Goal: Task Accomplishment & Management: Complete application form

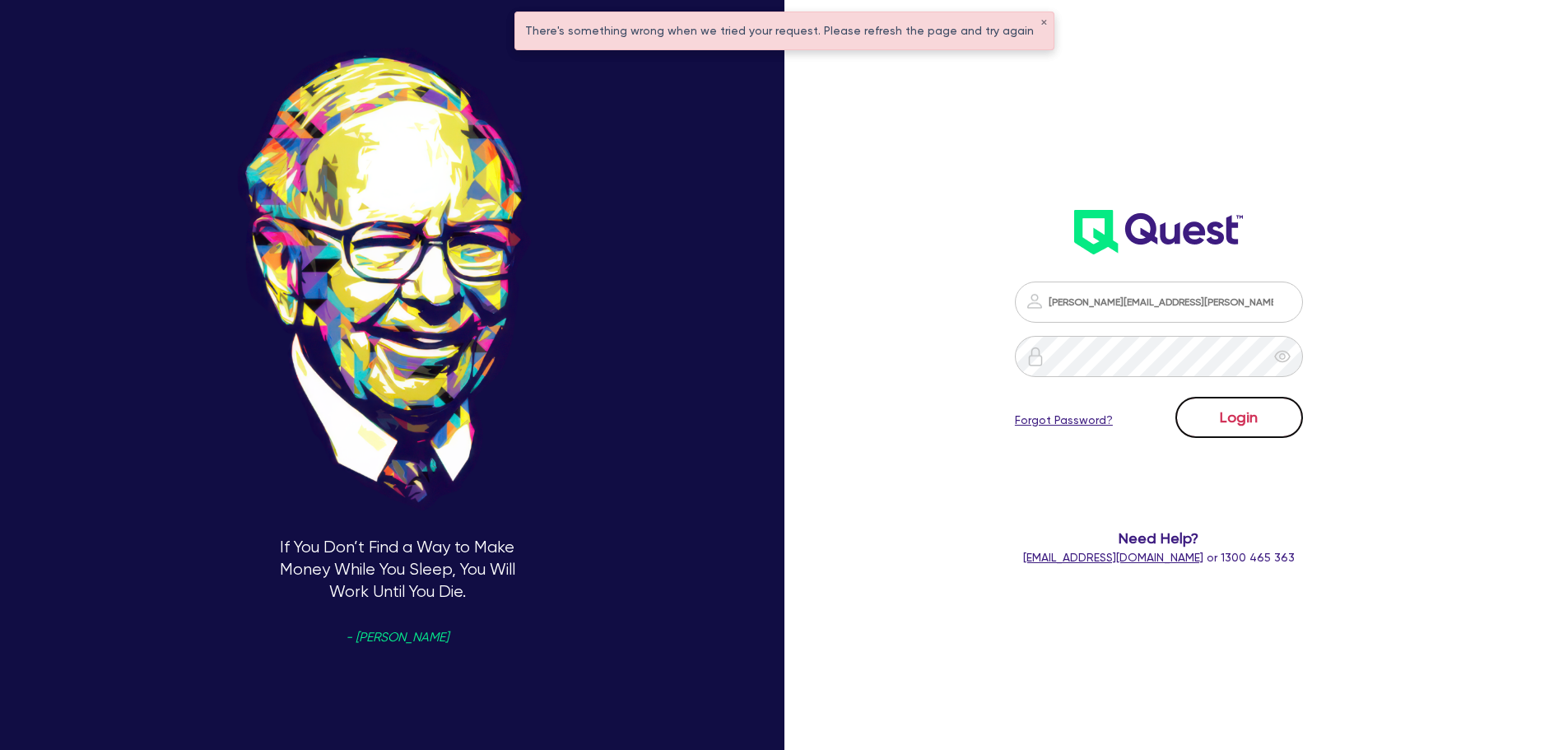
click at [1239, 434] on button "Login" at bounding box center [1239, 417] width 127 height 41
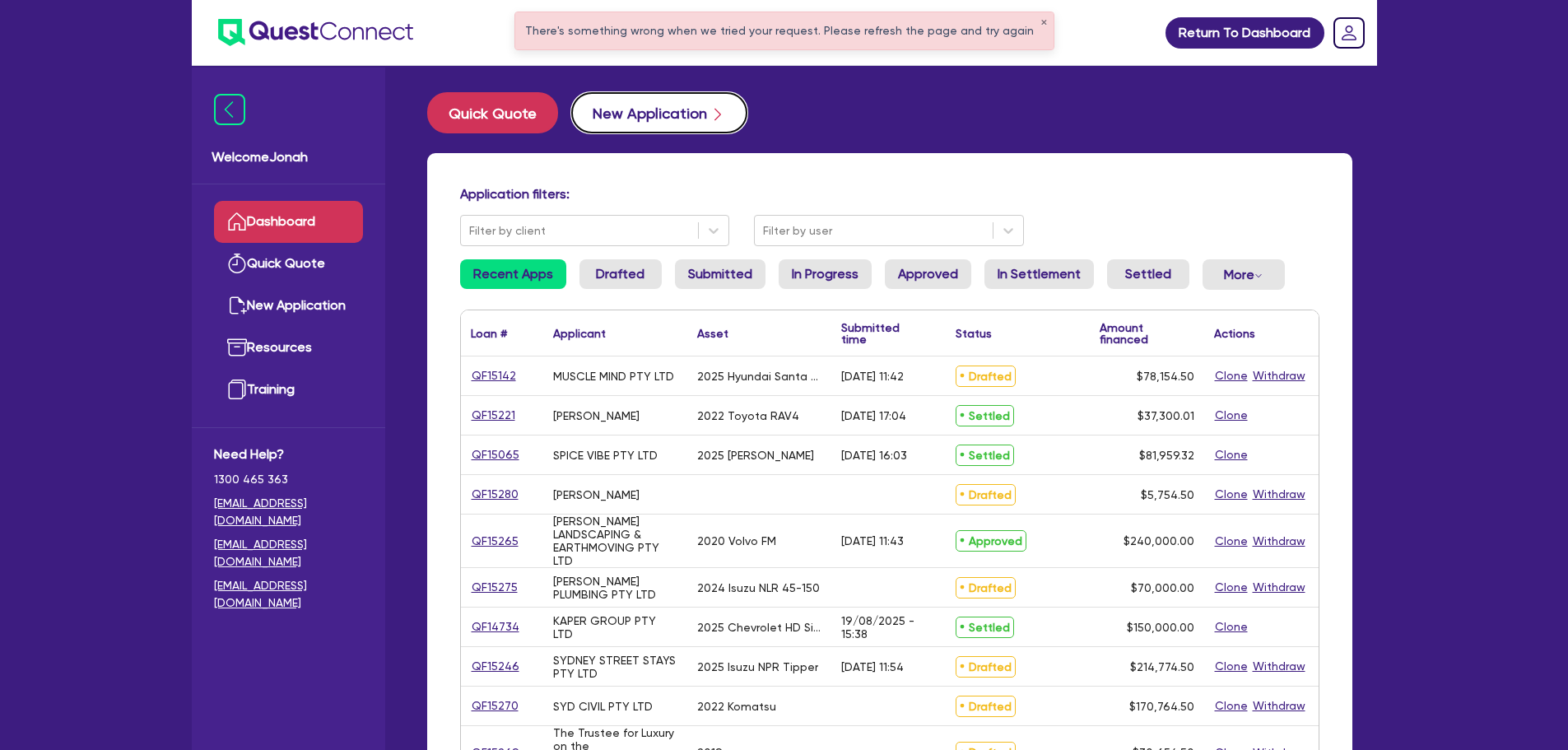
click at [725, 99] on button "New Application" at bounding box center [659, 112] width 177 height 41
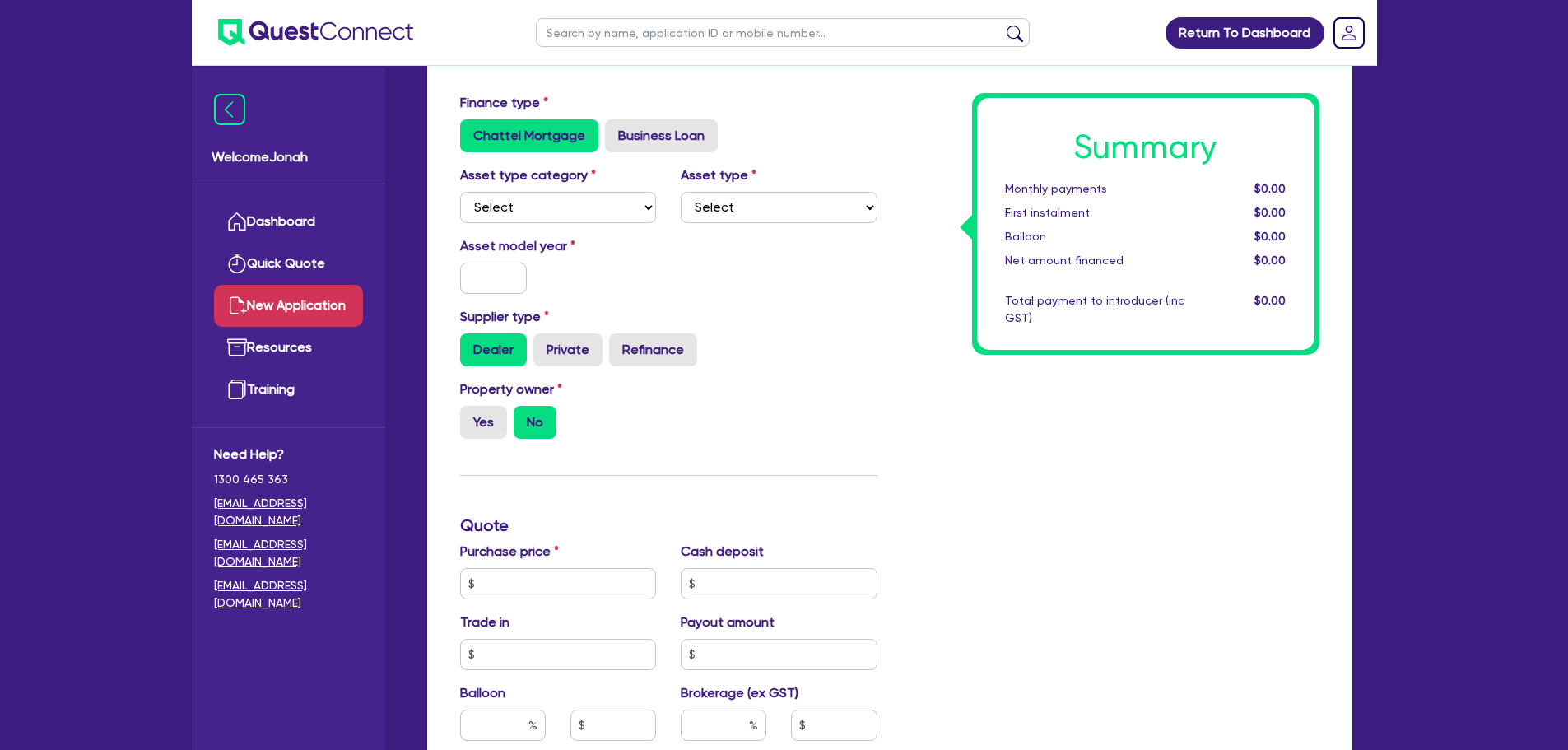
scroll to position [576, 0]
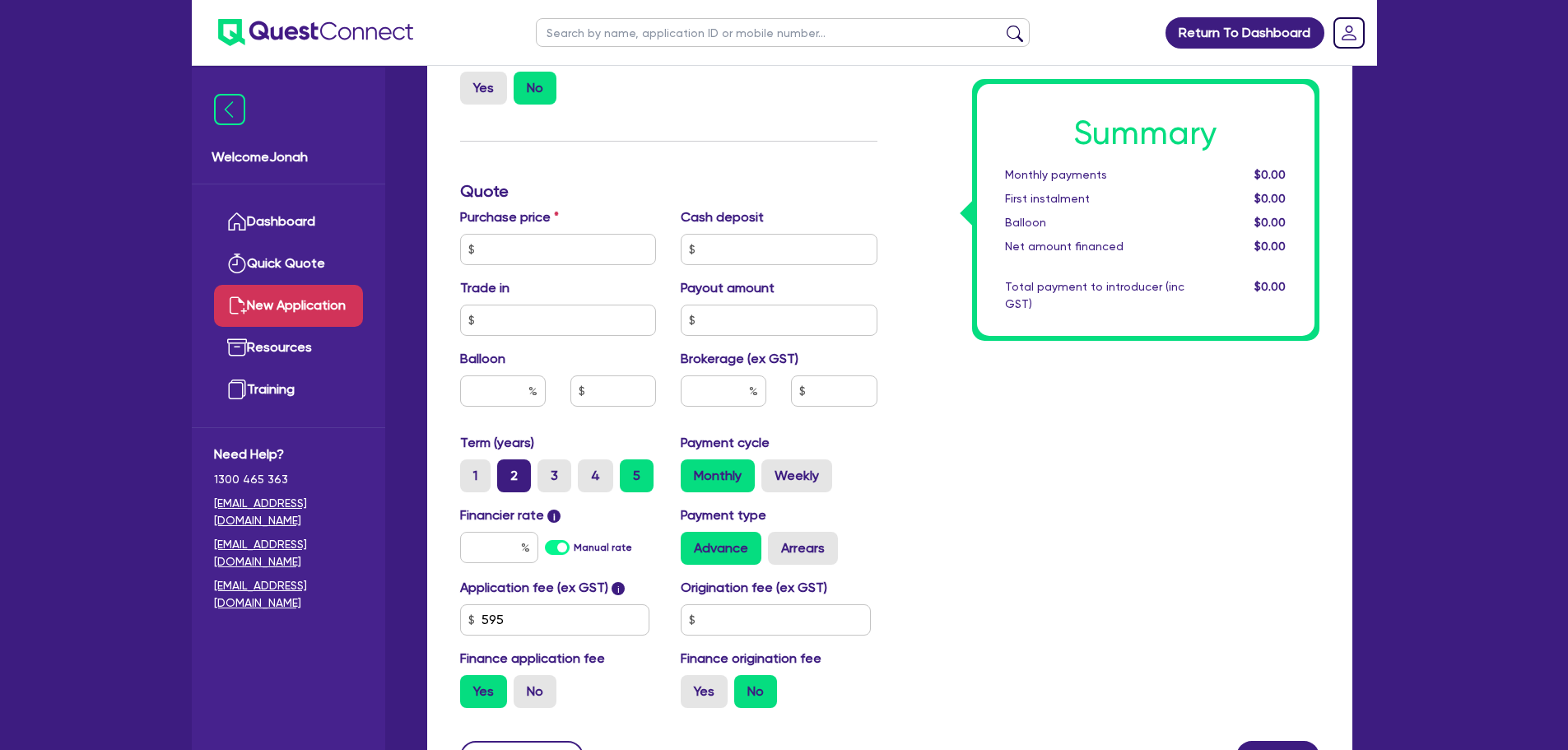
click at [505, 480] on label "2" at bounding box center [513, 476] width 34 height 33
click at [505, 470] on input "2" at bounding box center [502, 465] width 11 height 11
radio input "true"
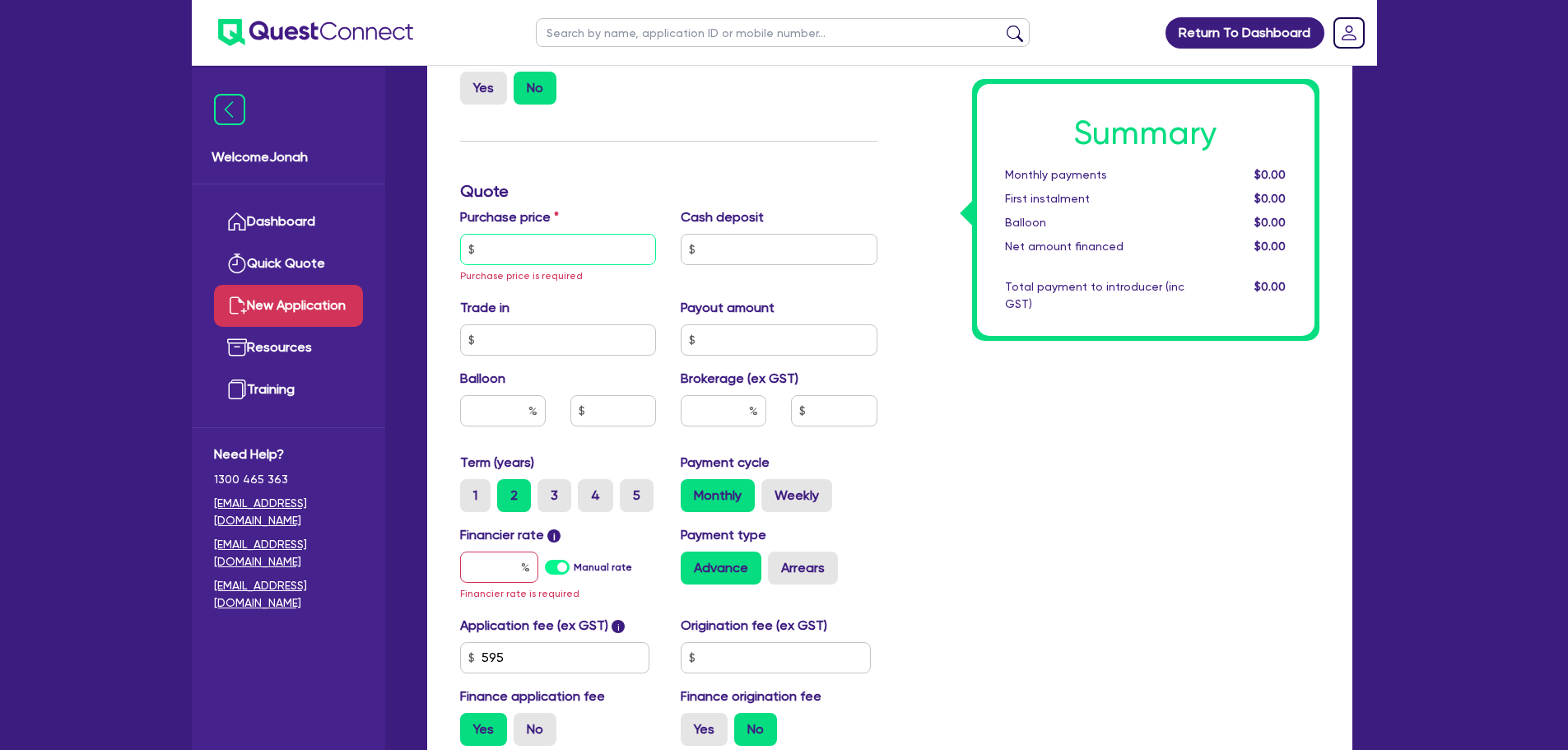
click at [591, 248] on input "text" at bounding box center [558, 250] width 197 height 31
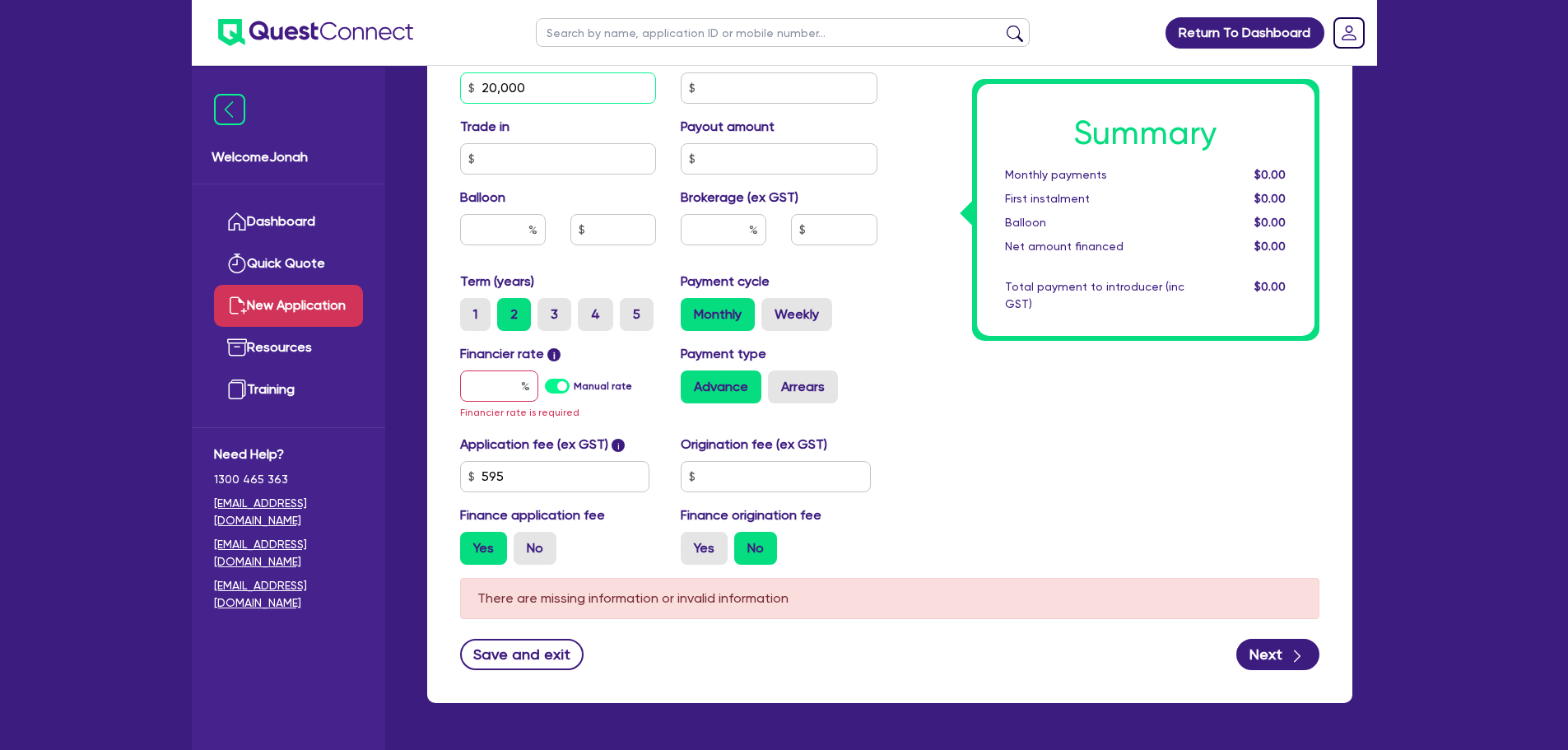
scroll to position [741, 0]
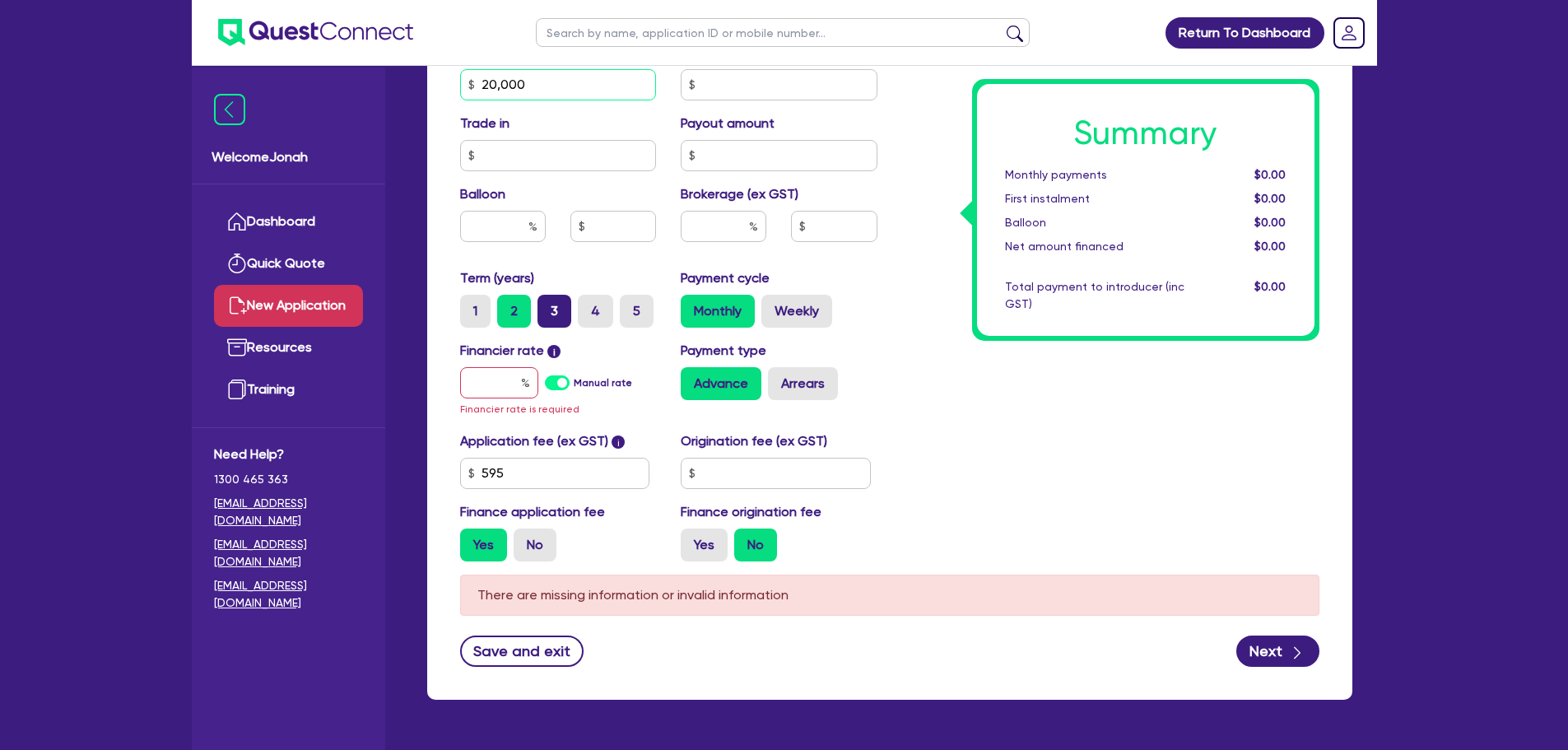
type input "20,000"
click at [553, 316] on label "3" at bounding box center [554, 311] width 34 height 33
click at [548, 305] on input "3" at bounding box center [543, 300] width 11 height 11
radio input "true"
click at [504, 391] on input "text" at bounding box center [499, 382] width 78 height 31
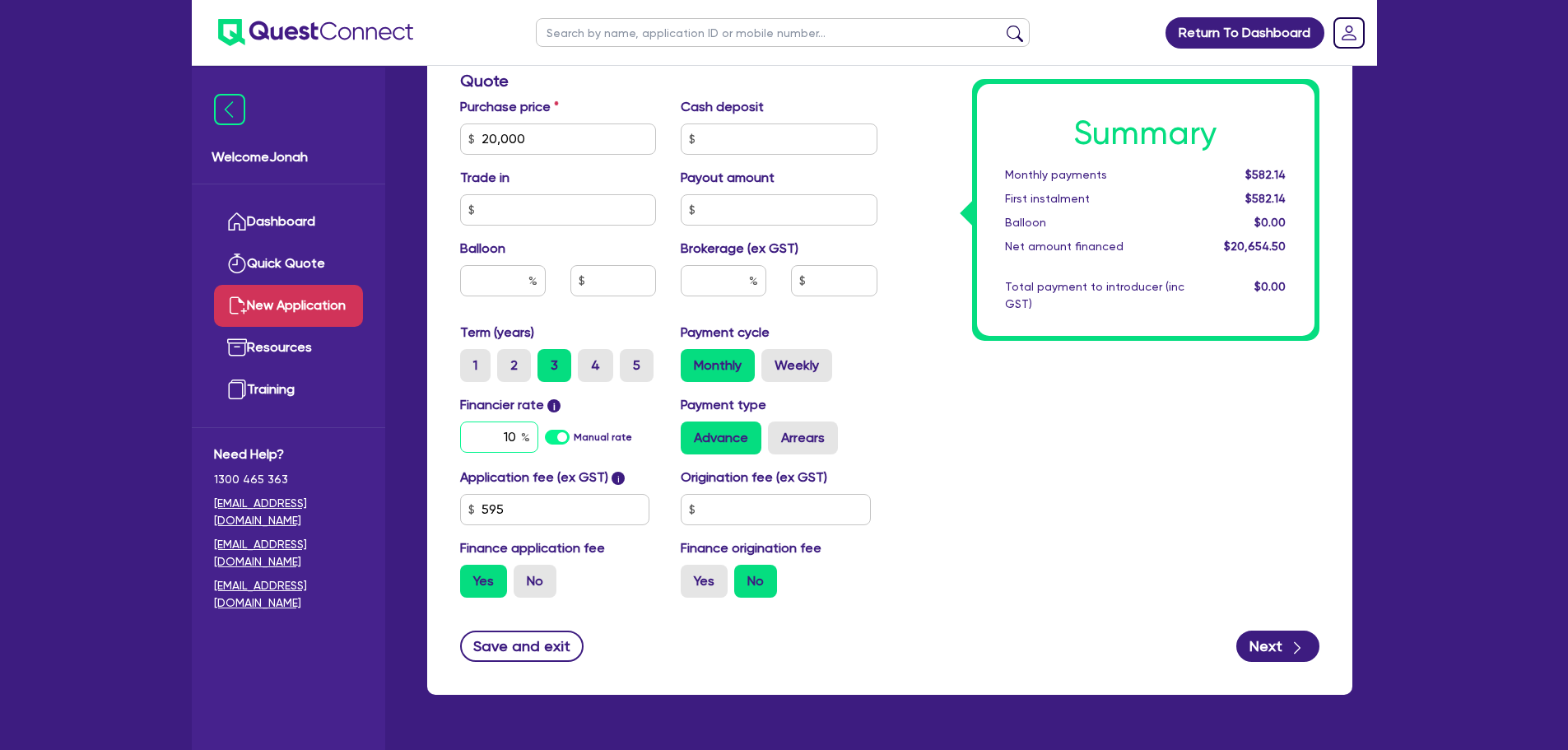
scroll to position [732, 0]
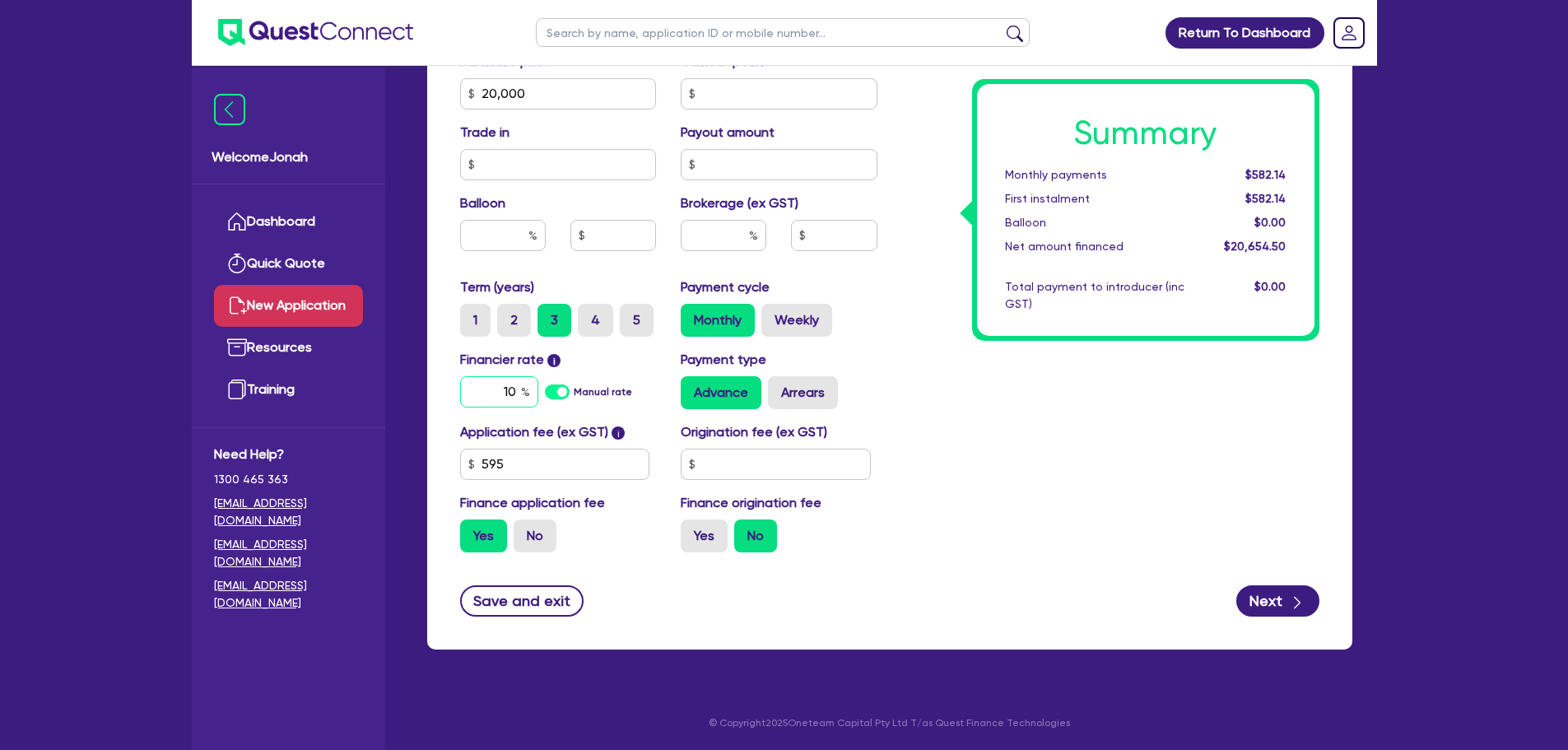
type input "10"
click at [965, 437] on div "Summary Monthly payments $582.14 First instalment $582.14 Balloon $0.00 Net amo…" at bounding box center [1111, 84] width 442 height 962
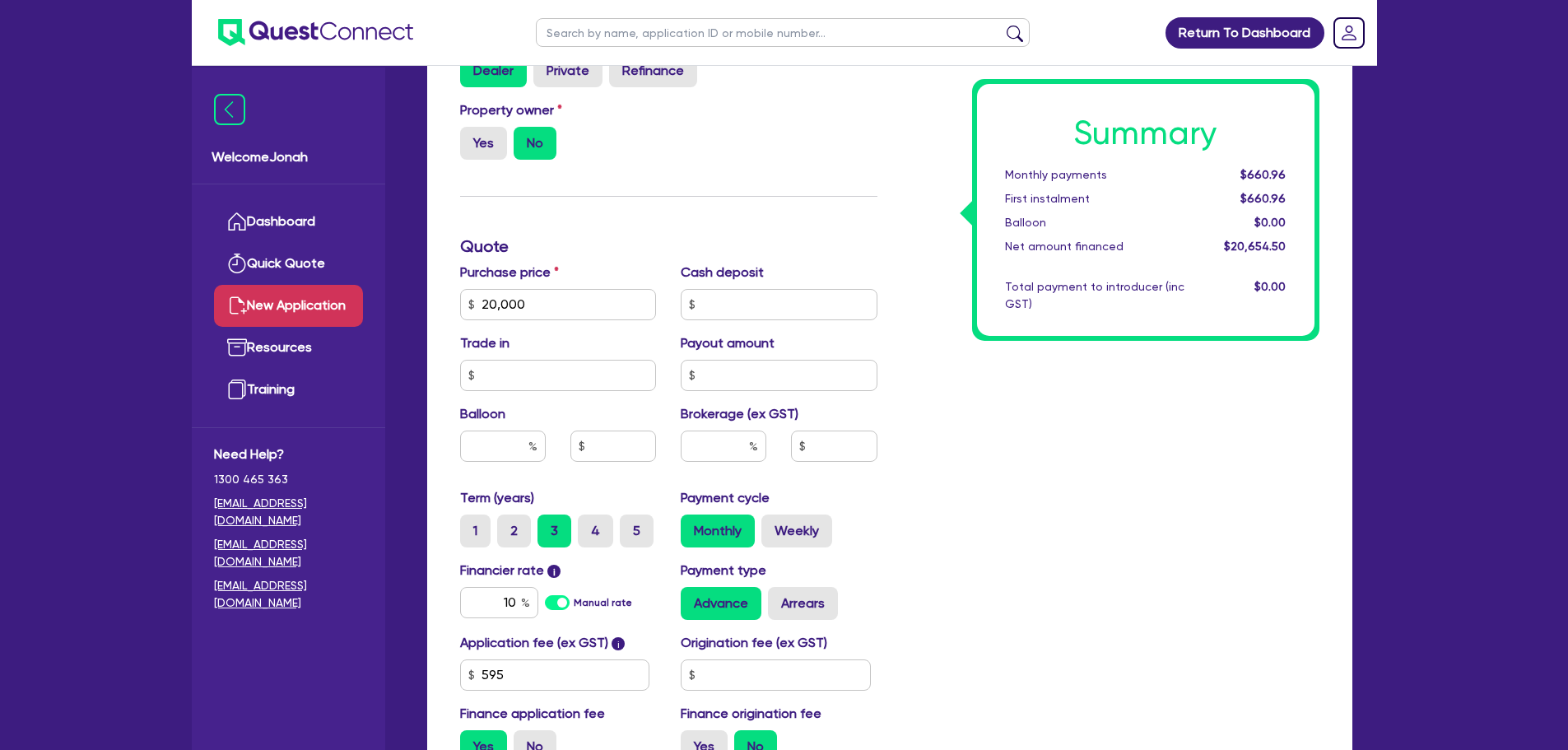
scroll to position [485, 0]
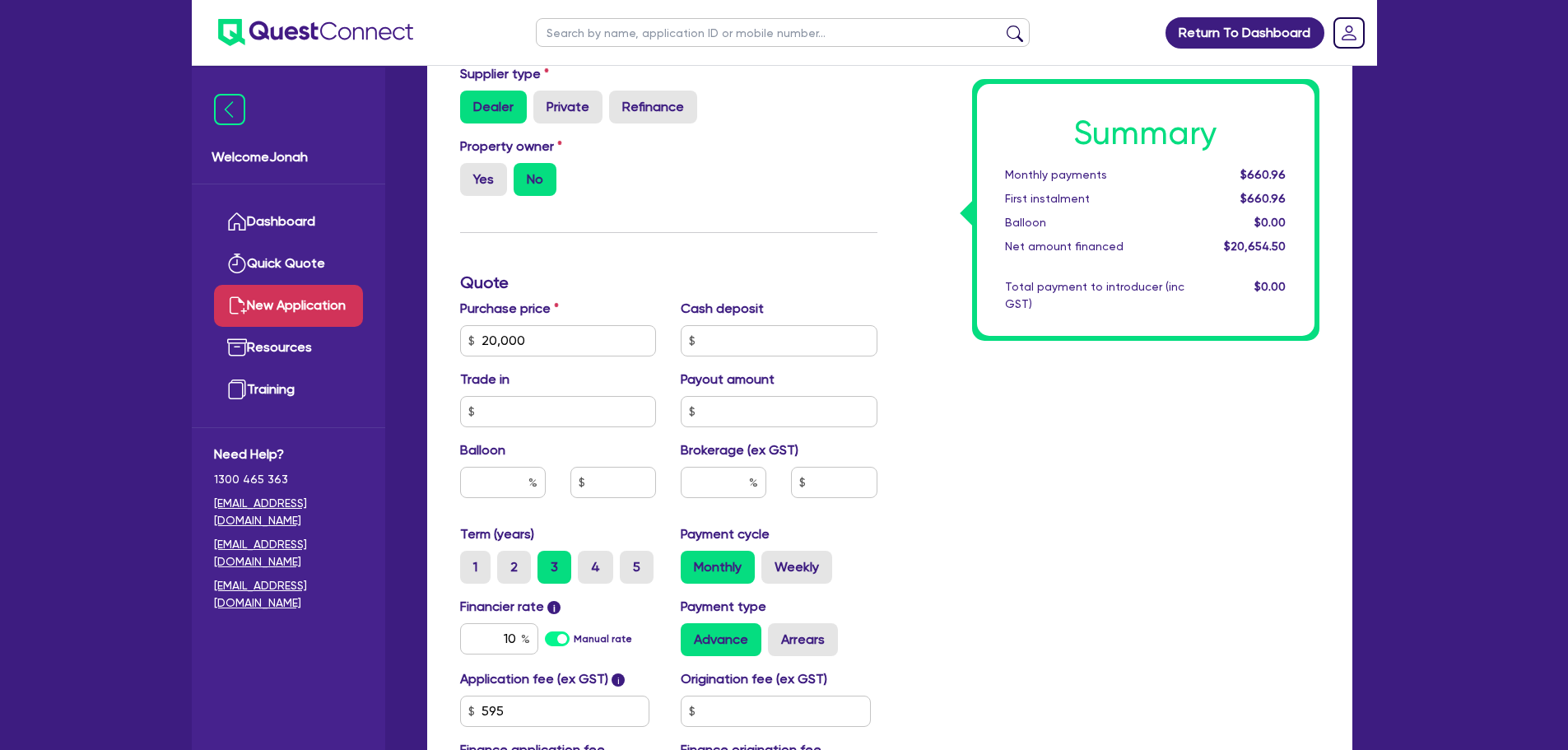
click at [698, 311] on label "Cash deposit" at bounding box center [722, 309] width 83 height 20
click at [800, 284] on h3 "Quote" at bounding box center [669, 283] width 417 height 20
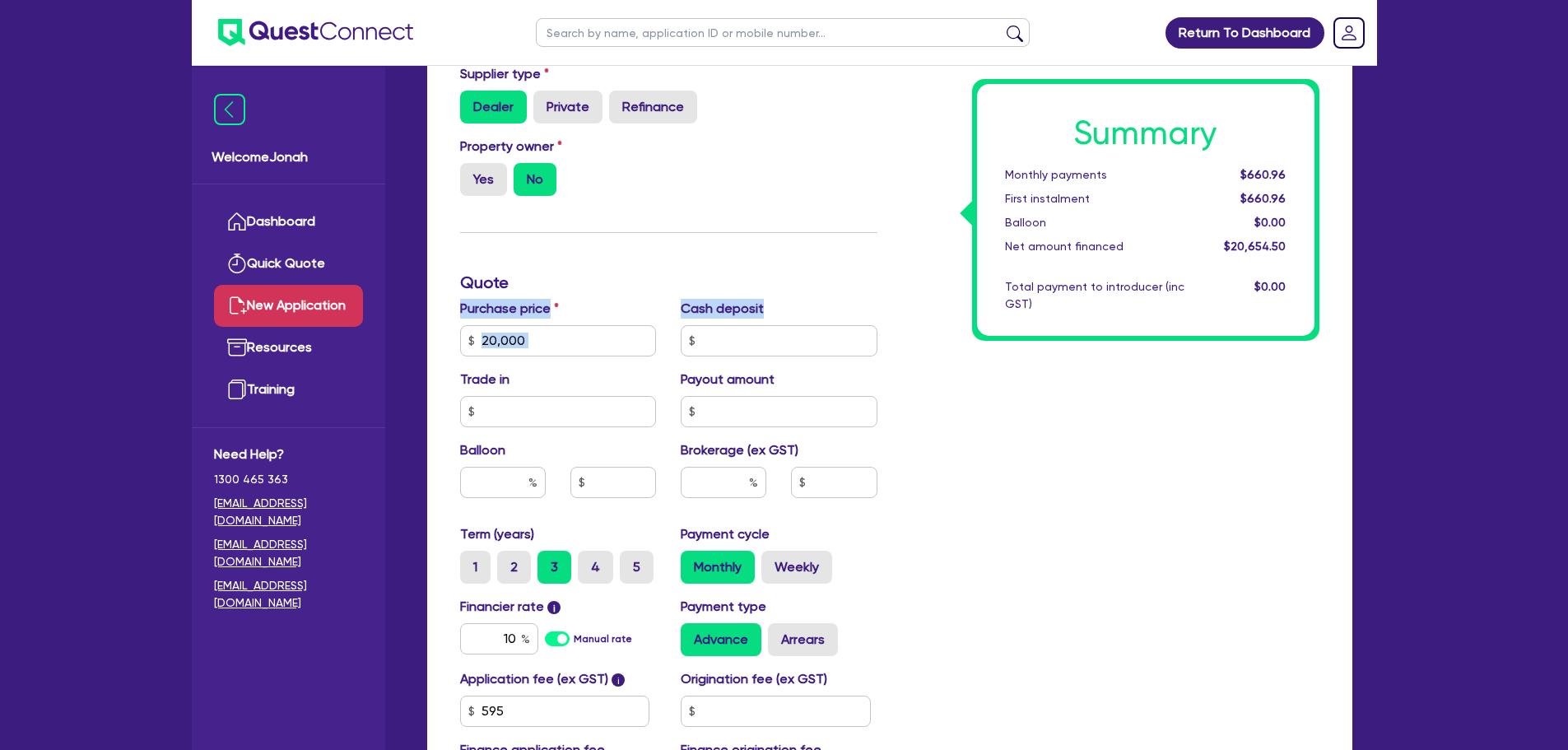
drag, startPoint x: 775, startPoint y: 304, endPoint x: 455, endPoint y: 305, distance: 320.0
click at [455, 305] on div "Purchase price 20,000 Cash deposit Trade in Payout amount Balloon Brokerage (ex…" at bounding box center [669, 412] width 442 height 226
click at [673, 279] on h3 "Quote" at bounding box center [669, 283] width 417 height 20
click at [759, 305] on label "Cash deposit" at bounding box center [722, 309] width 83 height 20
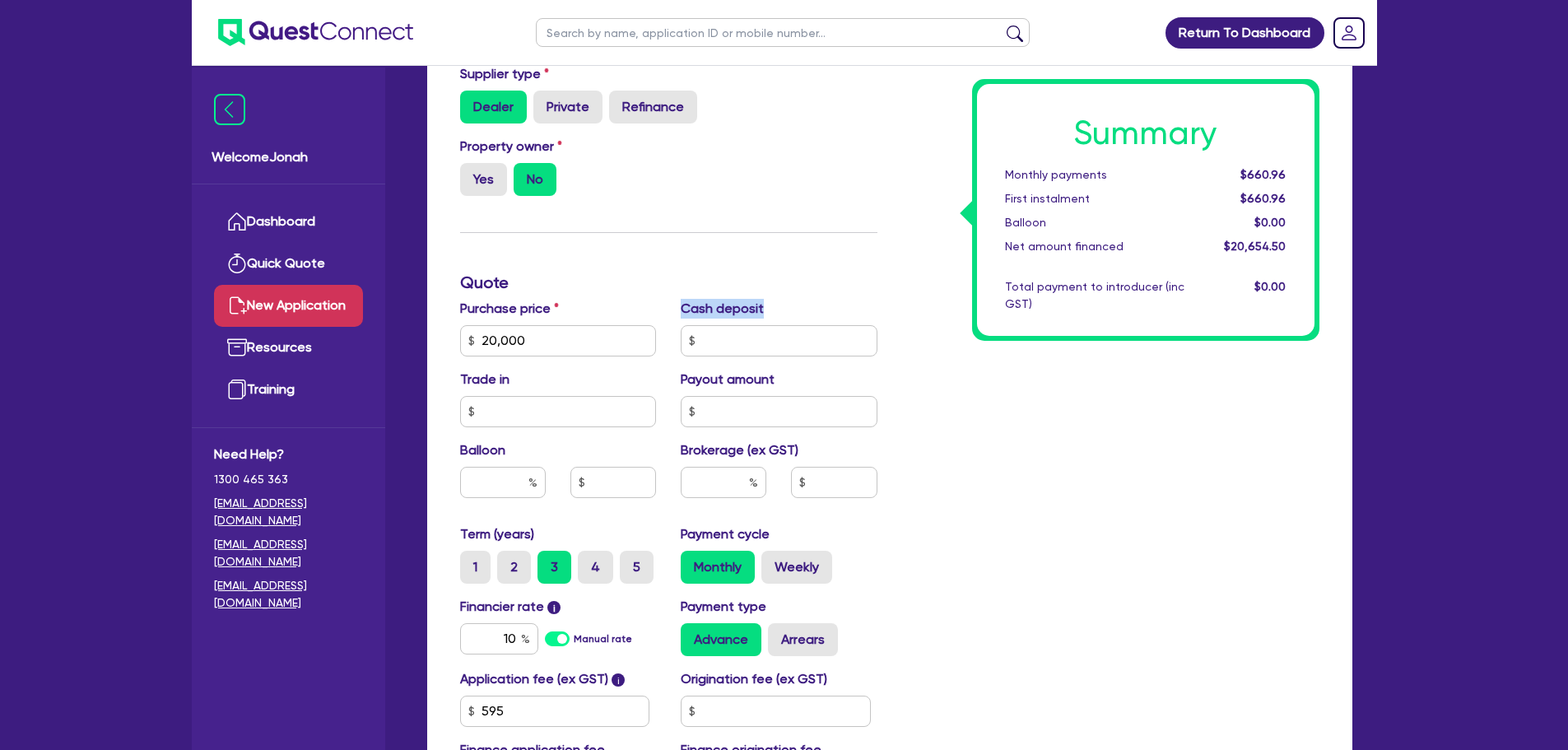
click at [759, 305] on label "Cash deposit" at bounding box center [722, 309] width 83 height 20
click at [768, 273] on h3 "Quote" at bounding box center [669, 283] width 417 height 20
click at [731, 305] on label "Cash deposit" at bounding box center [722, 309] width 83 height 20
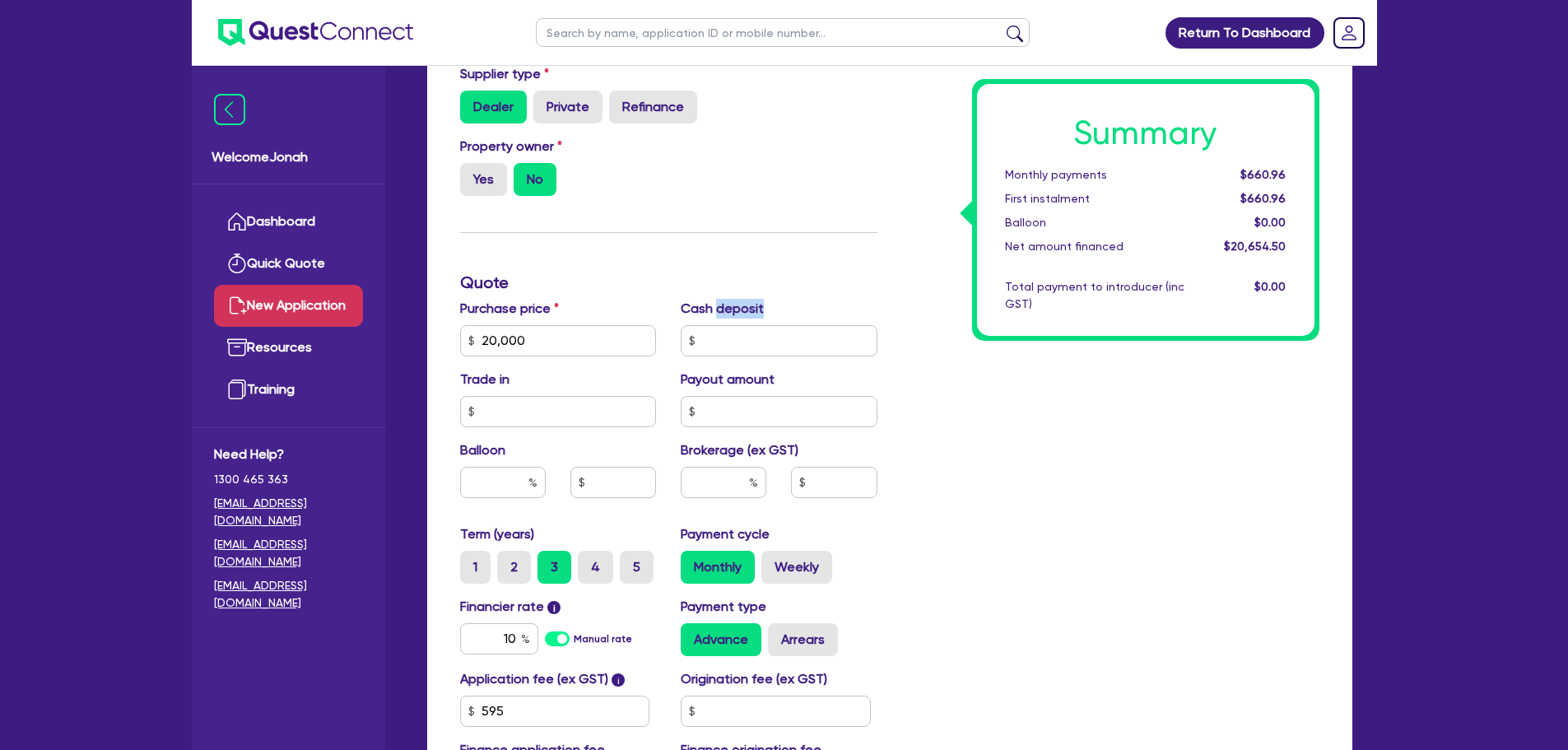
click at [731, 305] on label "Cash deposit" at bounding box center [722, 309] width 83 height 20
click at [729, 305] on label "Cash deposit" at bounding box center [722, 309] width 83 height 20
click at [752, 266] on div "Finance type Chattel Mortgage Business Loan Asset type category Select Cars and…" at bounding box center [669, 331] width 442 height 962
drag, startPoint x: 460, startPoint y: 308, endPoint x: 786, endPoint y: 296, distance: 326.2
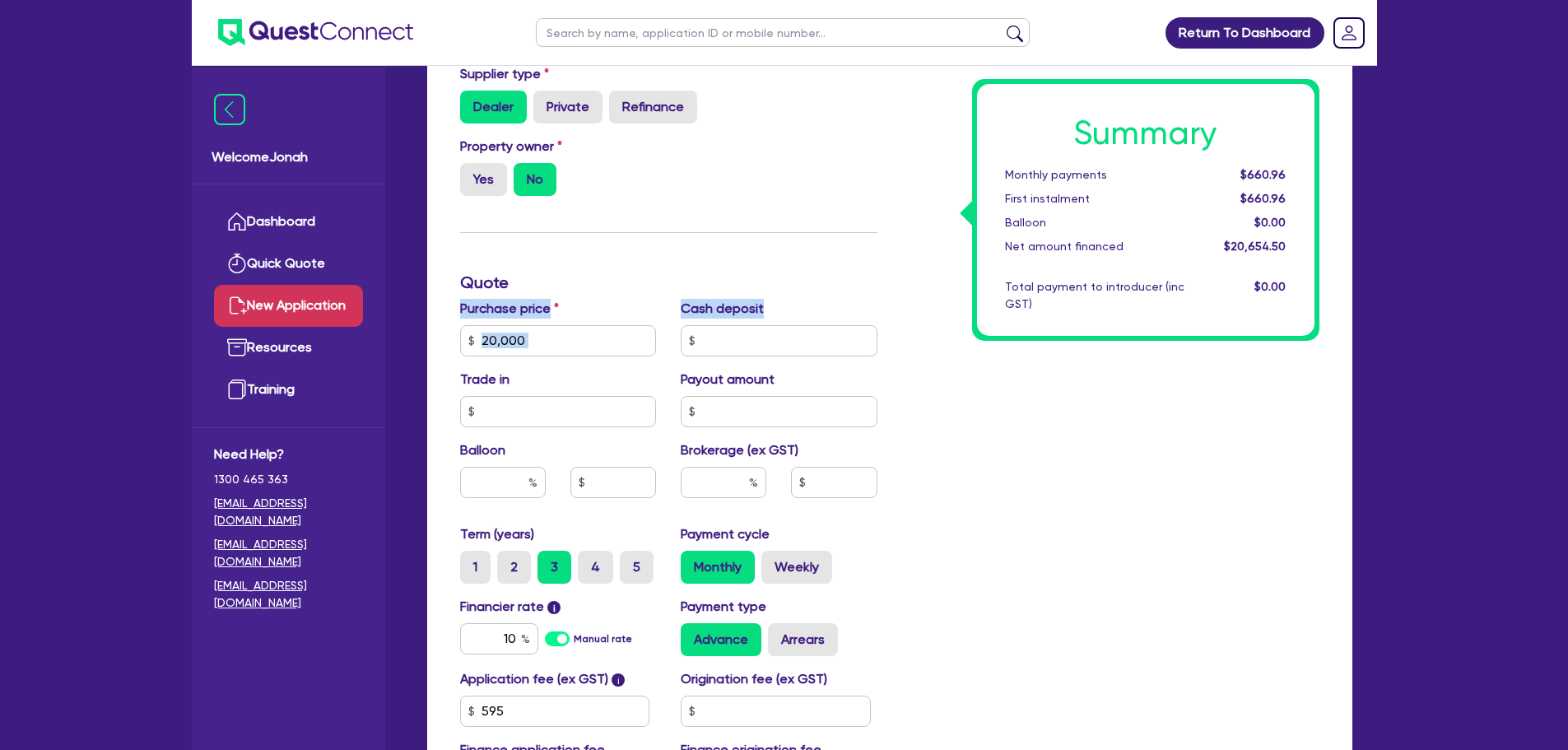
click at [786, 296] on div "Finance type Chattel Mortgage Business Loan Asset type category Select Cars and…" at bounding box center [669, 331] width 442 height 962
click at [789, 294] on div "Finance type Chattel Mortgage Business Loan Asset type category Select Cars and…" at bounding box center [669, 331] width 442 height 962
drag, startPoint x: 768, startPoint y: 310, endPoint x: 474, endPoint y: 302, distance: 294.1
click at [474, 302] on div "Purchase price 20,000 Cash deposit Trade in Payout amount Balloon Brokerage (ex…" at bounding box center [669, 412] width 442 height 226
click at [585, 269] on div "Finance type Chattel Mortgage Business Loan Asset type category Select Cars and…" at bounding box center [669, 331] width 442 height 962
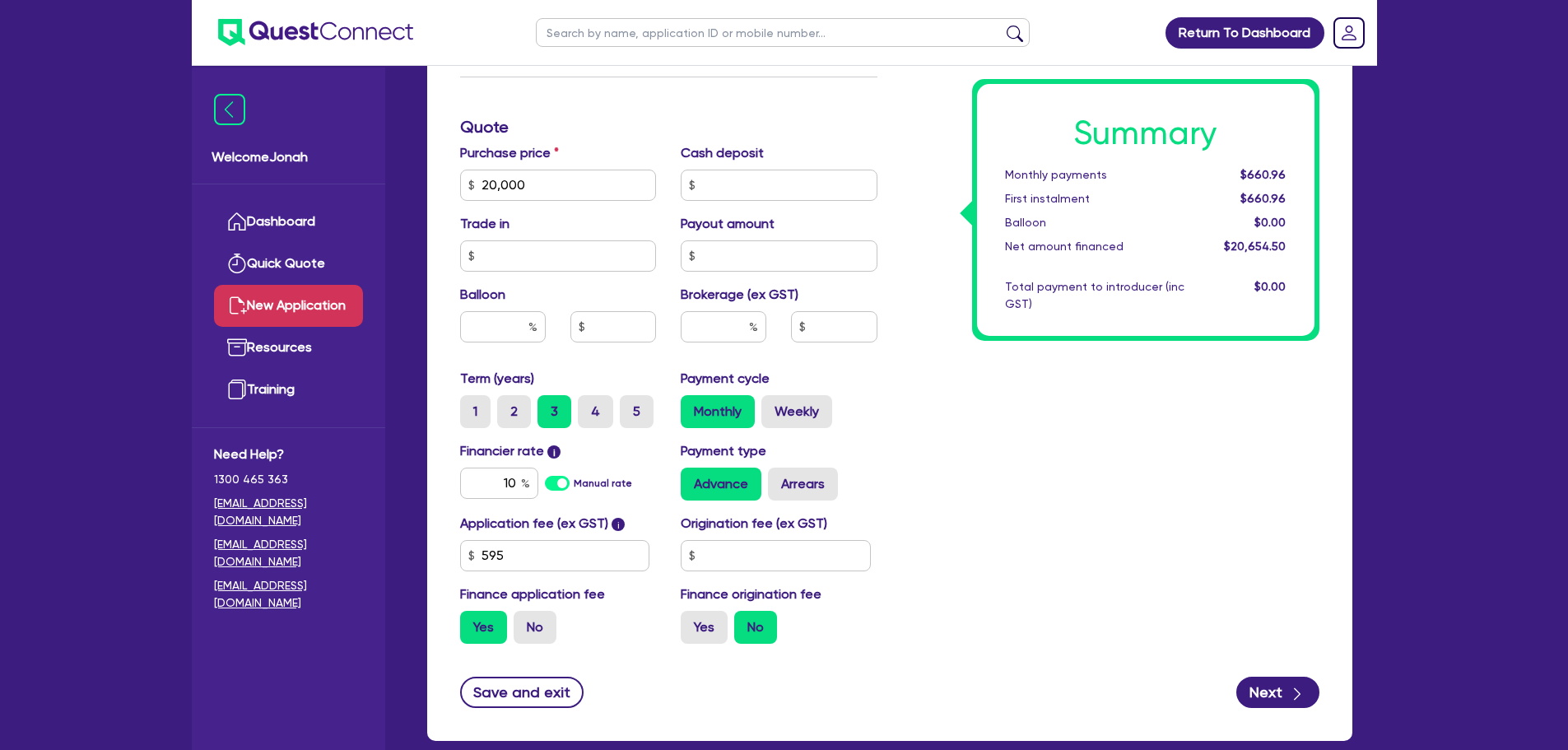
scroll to position [649, 0]
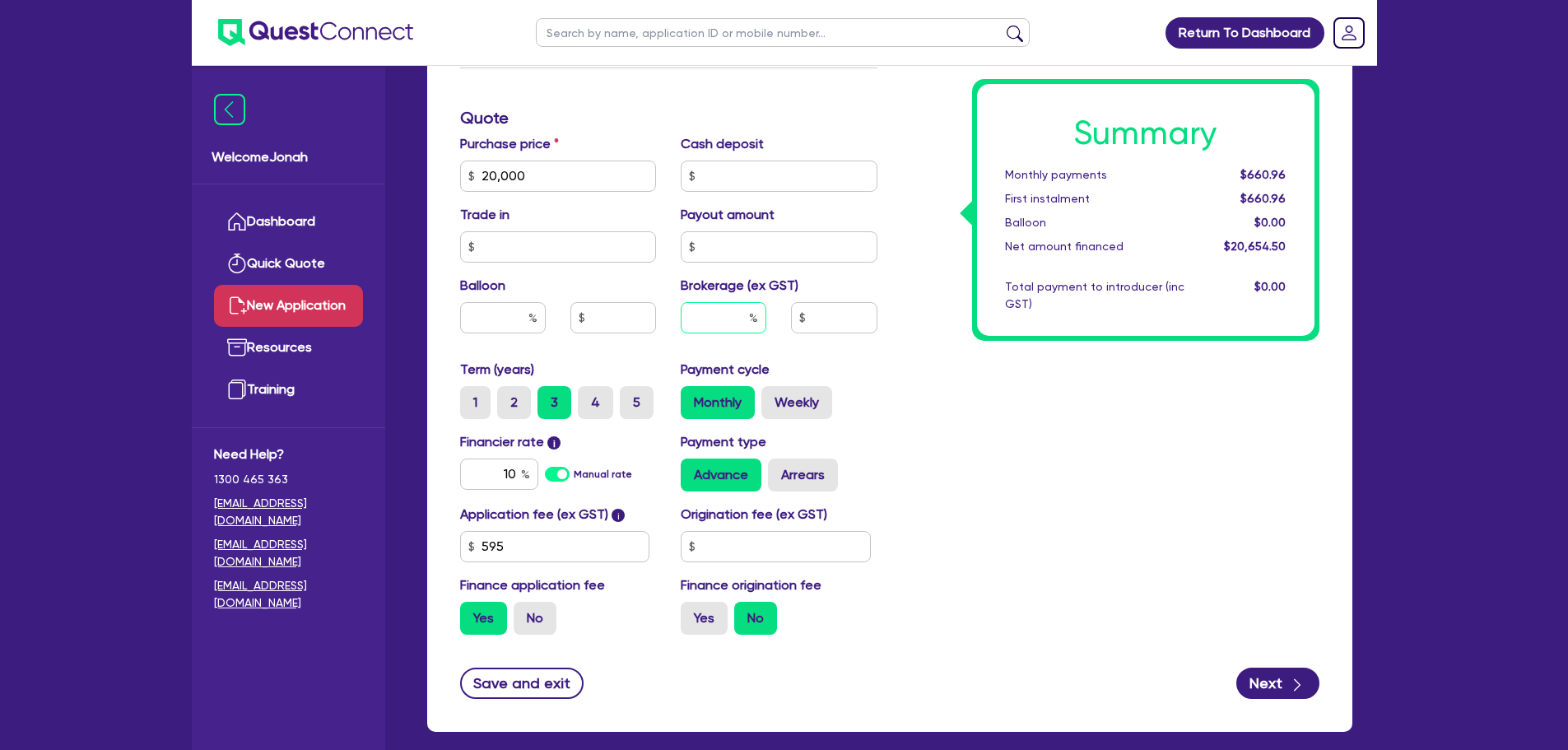
click at [734, 311] on input "text" at bounding box center [724, 317] width 86 height 31
type input "3"
type input "619.64"
click at [856, 392] on div "Monthly Weekly" at bounding box center [779, 402] width 197 height 33
click at [517, 163] on input "20,000" at bounding box center [558, 176] width 197 height 31
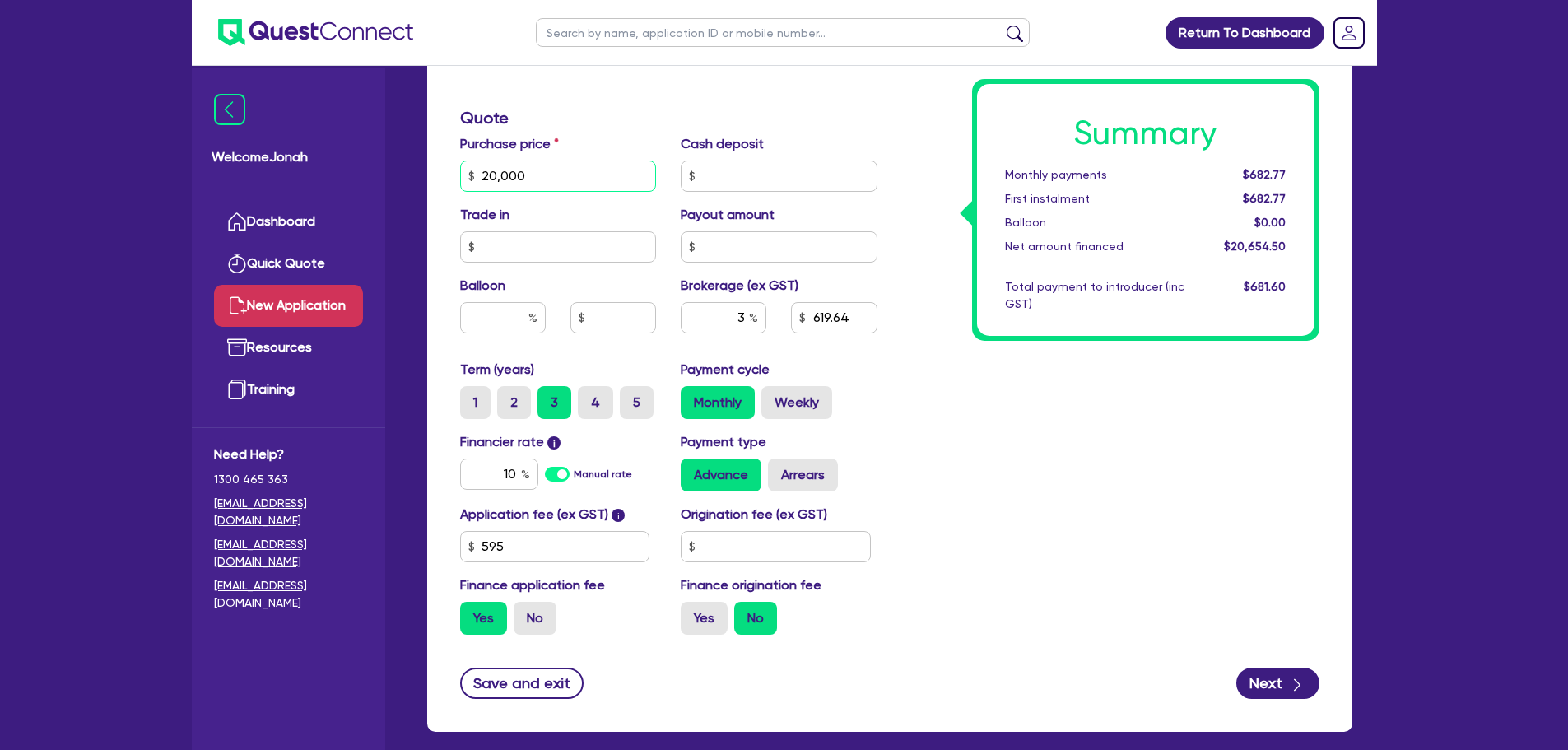
click at [517, 163] on input "20,000" at bounding box center [558, 176] width 197 height 31
type input "15,000"
type input "469.64"
click at [1208, 520] on div "Summary Monthly payments $517.49 First instalment $517.49 Balloon $0.00 Net amo…" at bounding box center [1111, 166] width 442 height 962
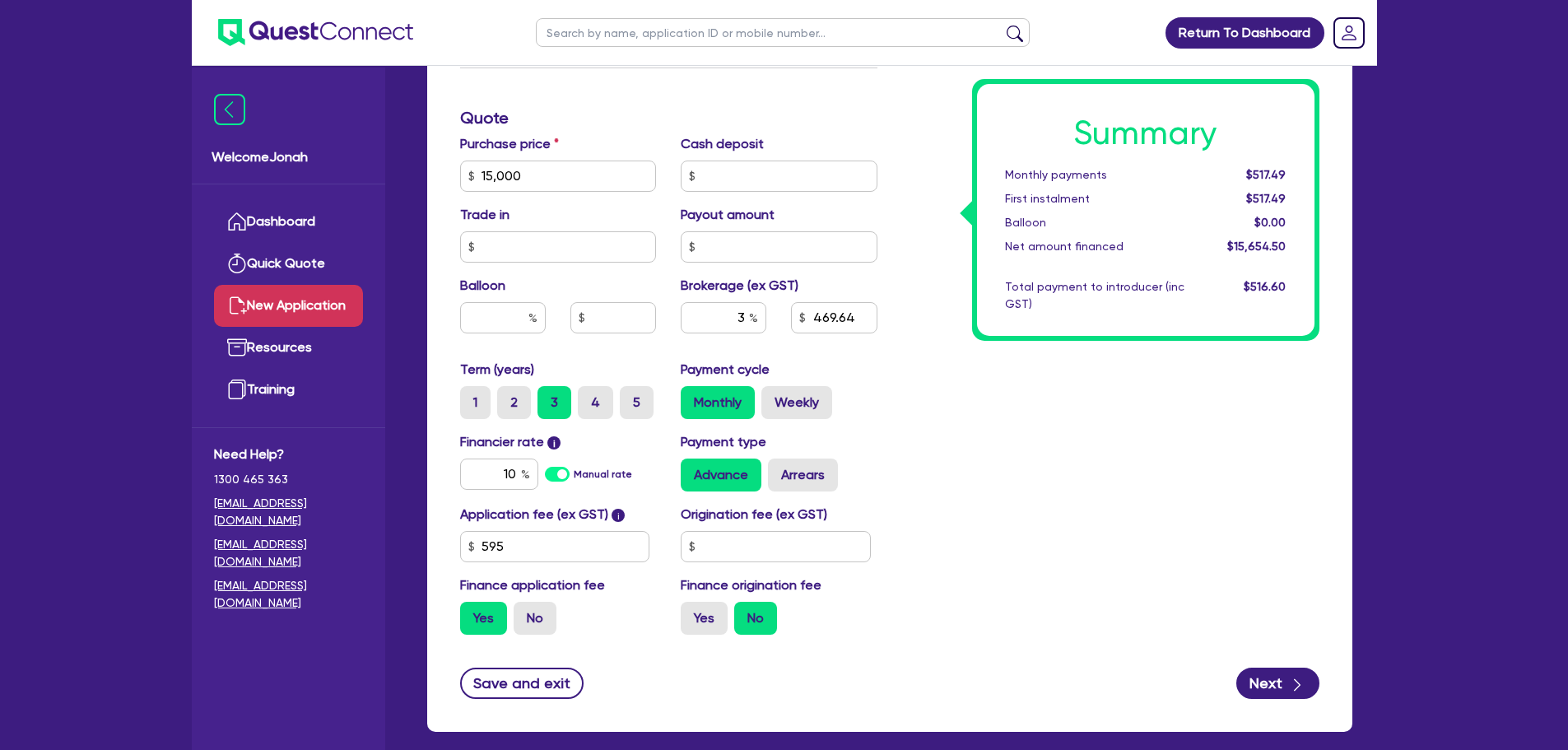
click at [511, 366] on label "Term (years)" at bounding box center [497, 370] width 74 height 20
click at [549, 364] on div "Term (years) 1 2 3 4 5" at bounding box center [559, 389] width 221 height 59
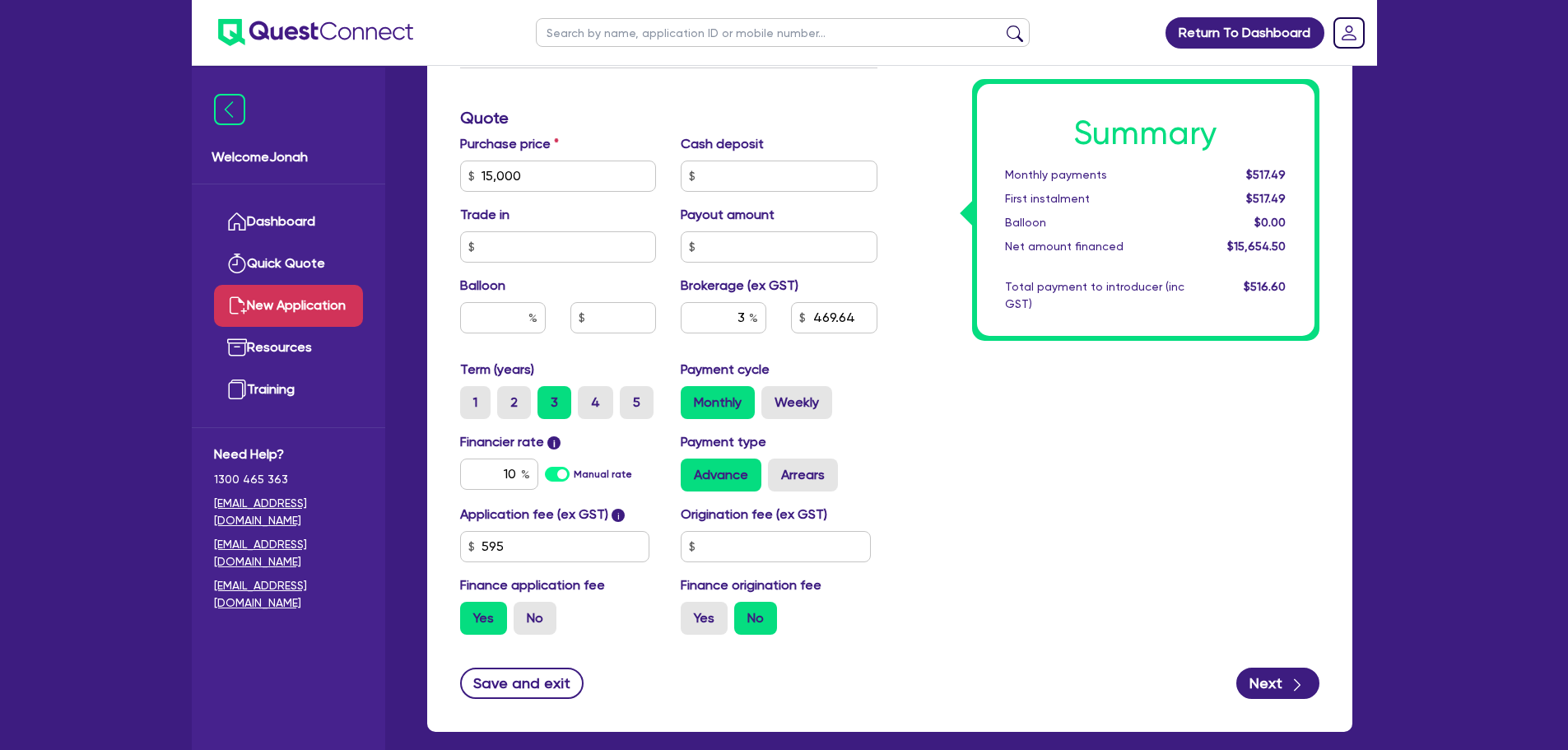
click at [547, 368] on div "Term (years) 1 2 3 4 5" at bounding box center [559, 389] width 221 height 59
click at [637, 366] on div "Term (years) 1 2 3 4 5" at bounding box center [559, 389] width 221 height 59
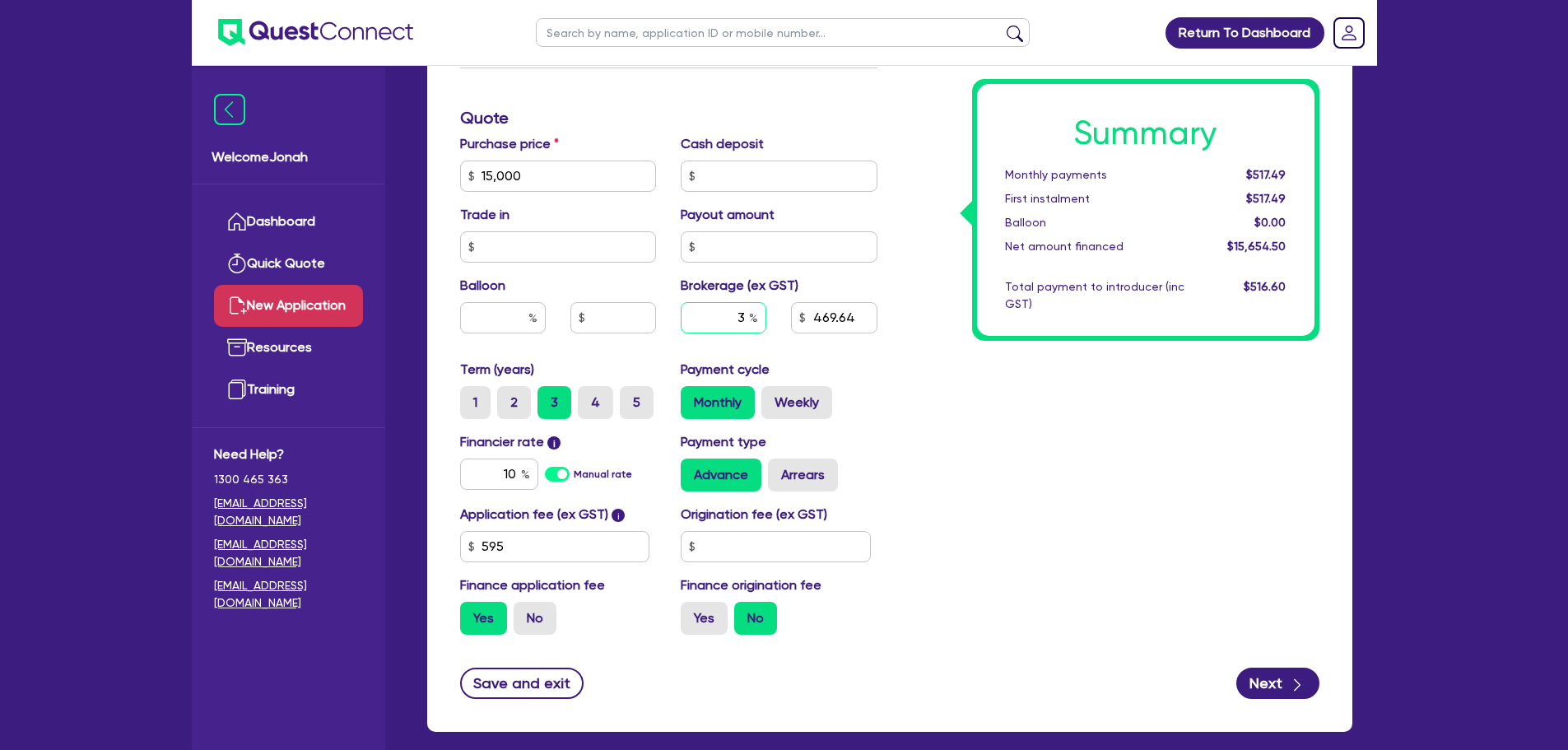
click at [747, 316] on input "3" at bounding box center [724, 317] width 86 height 31
click at [1000, 440] on div "Summary Monthly payments Calculating... First instalment Calculating... Balloon…" at bounding box center [1111, 166] width 442 height 962
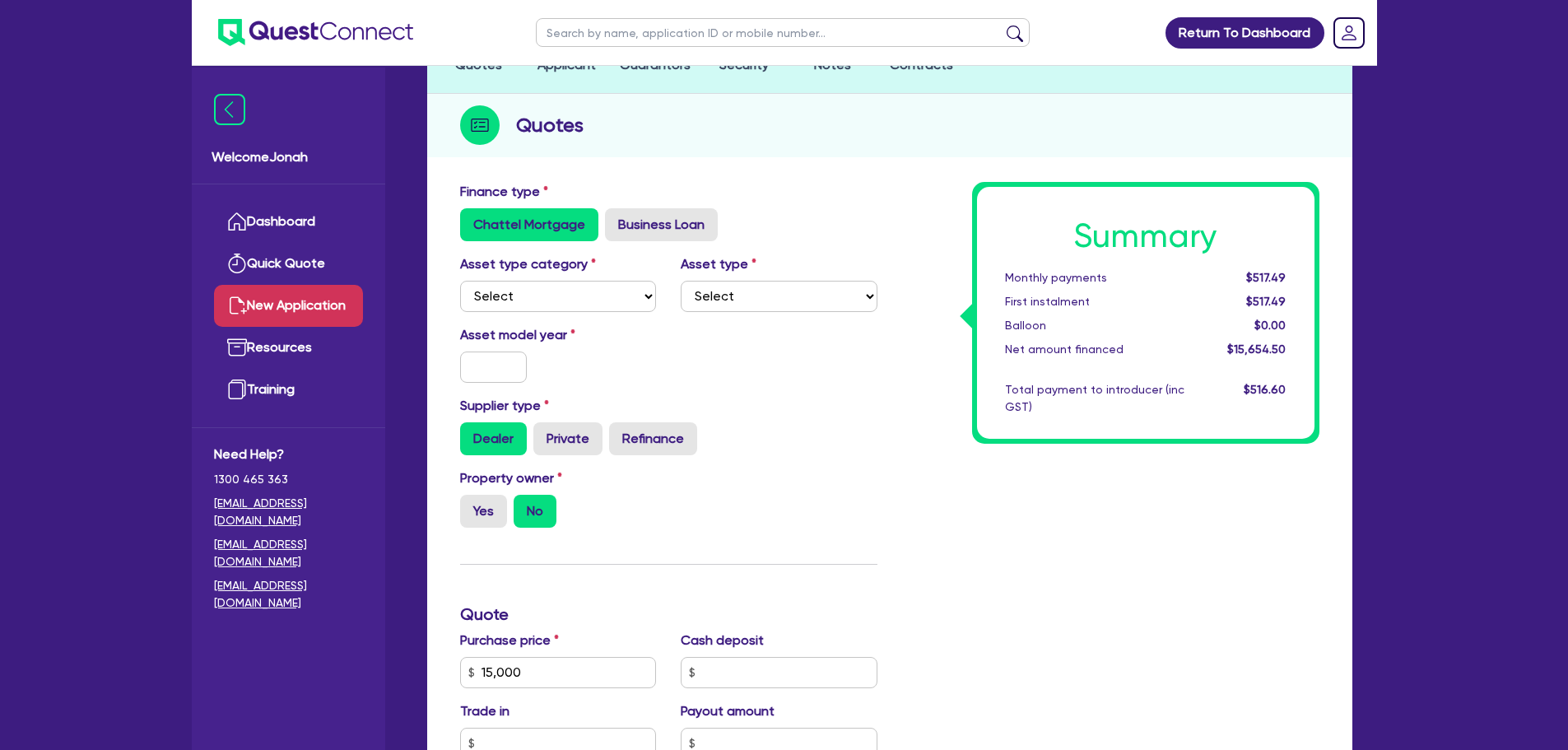
scroll to position [165, 0]
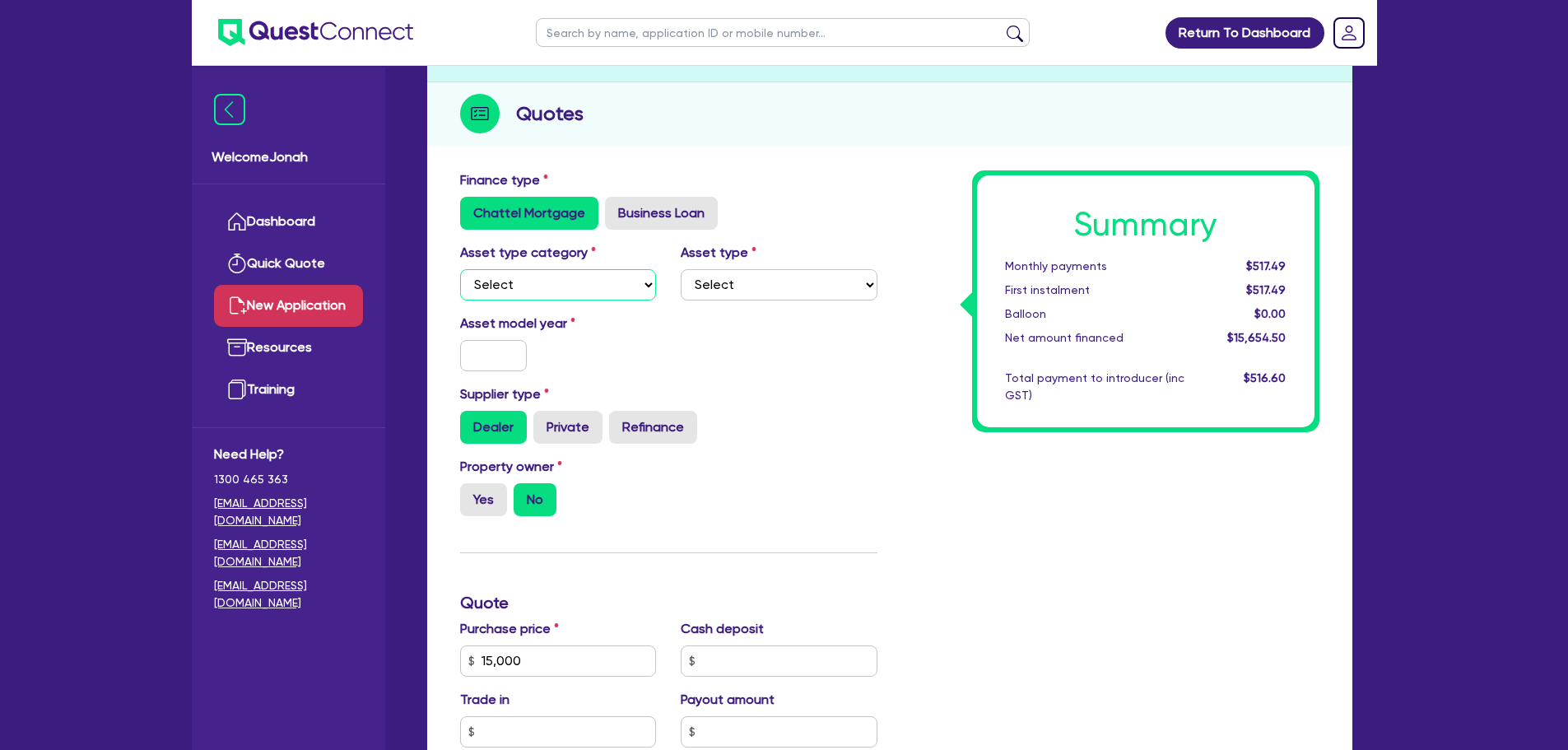
click at [583, 279] on select "Select Cars and light trucks Primary assets Secondary assets Tertiary assets" at bounding box center [558, 284] width 197 height 31
select select "CARS_AND_LIGHT_TRUCKS"
click at [460, 269] on select "Select Cars and light trucks Primary assets Secondary assets Tertiary assets" at bounding box center [558, 284] width 197 height 31
click at [766, 286] on select "Select Passenger vehicles Vans and utes Light trucks up to 4.5 tonne" at bounding box center [779, 284] width 197 height 31
select select "VANS_AND_UTES"
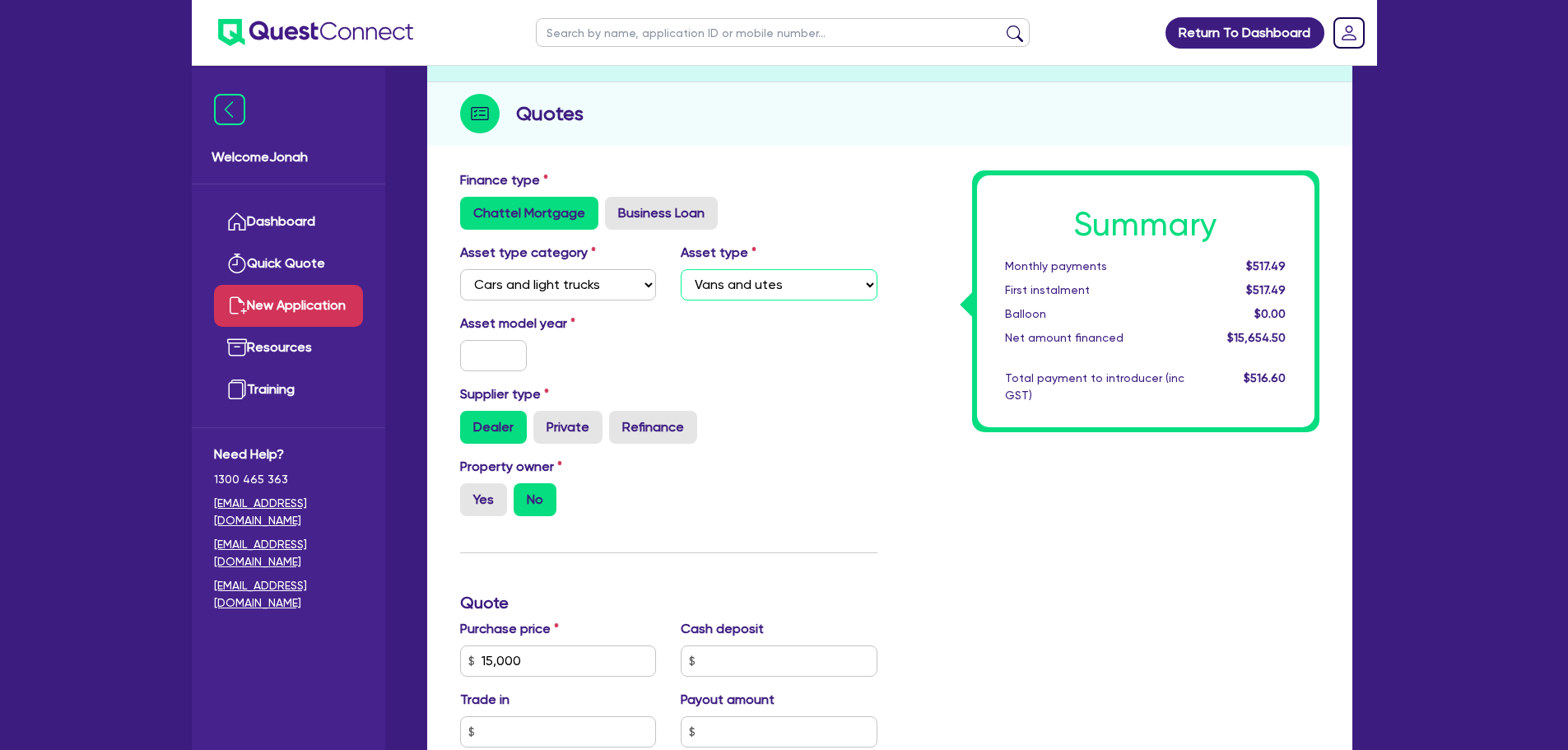
click at [681, 269] on select "Select Passenger vehicles Vans and utes Light trucks up to 4.5 tonne" at bounding box center [779, 284] width 197 height 31
click at [489, 358] on input "text" at bounding box center [494, 356] width 68 height 31
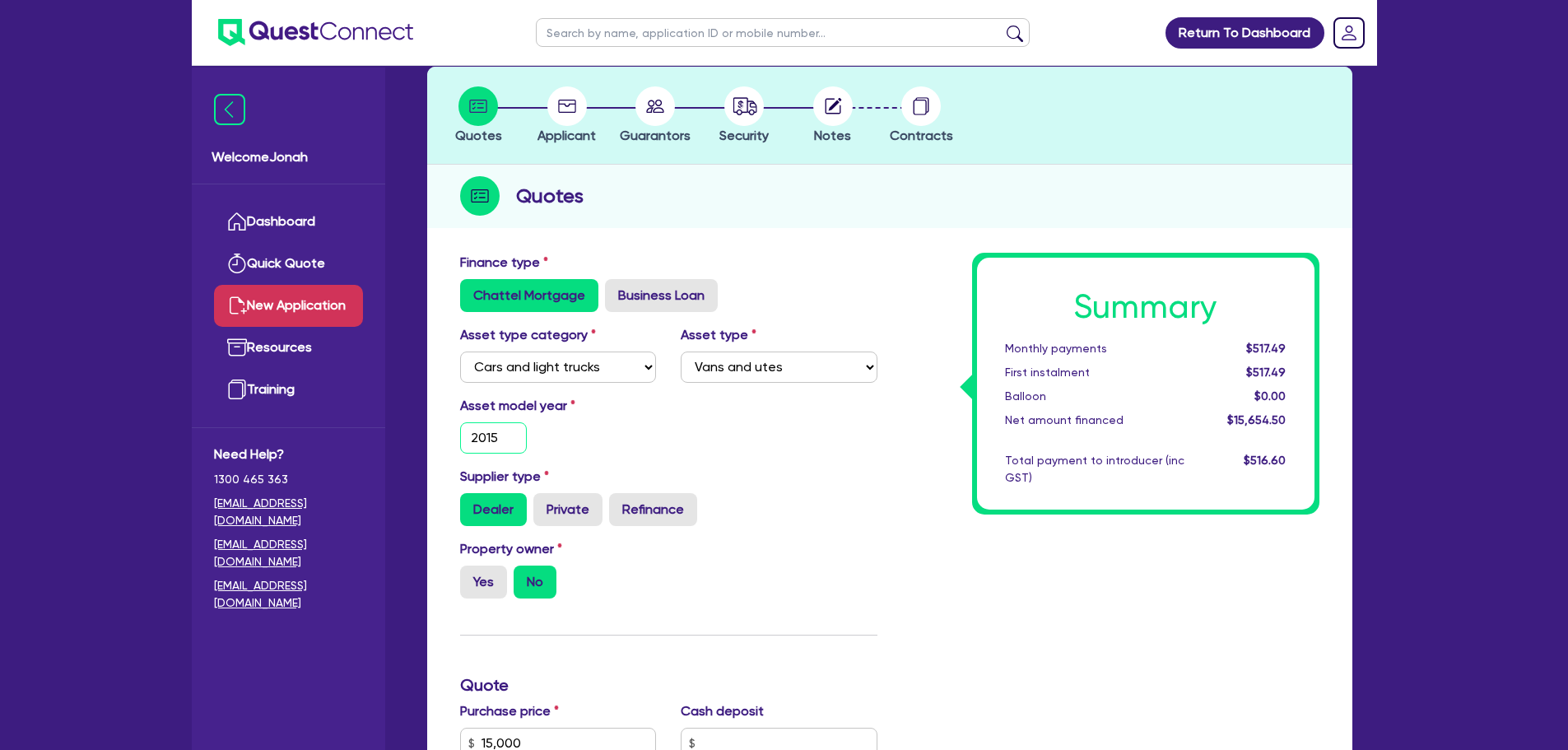
type input "2015"
click at [672, 455] on div "Asset model year [DATE]" at bounding box center [669, 431] width 442 height 70
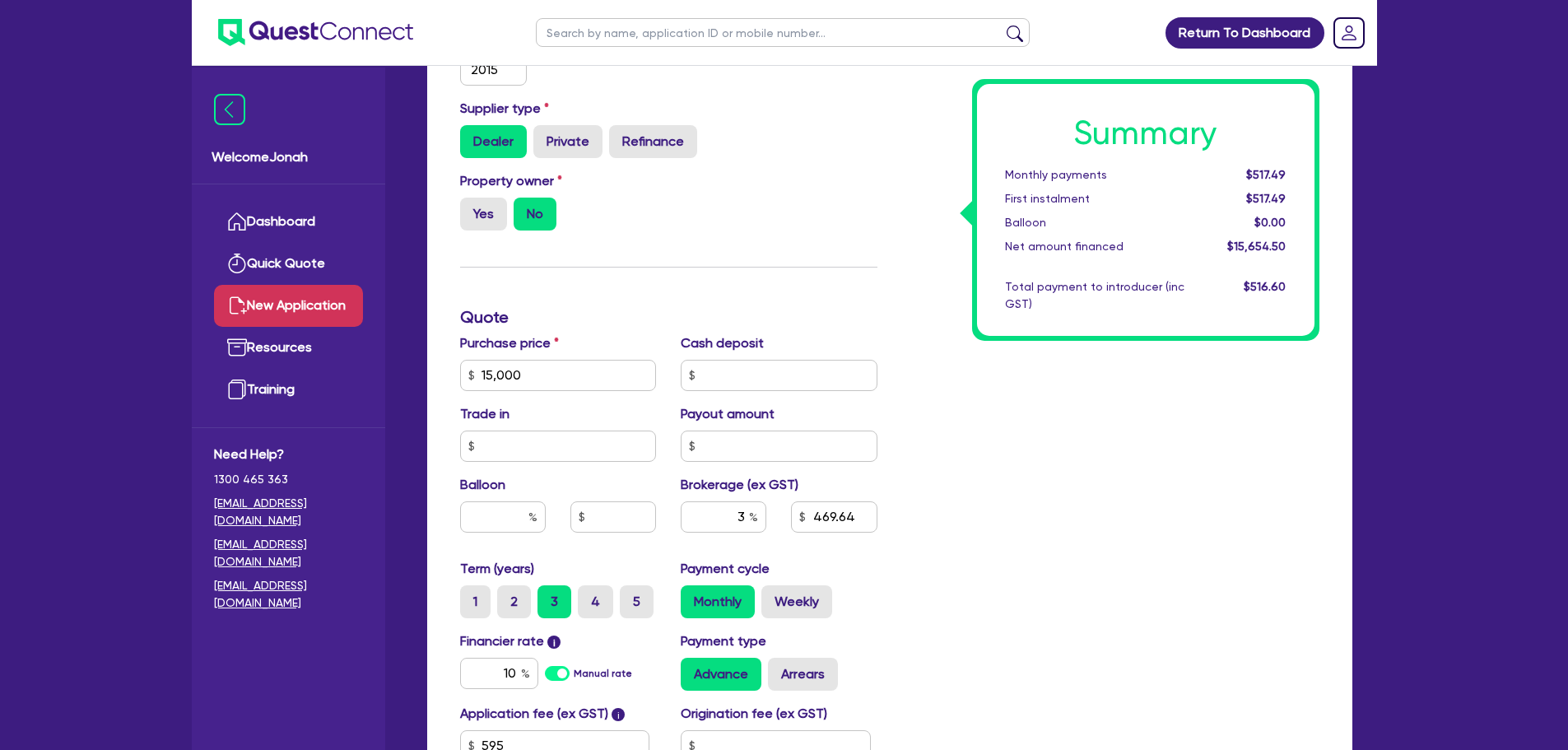
scroll to position [494, 0]
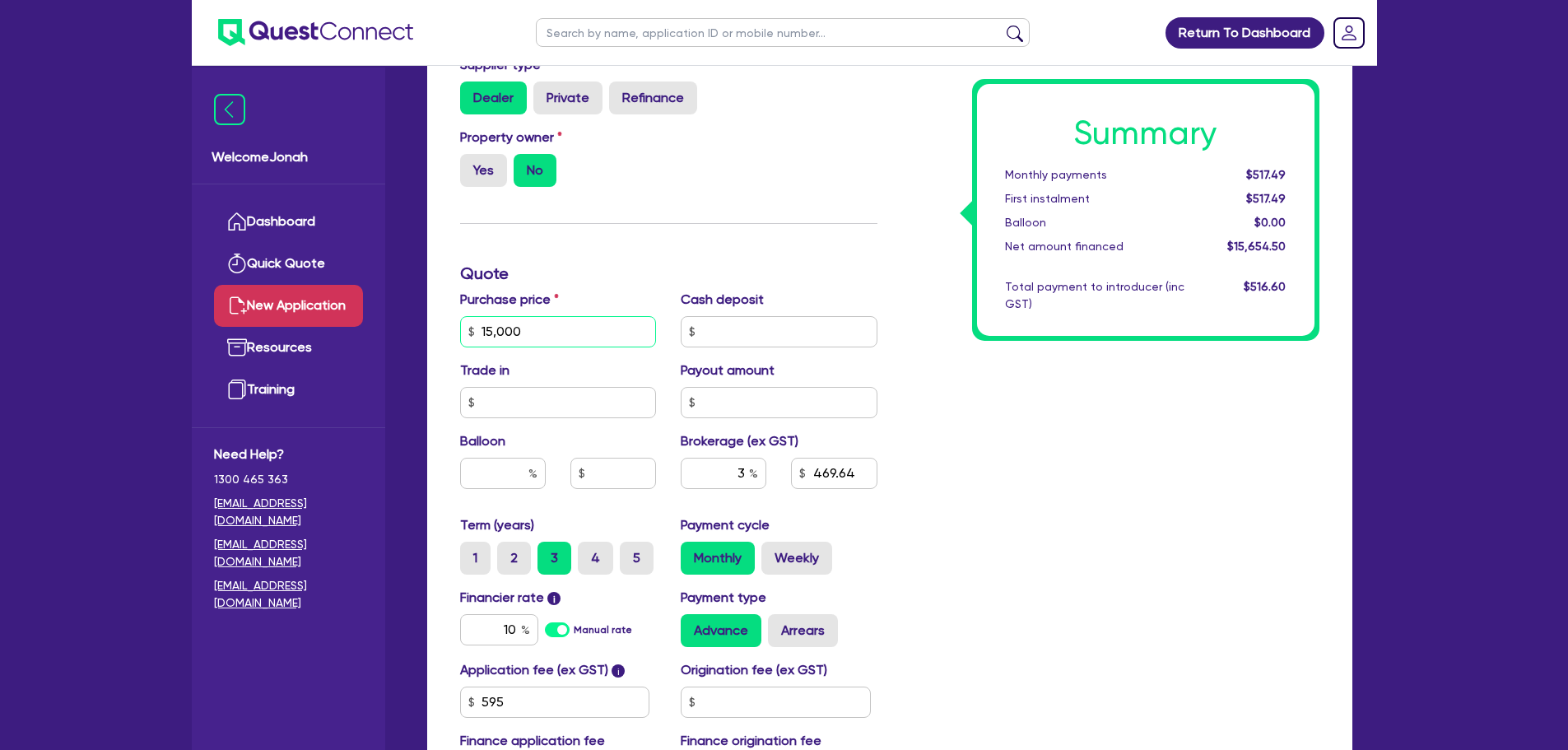
click at [508, 335] on input "15,000" at bounding box center [558, 332] width 197 height 31
type input "20,000"
type input "619.64"
click at [793, 341] on input "text" at bounding box center [779, 332] width 197 height 31
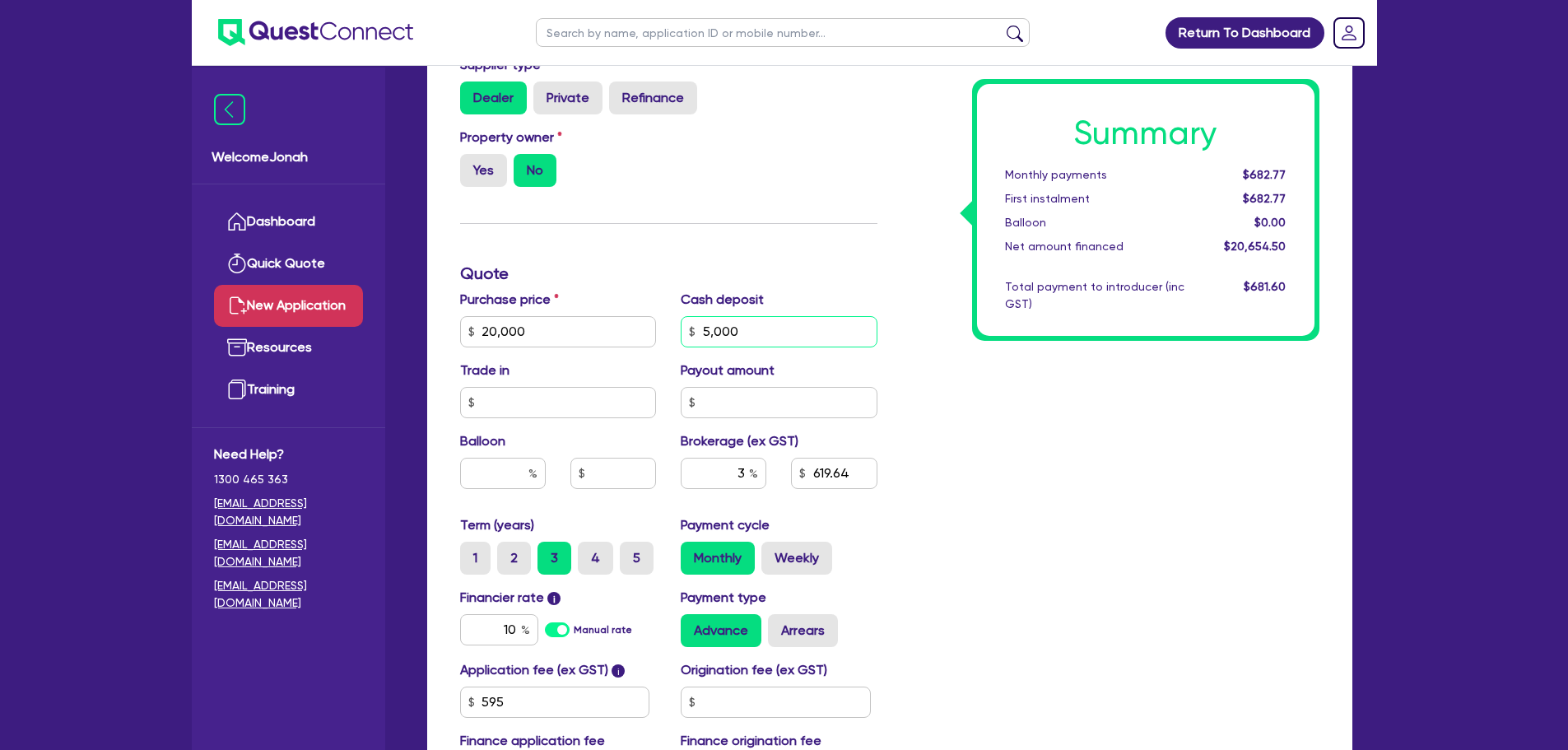
type input "5,000"
click at [517, 470] on input "text" at bounding box center [503, 473] width 86 height 31
type input "469.64"
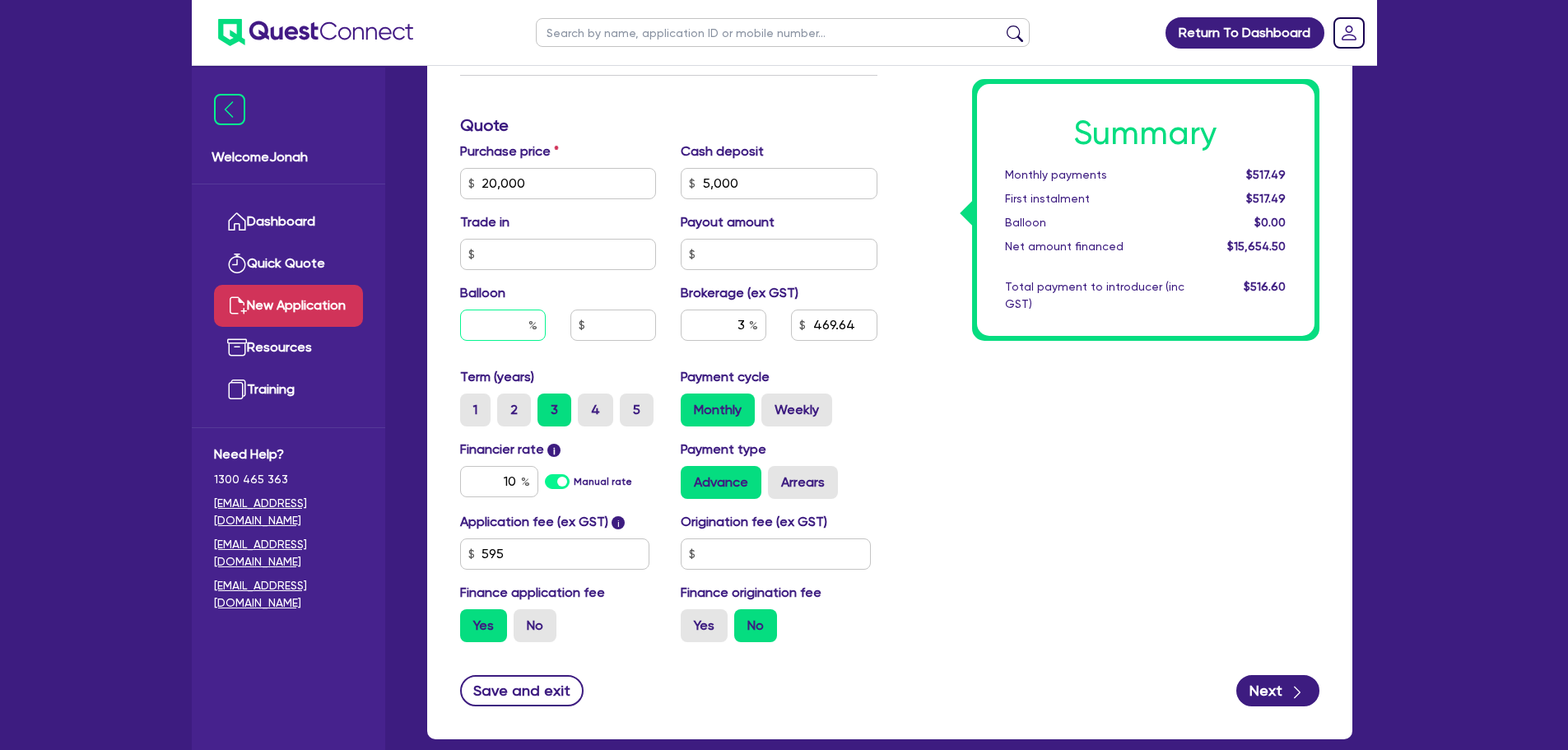
scroll to position [659, 0]
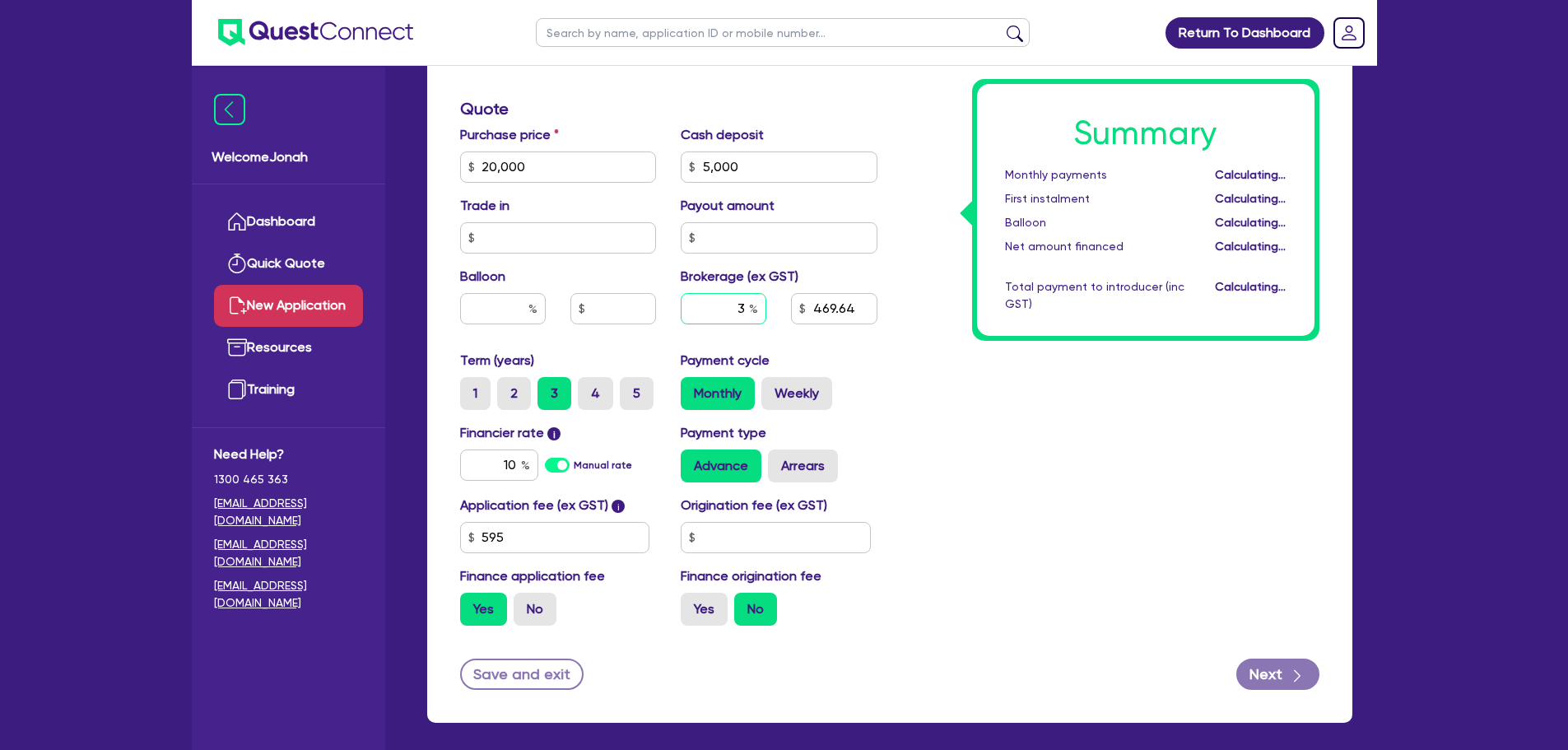
click at [746, 308] on input "3" at bounding box center [724, 308] width 86 height 31
drag, startPoint x: 746, startPoint y: 308, endPoint x: 732, endPoint y: 311, distance: 14.3
click at [733, 311] on input "3" at bounding box center [724, 308] width 86 height 31
type input "8"
click at [1066, 439] on div "Summary Monthly payments $517.49 First instalment $517.49 Balloon $0.00 Net amo…" at bounding box center [1111, 157] width 442 height 962
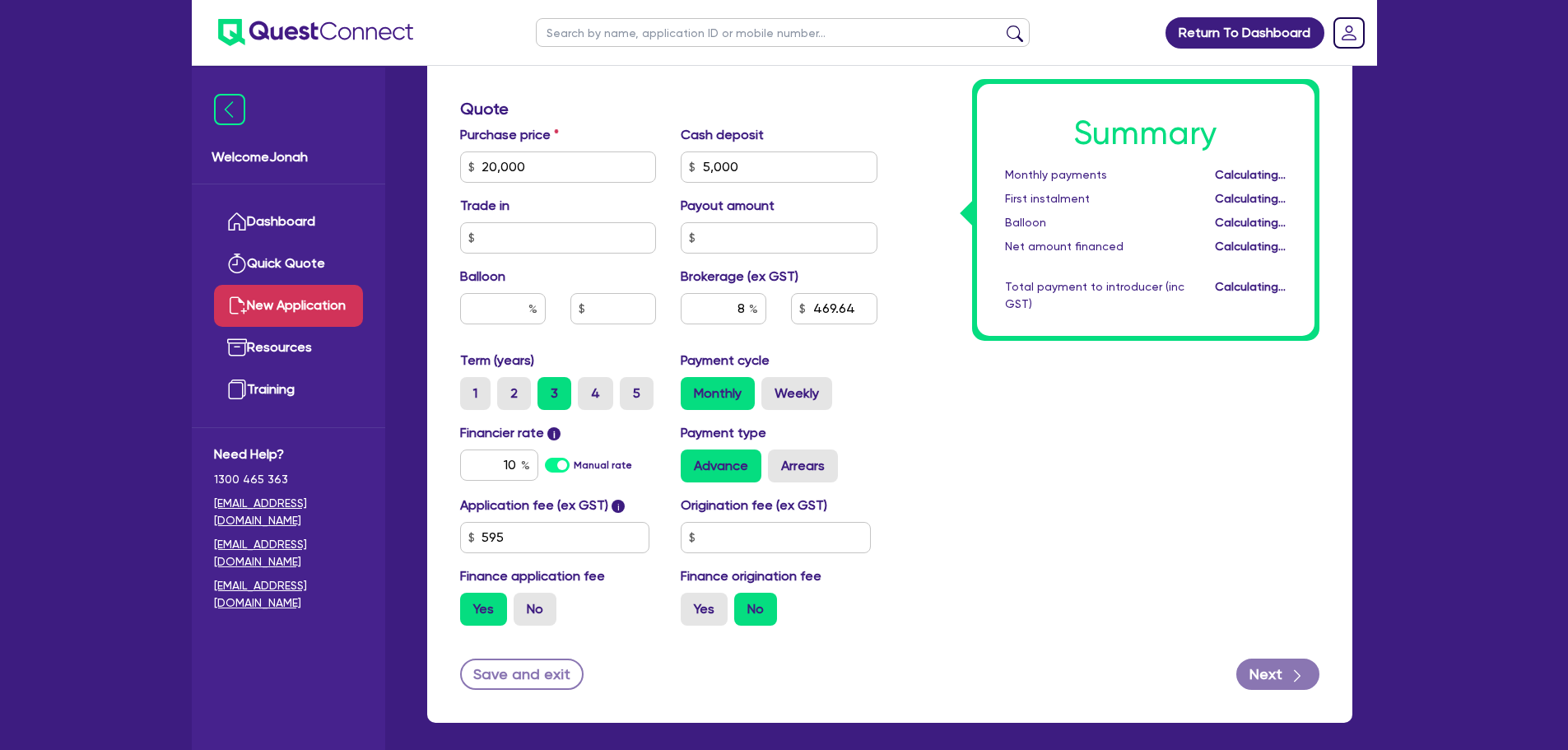
type input "1,252.36"
click at [510, 463] on input "10" at bounding box center [499, 465] width 78 height 31
type input "13"
click at [986, 418] on div "Summary Monthly payments $545.04 First instalment $545.04 Balloon $0.00 Net amo…" at bounding box center [1111, 157] width 442 height 962
click at [1275, 673] on button "Next" at bounding box center [1278, 674] width 83 height 31
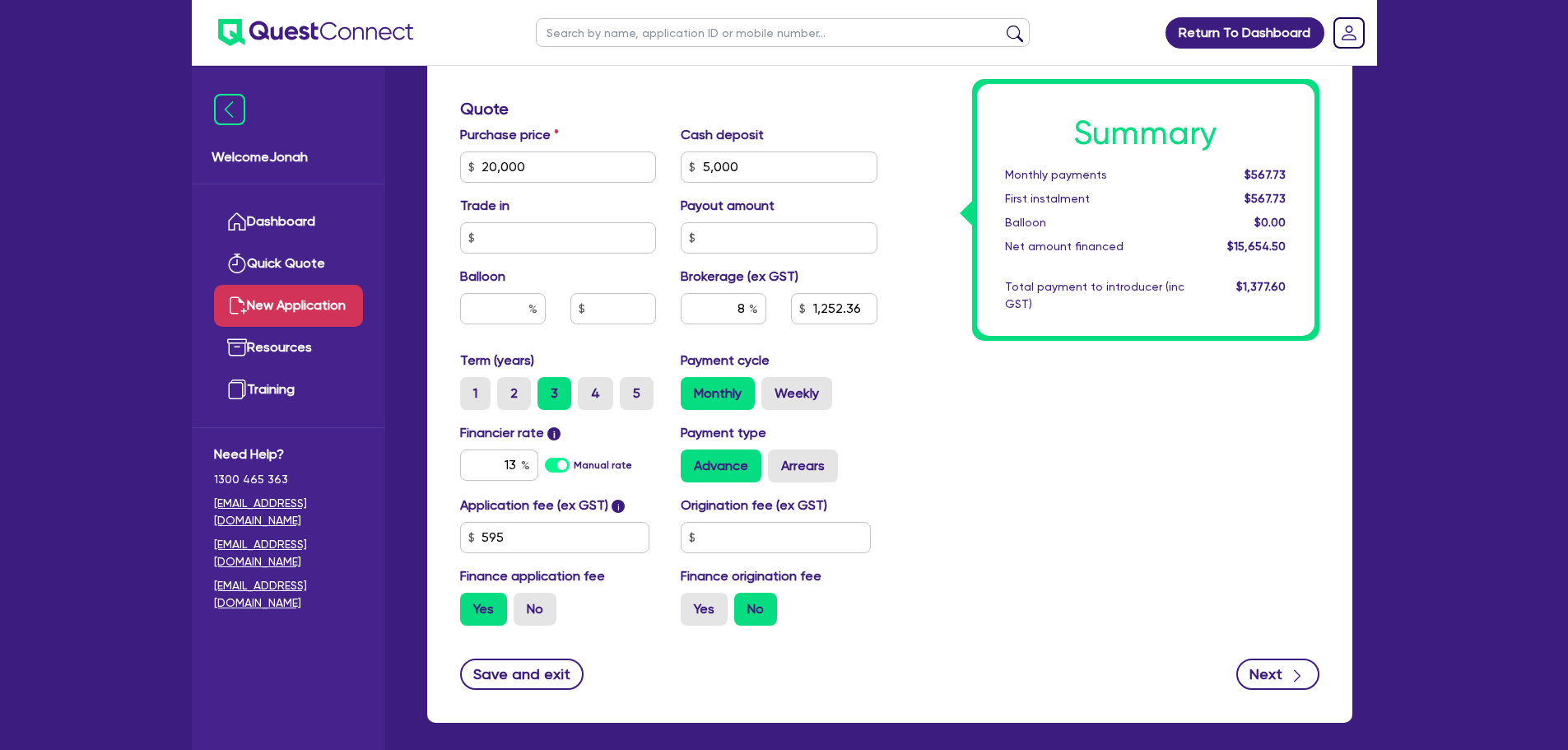
type input "1,252.36"
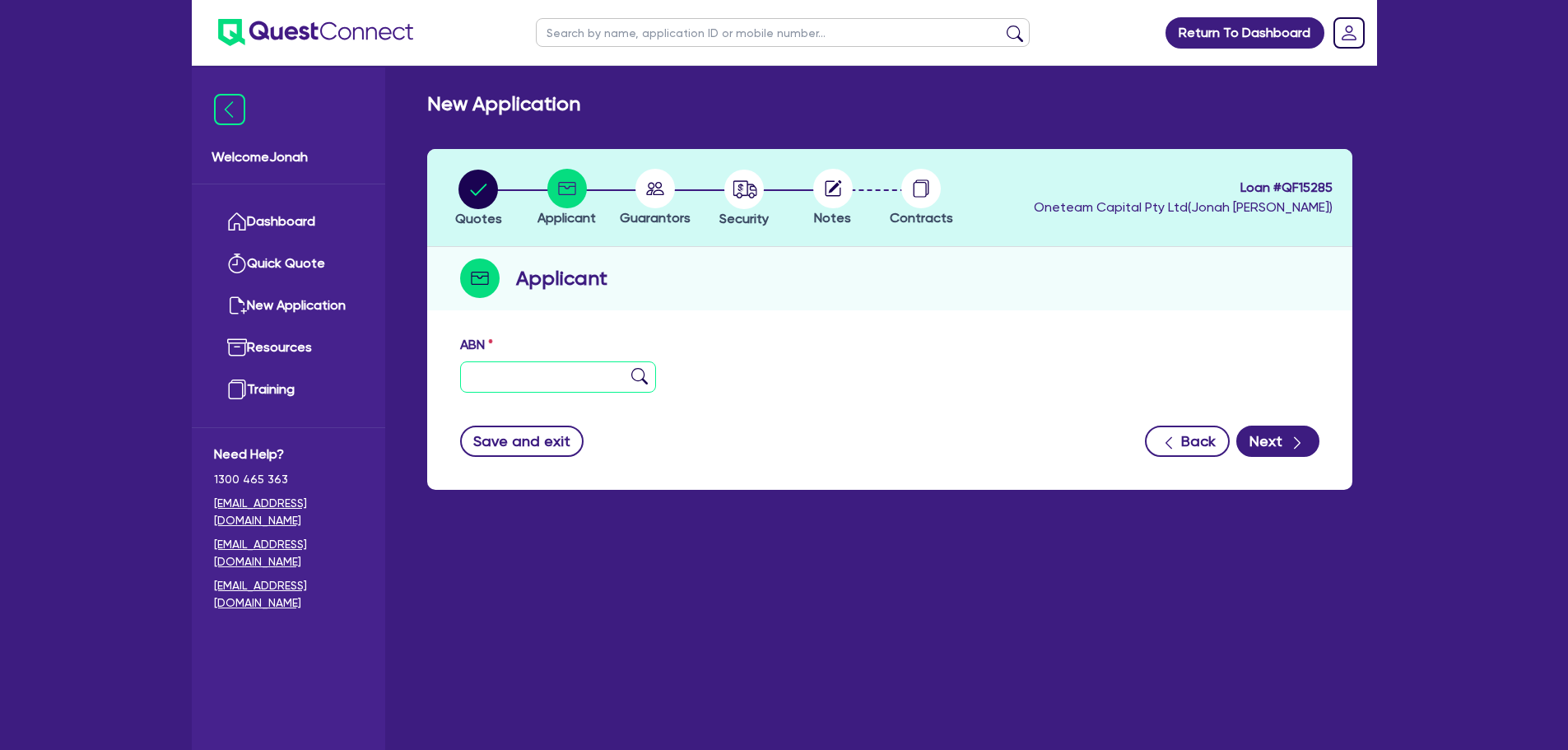
click at [542, 372] on input "text" at bounding box center [558, 377] width 197 height 31
paste input "33 723 585 221"
click at [639, 385] on input "33 723 585 221" at bounding box center [558, 377] width 197 height 31
type input "33 723 585 221"
click at [639, 368] on img at bounding box center [639, 376] width 16 height 16
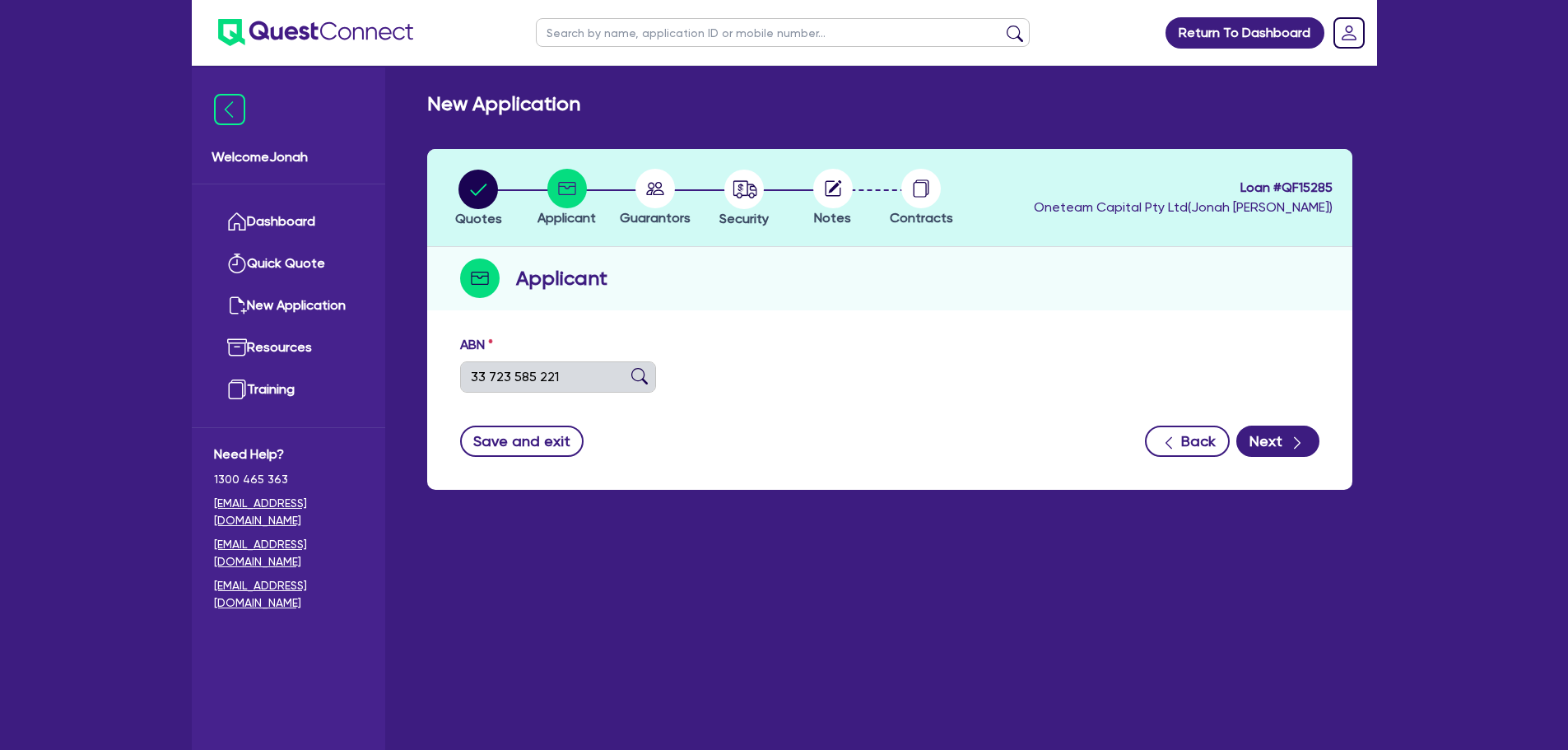
type input "[PERSON_NAME]"
type input "Shire Tennis"
select select "SOLE_TRADER"
type input "[DATE]"
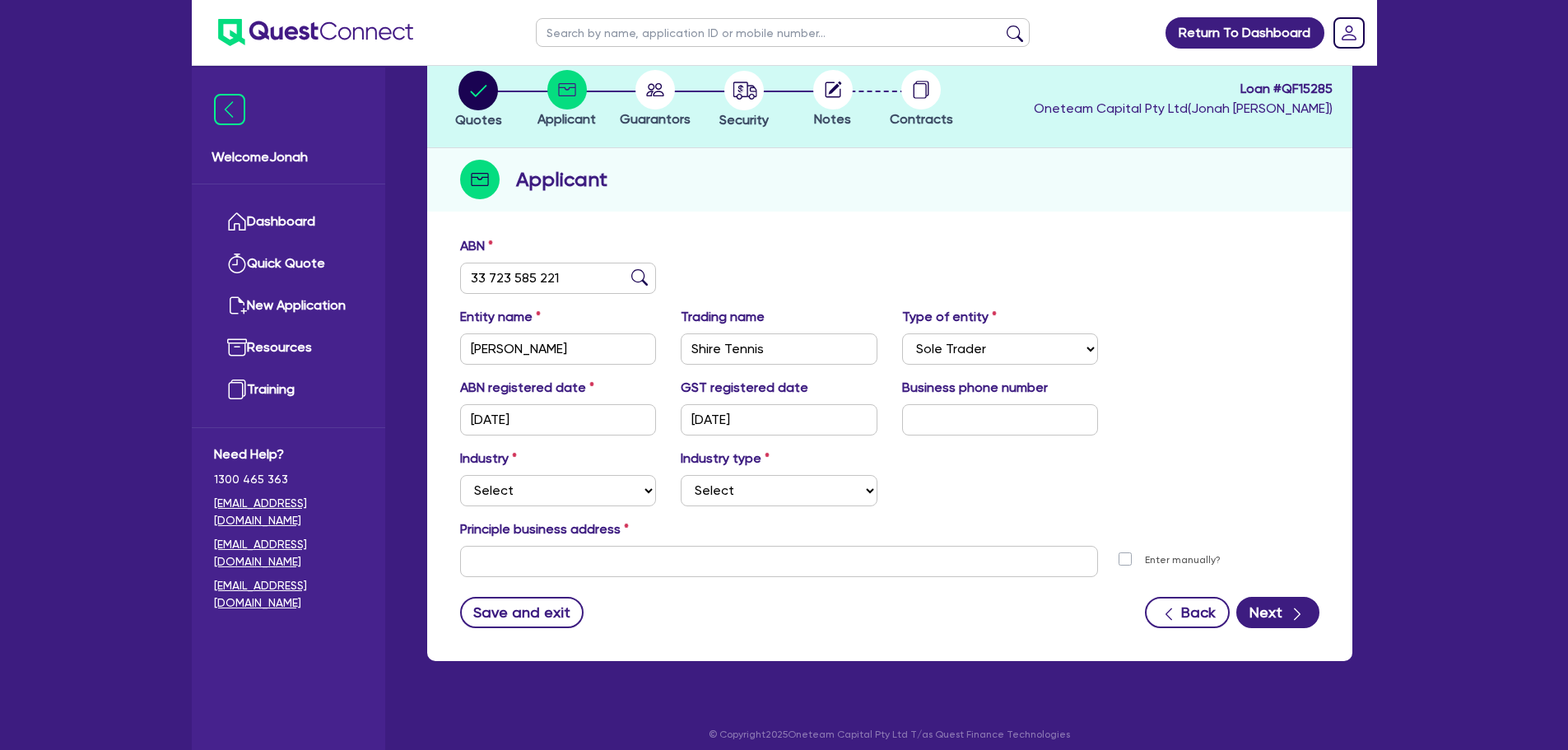
scroll to position [111, 0]
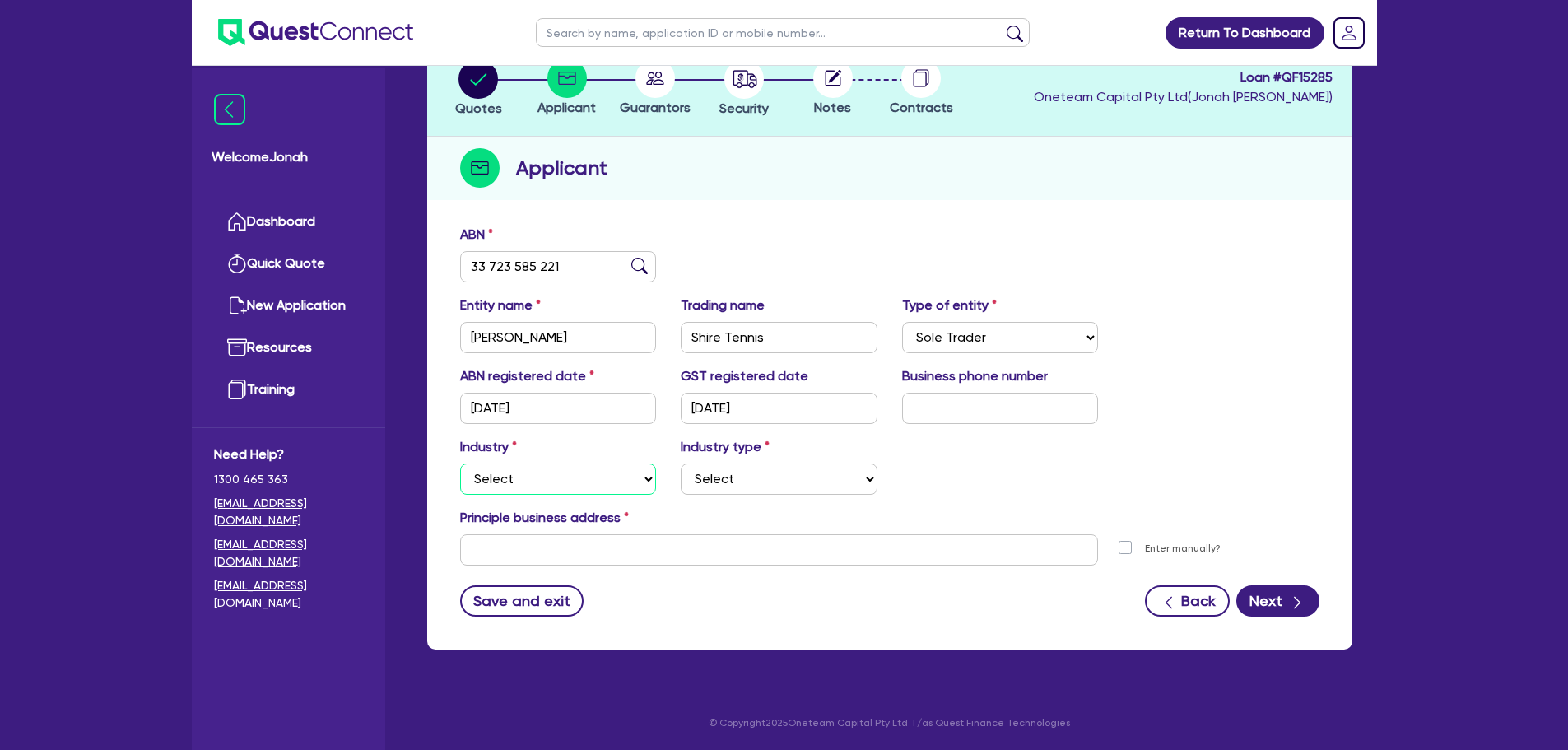
click at [585, 478] on select "Select Accomodation & Food Services Administrative & Support Services Agricultu…" at bounding box center [558, 479] width 197 height 31
select select "ARTS_RECREATION"
click at [460, 464] on select "Select Accomodation & Food Services Administrative & Support Services Agricultu…" at bounding box center [558, 479] width 197 height 31
click at [739, 474] on select "Select Artists Musicians Writers Performers Venue Operators Sports Venue Gyms S…" at bounding box center [779, 479] width 197 height 31
select select "SPORTS_CLUB"
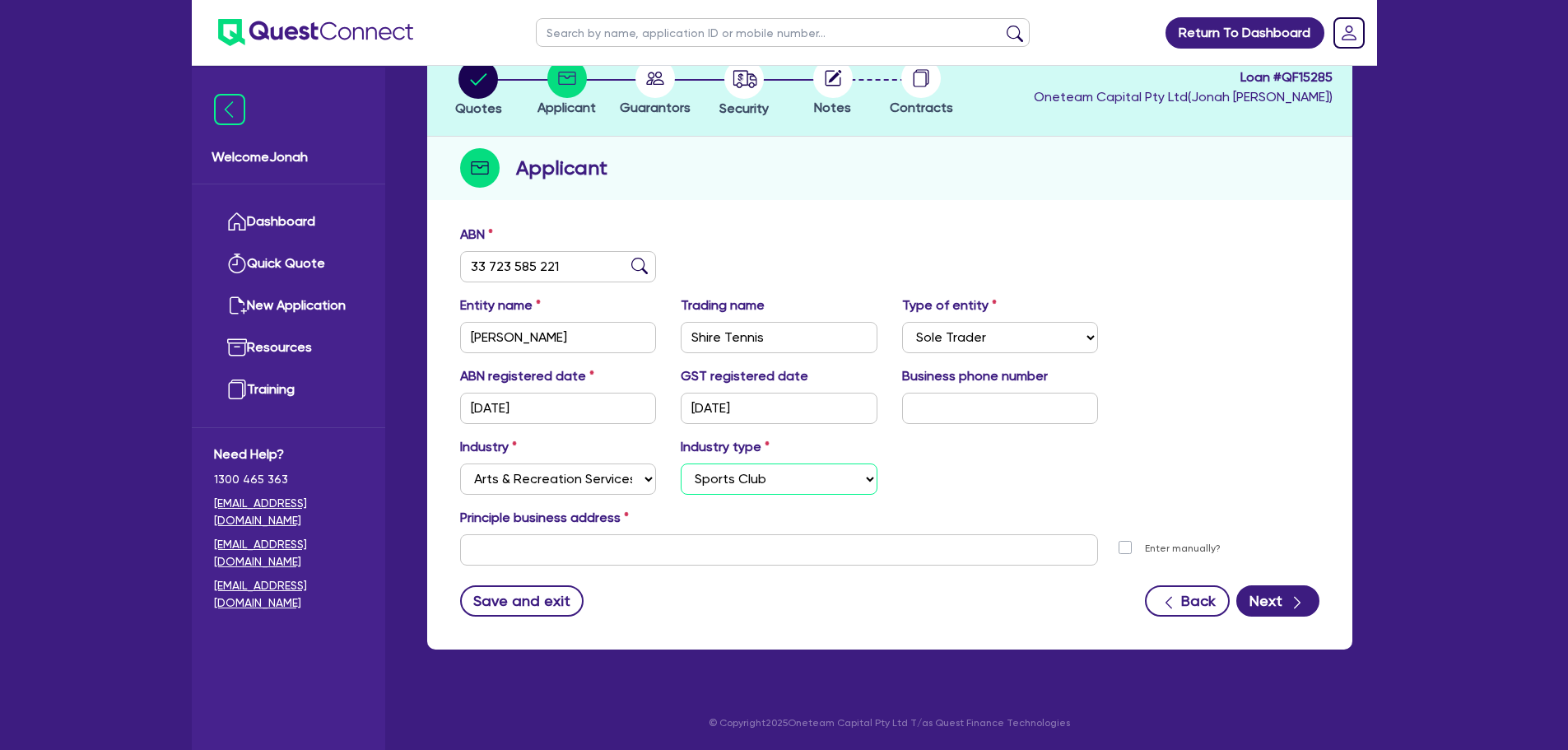
click at [681, 464] on select "Select Artists Musicians Writers Performers Venue Operators Sports Venue Gyms S…" at bounding box center [779, 479] width 197 height 31
click at [989, 410] on input "text" at bounding box center [1000, 408] width 197 height 31
paste input "48 1944 668"
click at [917, 408] on input "48 1944 668" at bounding box center [1000, 408] width 197 height 31
type input "04 8194 4668"
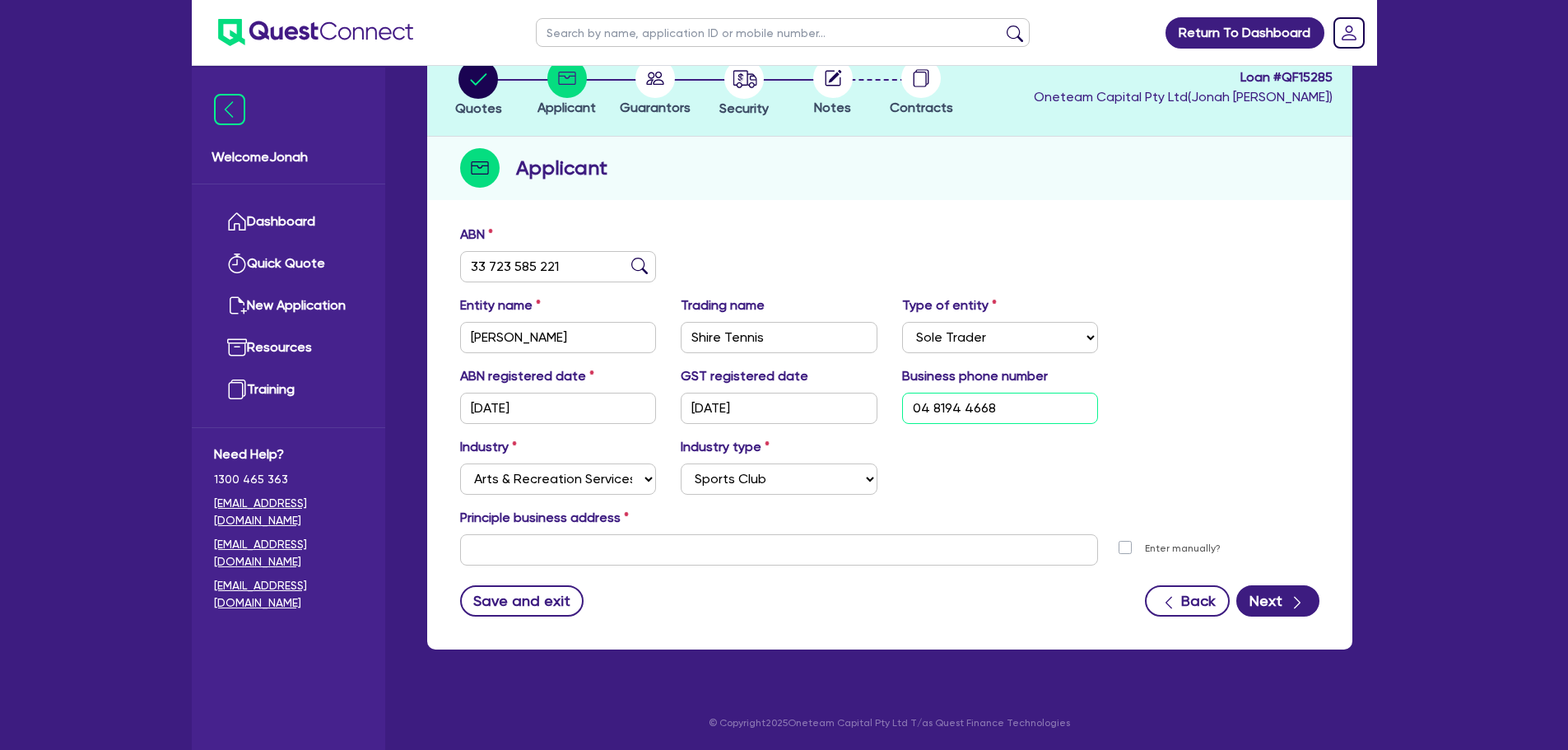
click at [990, 404] on input "04 8194 4668" at bounding box center [1000, 408] width 197 height 31
click at [930, 455] on div "Industry Select Accomodation & Food Services Administrative & Support Services …" at bounding box center [890, 472] width 884 height 70
click at [598, 554] on input "text" at bounding box center [779, 550] width 639 height 31
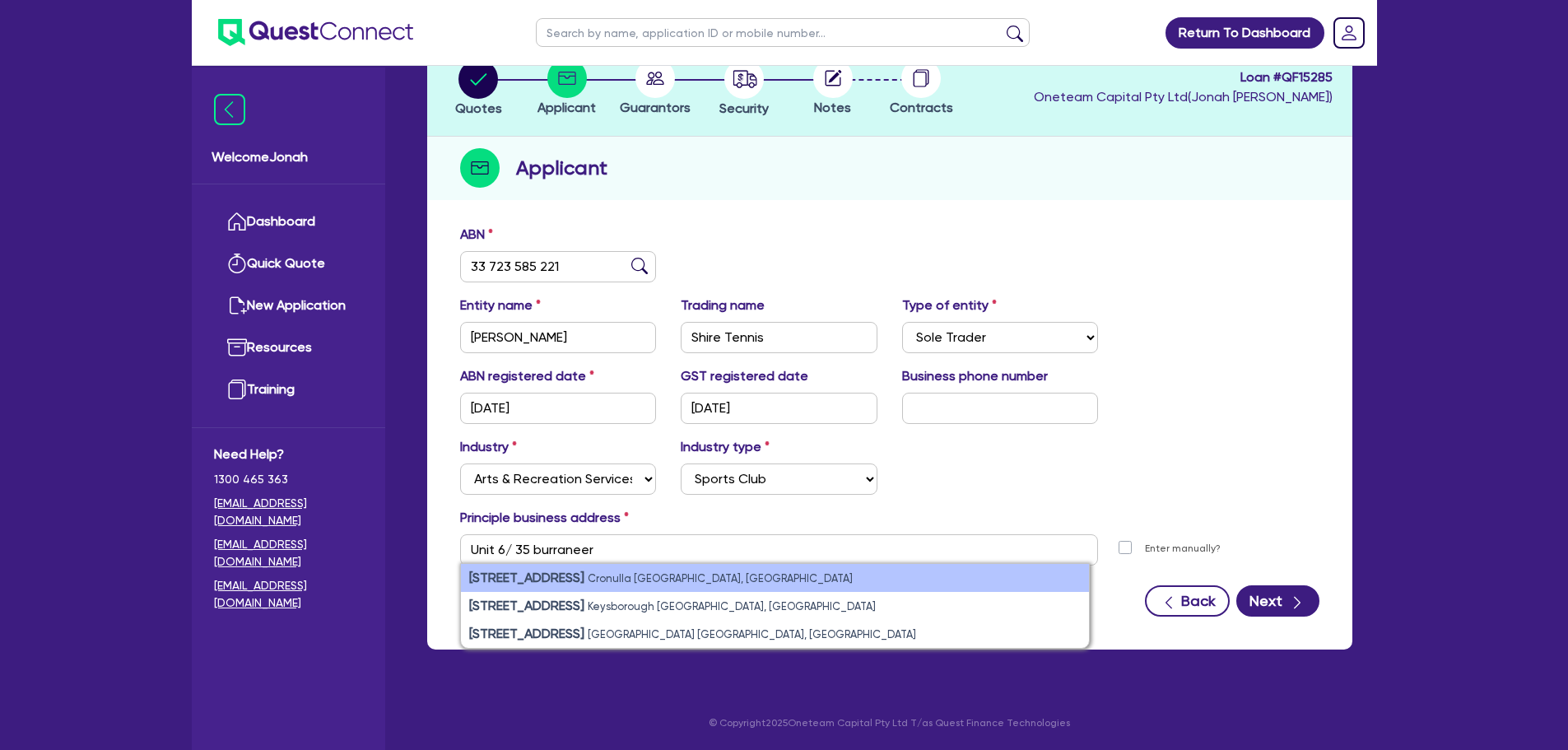
click at [585, 574] on strong "[STREET_ADDRESS]" at bounding box center [527, 577] width 115 height 16
type input "[STREET_ADDRESS]"
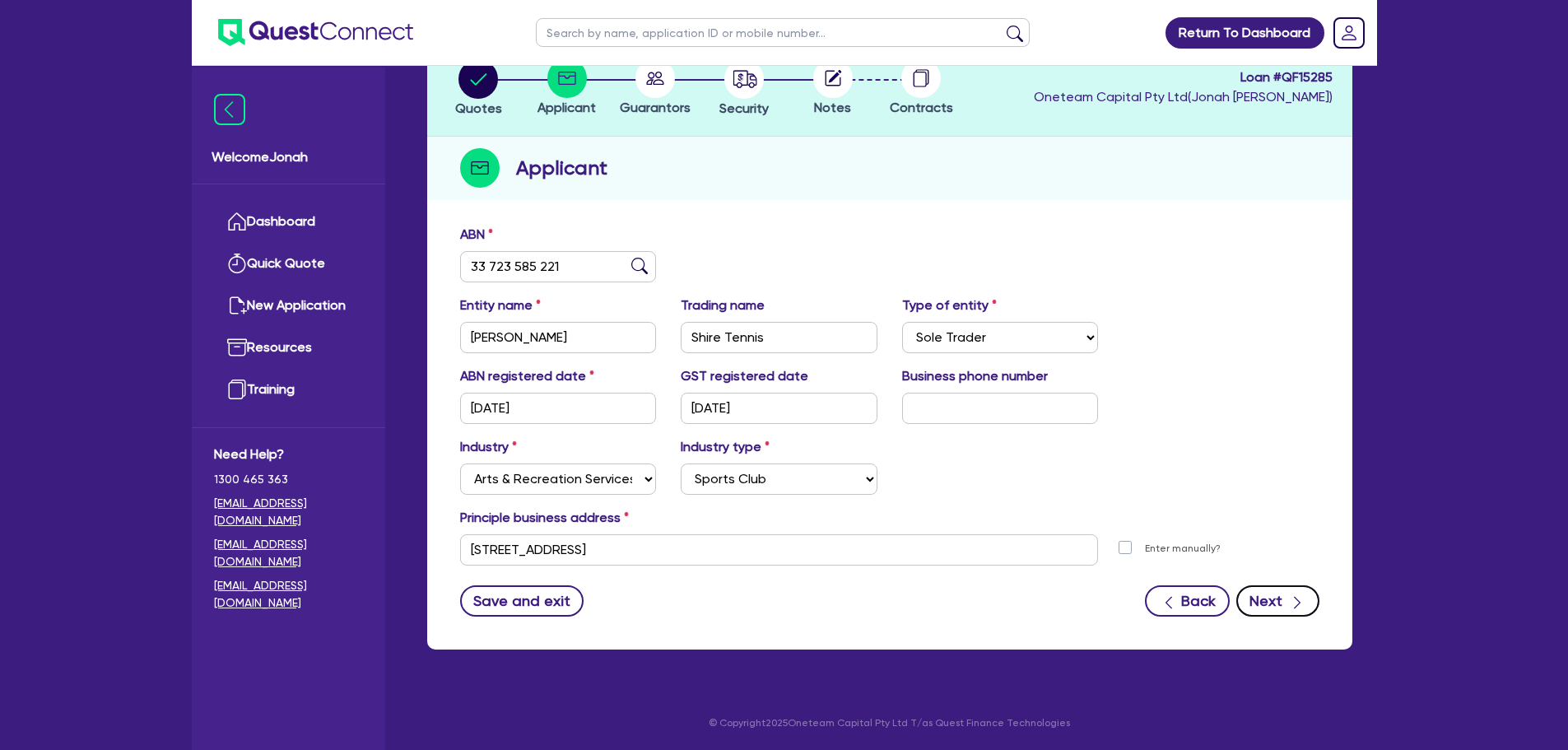
click at [1298, 605] on icon "button" at bounding box center [1297, 602] width 6 height 12
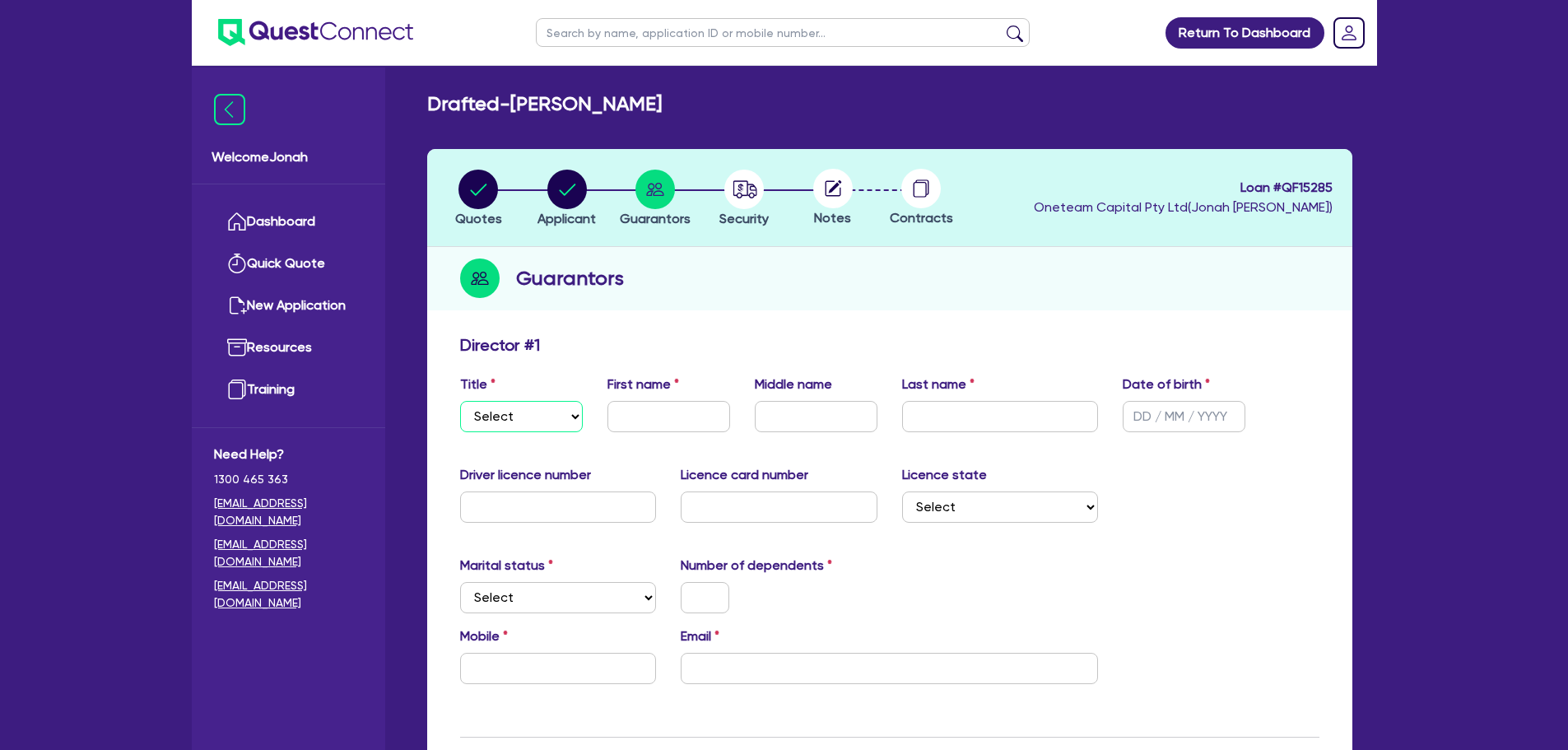
click at [552, 415] on select "Select Mr Mrs Ms Miss Dr" at bounding box center [521, 416] width 123 height 31
select select "MR"
click at [460, 401] on select "Select Mr Mrs Ms Miss Dr" at bounding box center [521, 416] width 123 height 31
click at [657, 416] on input "text" at bounding box center [669, 416] width 123 height 31
type input "z"
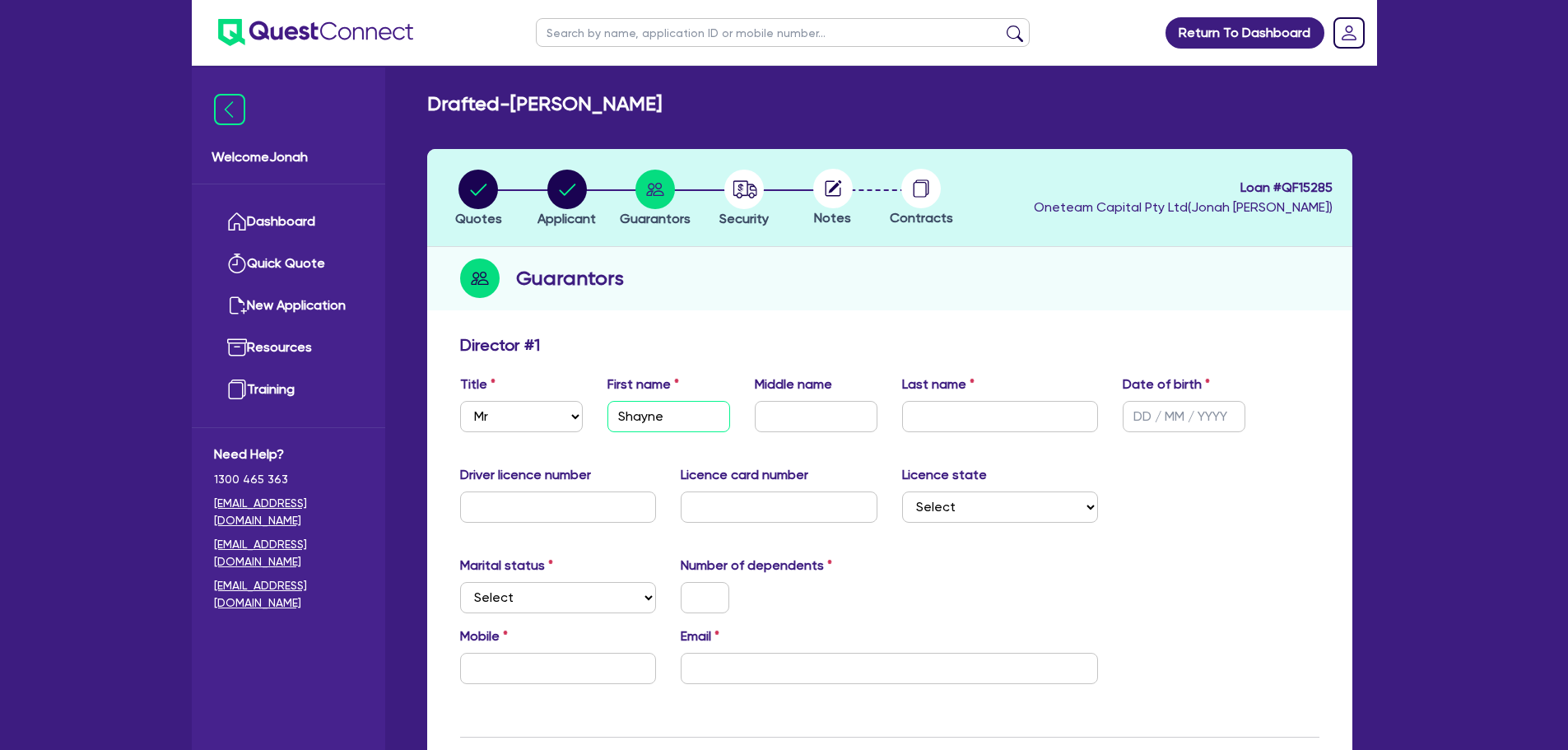
type input "Shayne"
type input "[PERSON_NAME]"
type input "[DATE]"
type input "5639AY"
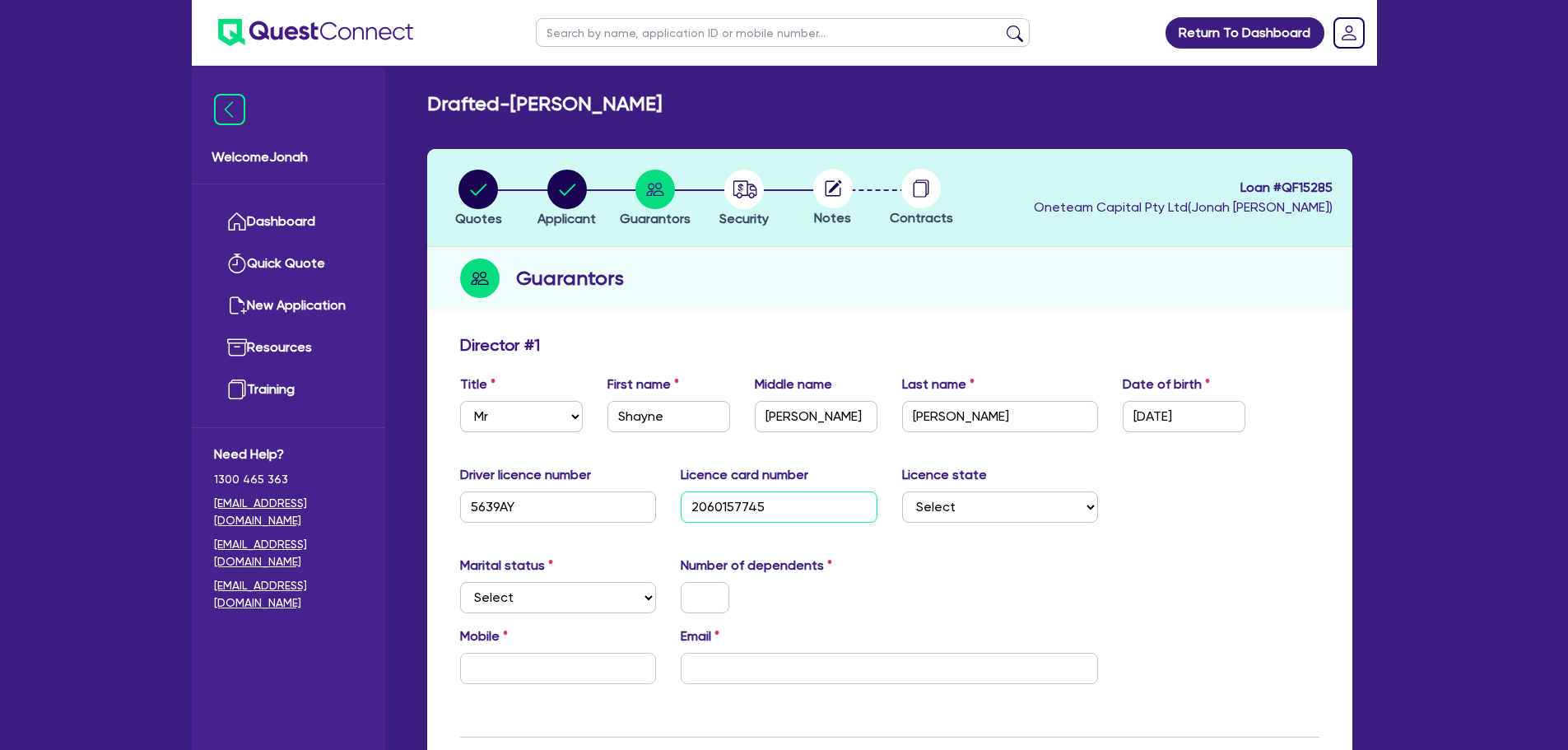
type input "2060157745"
click at [1026, 512] on select "Select [GEOGRAPHIC_DATA] [GEOGRAPHIC_DATA] [GEOGRAPHIC_DATA] [GEOGRAPHIC_DATA] …" at bounding box center [1000, 507] width 197 height 31
select select "[GEOGRAPHIC_DATA]"
click at [902, 491] on select "Select [GEOGRAPHIC_DATA] [GEOGRAPHIC_DATA] [GEOGRAPHIC_DATA] [GEOGRAPHIC_DATA] …" at bounding box center [1000, 507] width 197 height 31
click at [562, 613] on div "Marital status Select [DEMOGRAPHIC_DATA] Married De Facto / Partner Number of d…" at bounding box center [890, 590] width 884 height 70
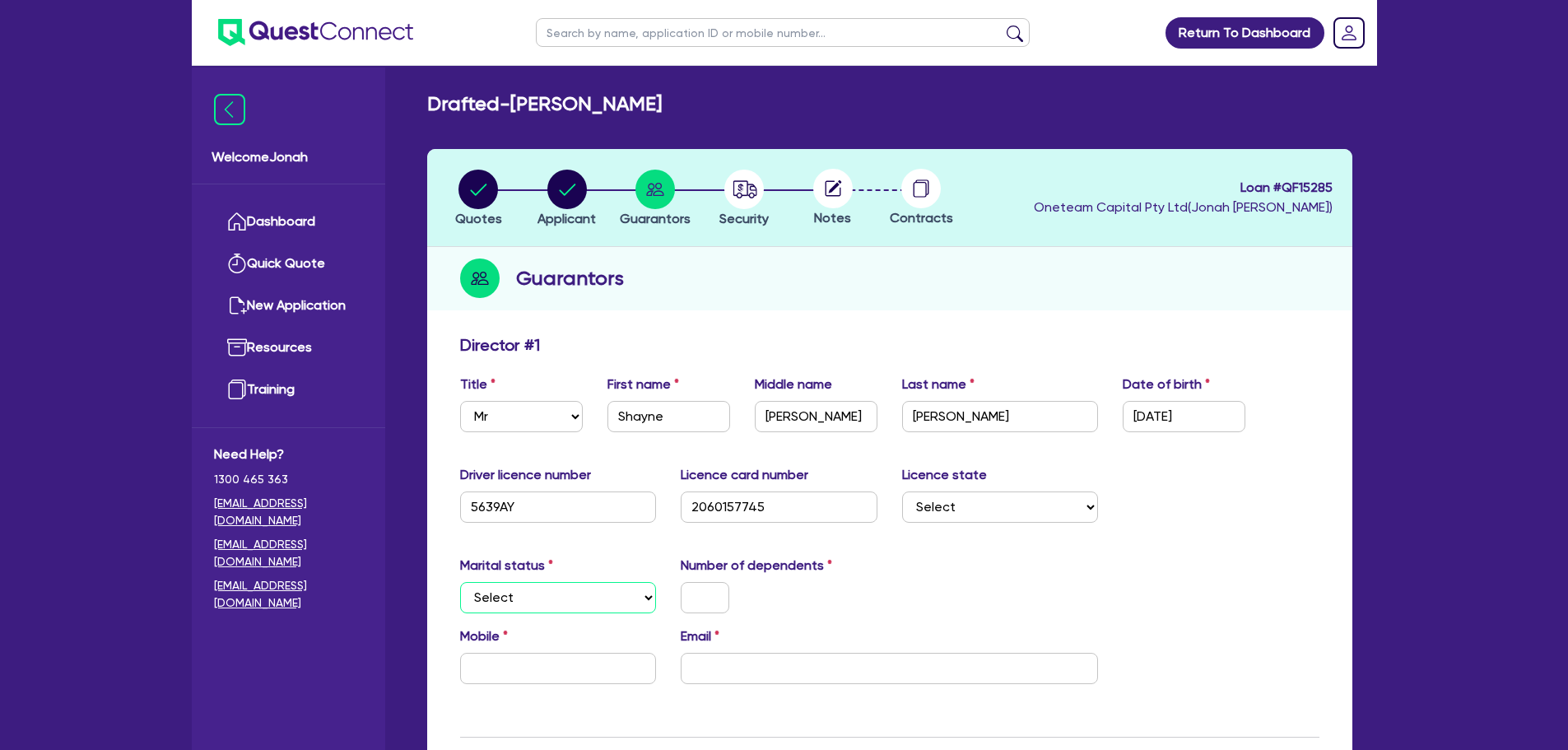
click at [568, 603] on select "Select Single Married De Facto / Partner" at bounding box center [558, 597] width 197 height 31
select select "SINGLE"
click at [460, 582] on select "Select Single Married De Facto / Partner" at bounding box center [558, 597] width 197 height 31
click at [700, 602] on input "text" at bounding box center [704, 597] width 48 height 31
click at [948, 590] on div "Marital status Select [DEMOGRAPHIC_DATA] Married De Facto / Partner Number of d…" at bounding box center [890, 590] width 884 height 70
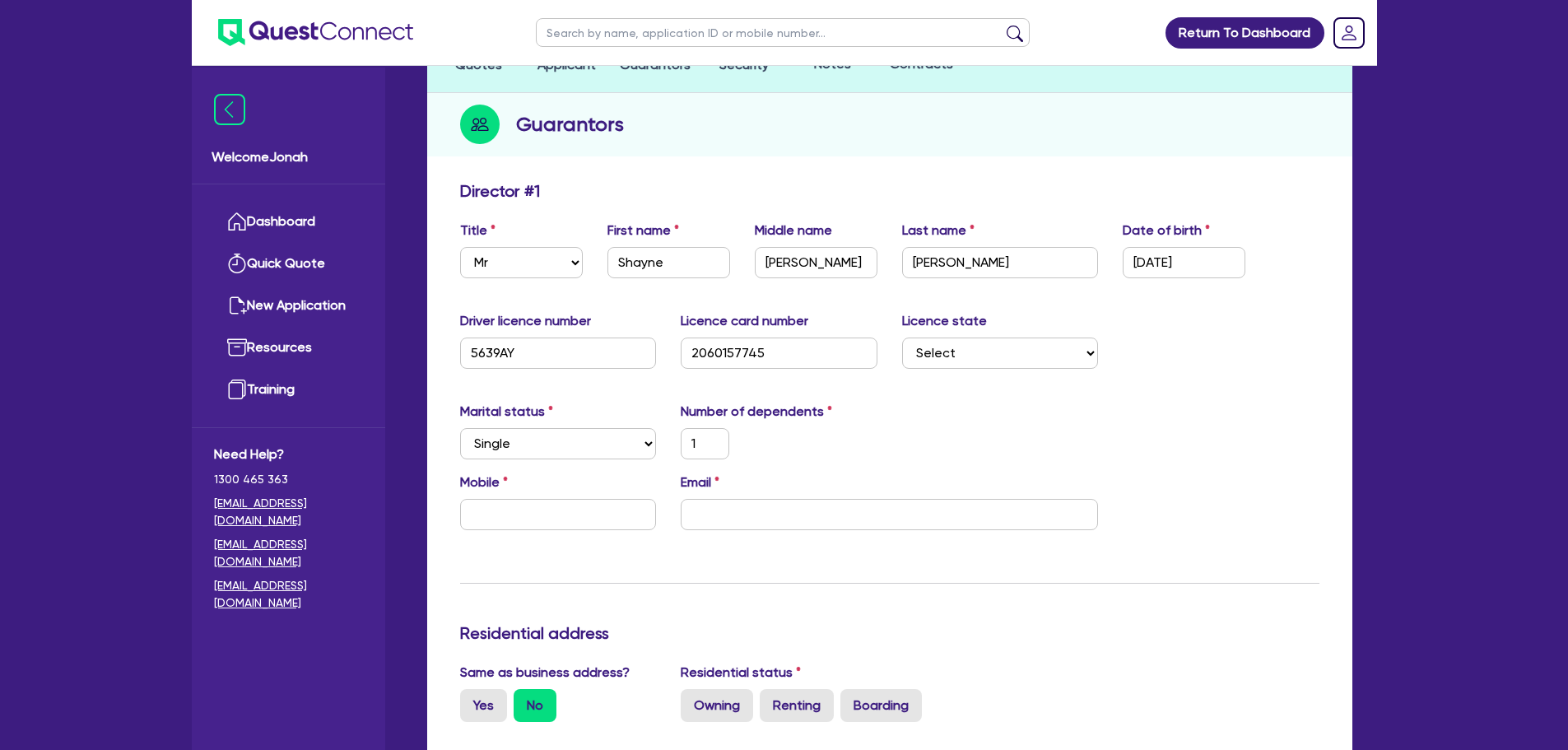
scroll to position [165, 0]
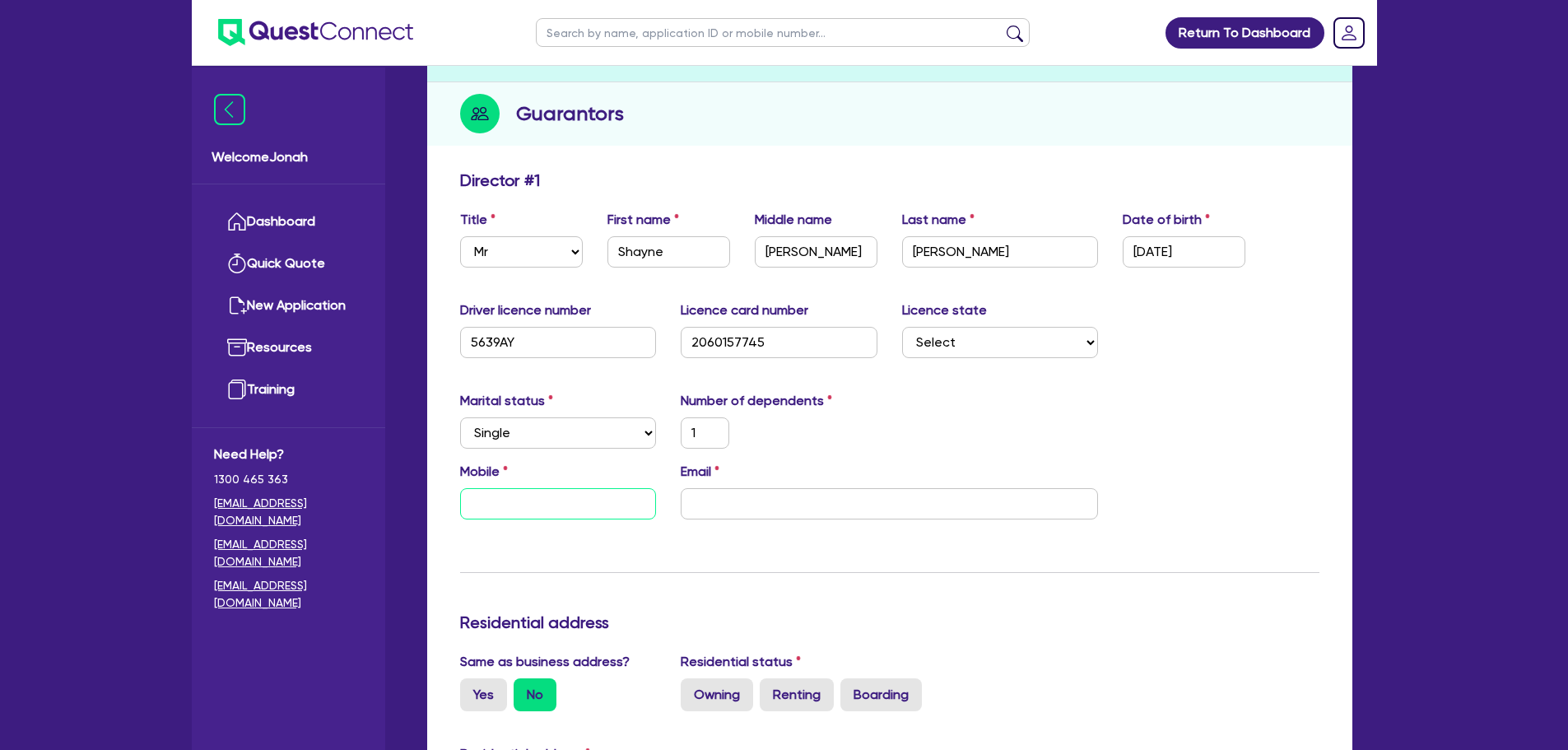
click at [591, 507] on input "text" at bounding box center [558, 504] width 197 height 31
paste input "0481 944 668"
type input "1"
type input "0481 944 668"
click at [764, 487] on div "Email" at bounding box center [889, 490] width 442 height 58
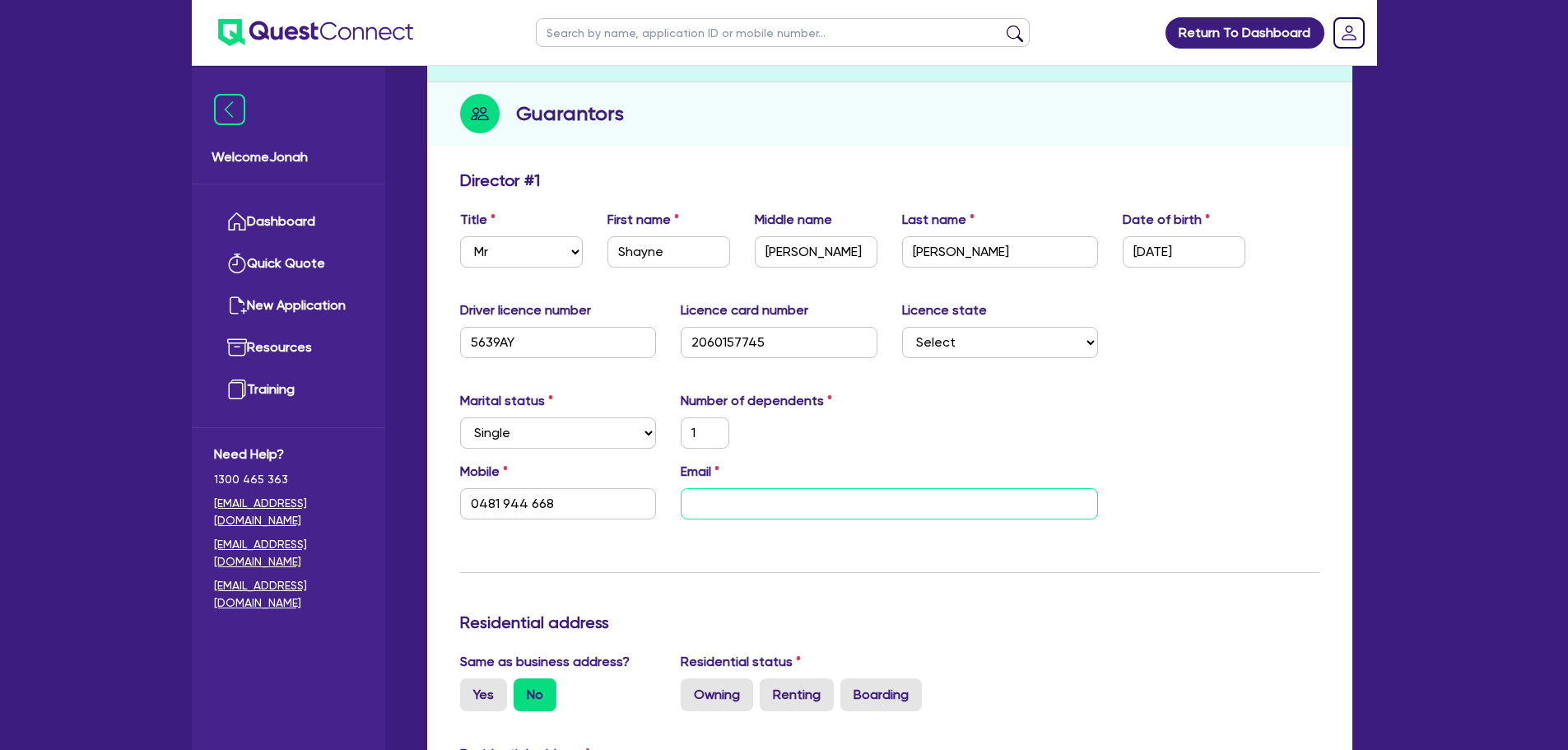
click at [762, 497] on input "email" at bounding box center [889, 504] width 417 height 31
paste input "[EMAIL_ADDRESS][DOMAIN_NAME]"
type input "1"
type input "0481 944 668"
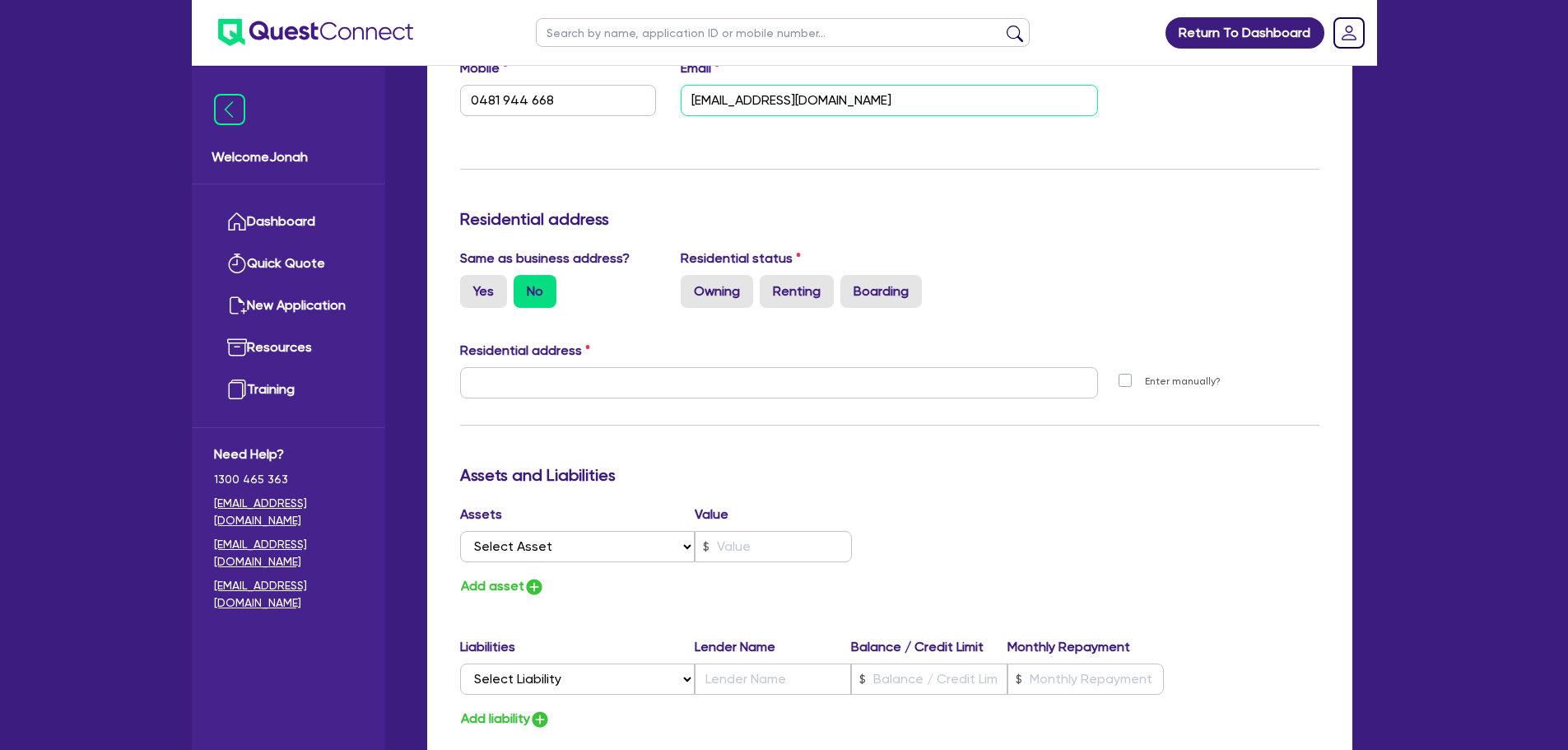
scroll to position [576, 0]
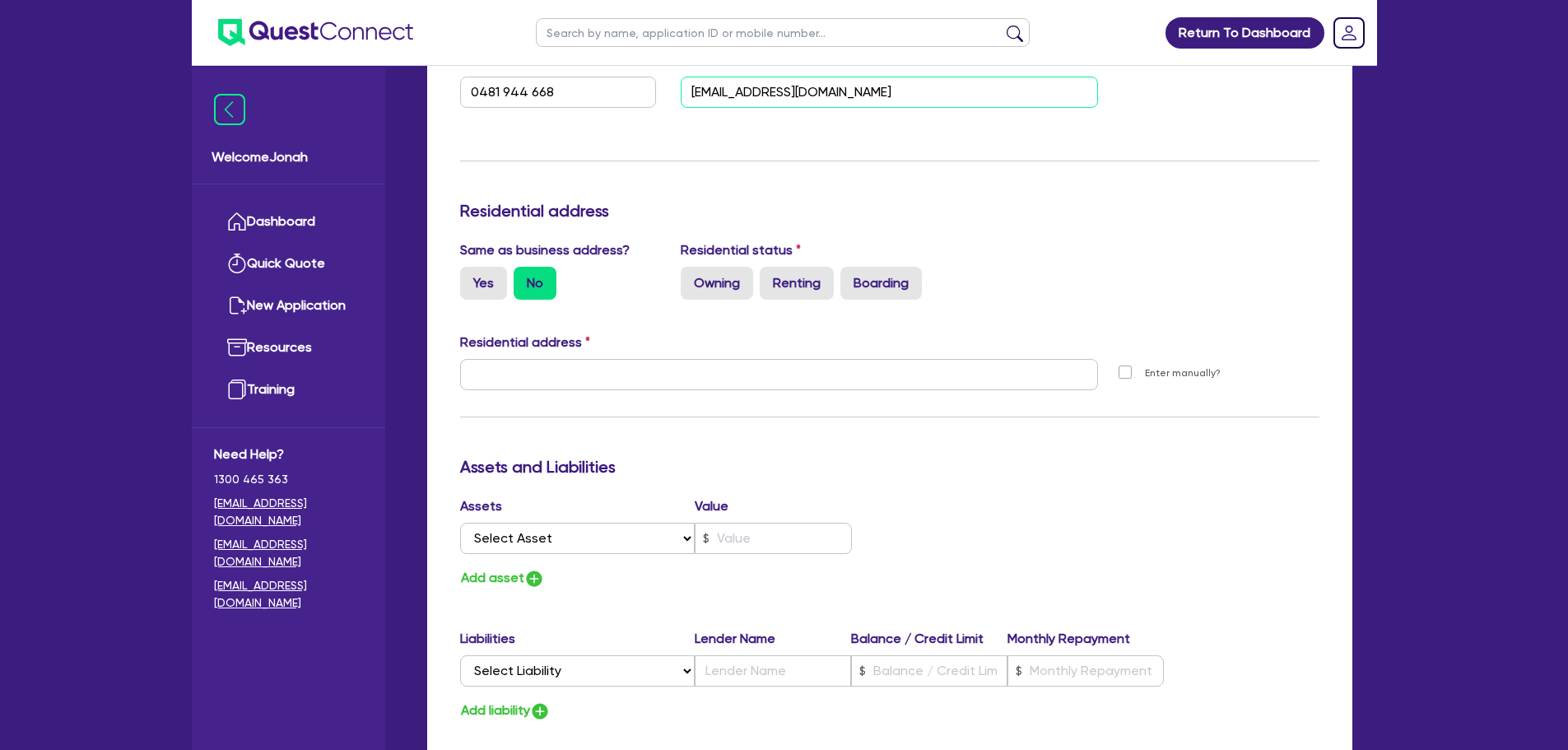
type input "[EMAIL_ADDRESS][DOMAIN_NAME]"
click at [468, 259] on label "Same as business address?" at bounding box center [544, 251] width 169 height 20
click at [486, 283] on label "Yes" at bounding box center [483, 284] width 47 height 33
click at [471, 277] on input "Yes" at bounding box center [466, 273] width 11 height 11
radio input "true"
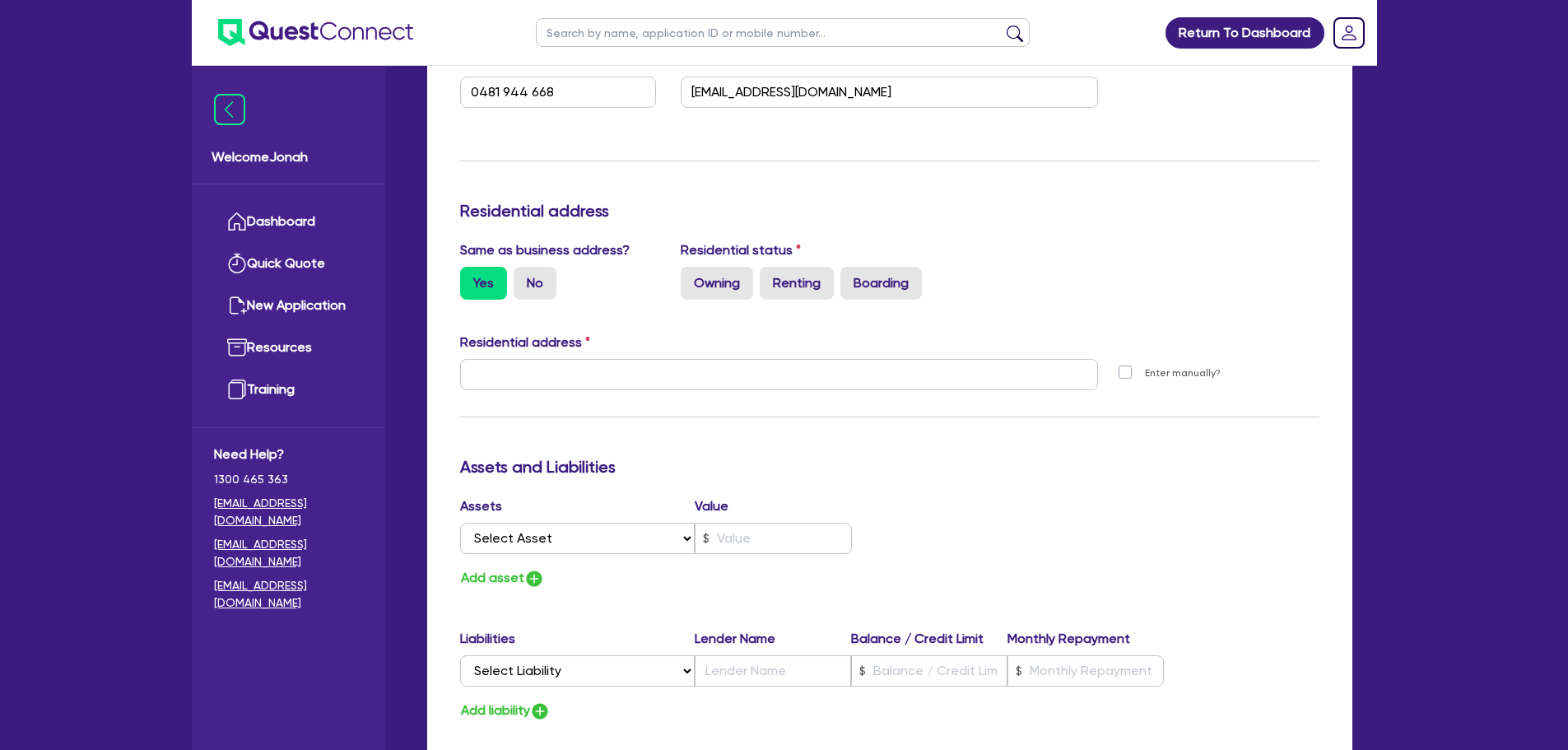
type input "1"
type input "0481 944 668"
type input "[STREET_ADDRESS]"
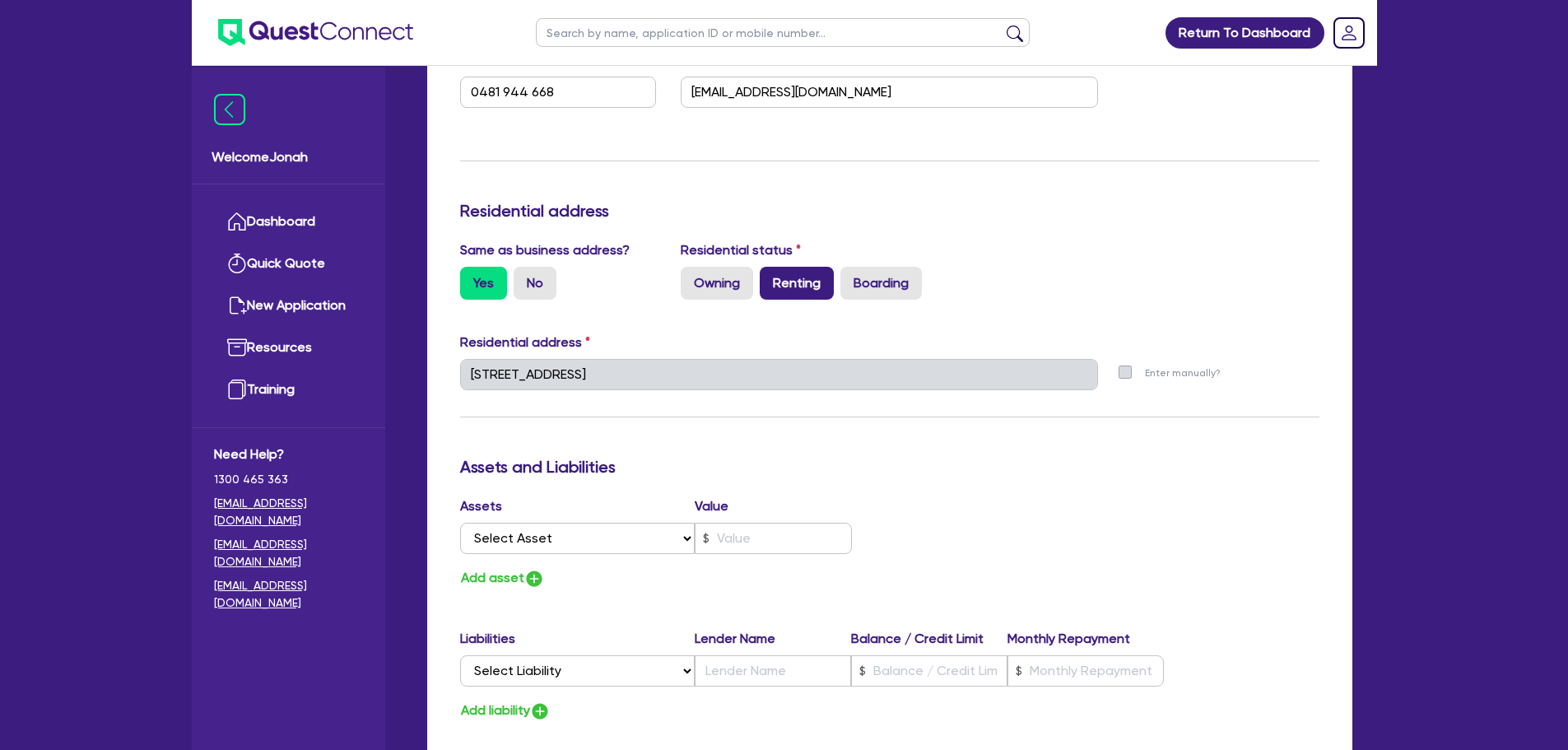
click at [778, 267] on label "Renting" at bounding box center [797, 284] width 74 height 33
click at [770, 267] on input "Renting" at bounding box center [766, 273] width 11 height 11
radio input "true"
type input "1"
type input "0481 944 668"
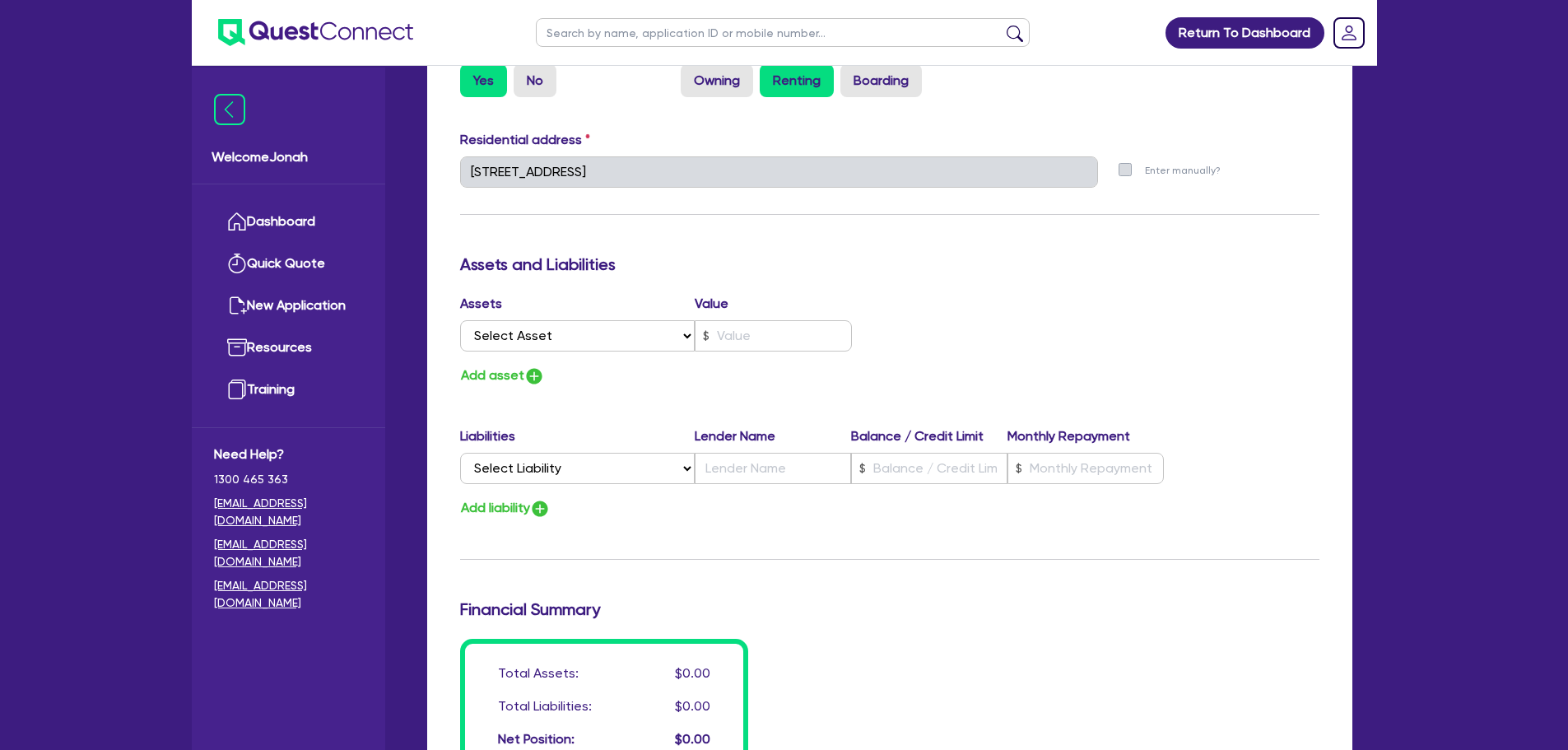
scroll to position [823, 0]
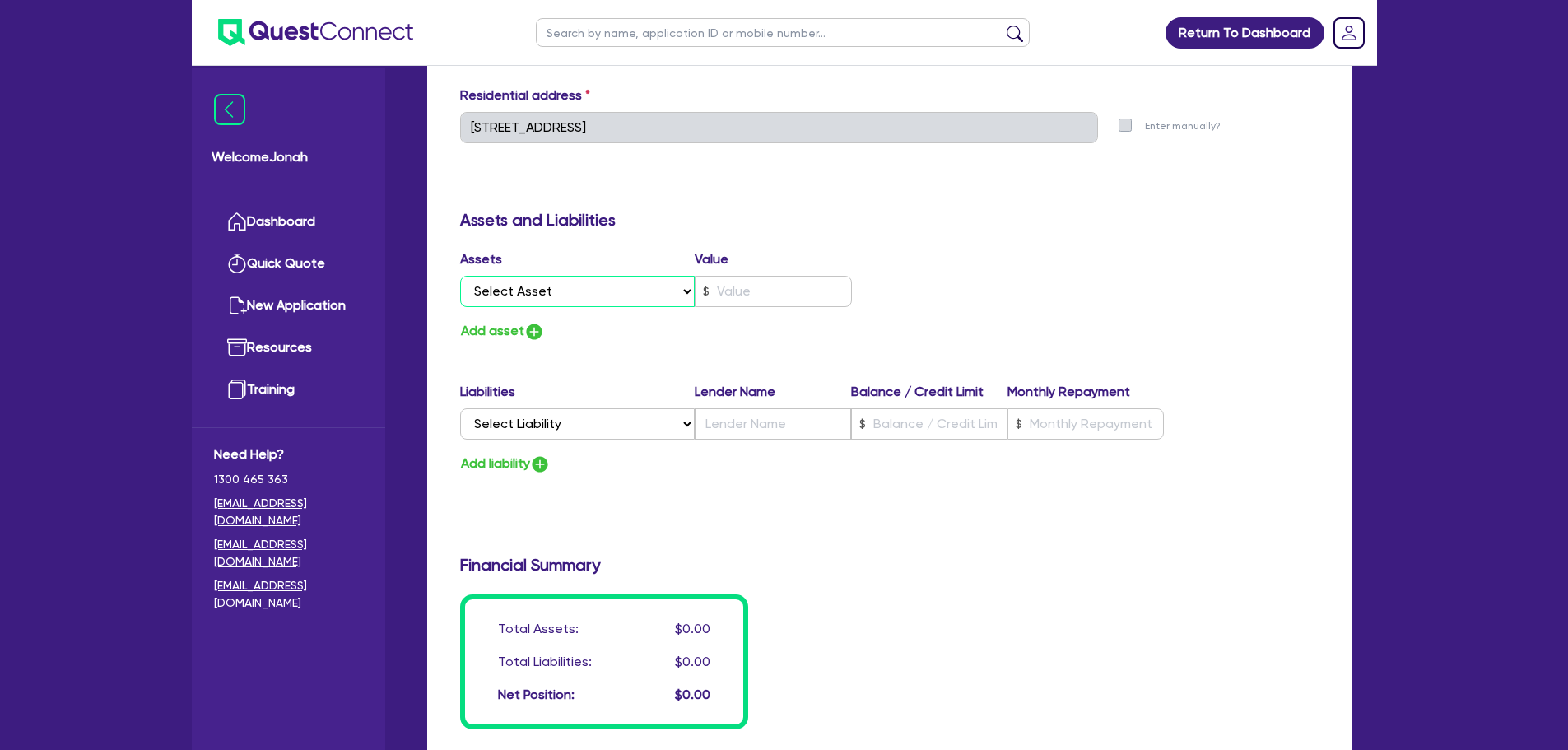
click at [560, 292] on select "Select Asset Cash Property Investment property Vehicle Truck Trailer Equipment …" at bounding box center [577, 291] width 235 height 31
select select "CASH"
click at [460, 275] on select "Select Asset Cash Property Investment property Vehicle Truck Trailer Equipment …" at bounding box center [577, 291] width 235 height 31
type input "1"
type input "0481 944 668"
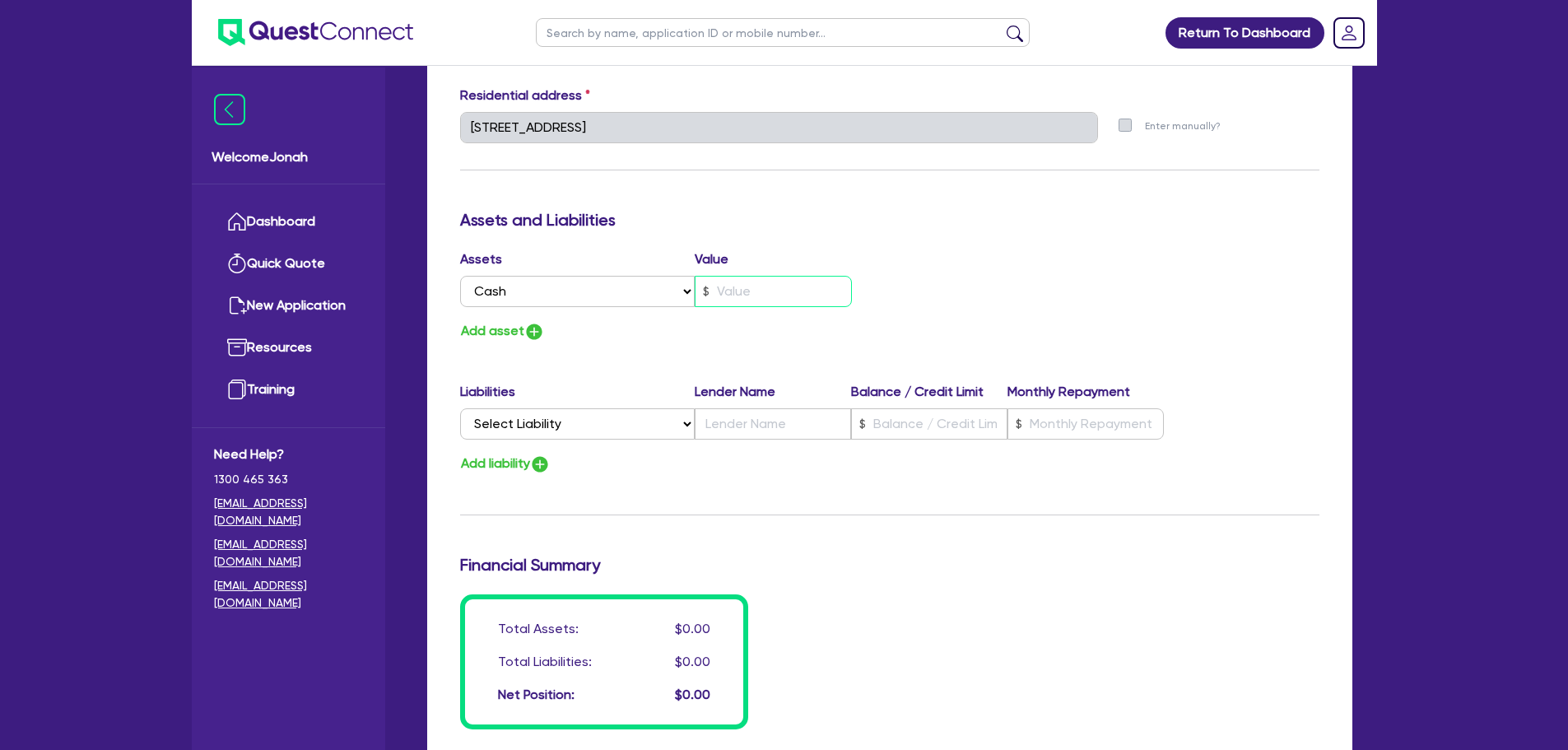
click at [754, 297] on input "text" at bounding box center [773, 291] width 157 height 31
type input "1"
type input "0481 944 668"
type input "5"
type input "1"
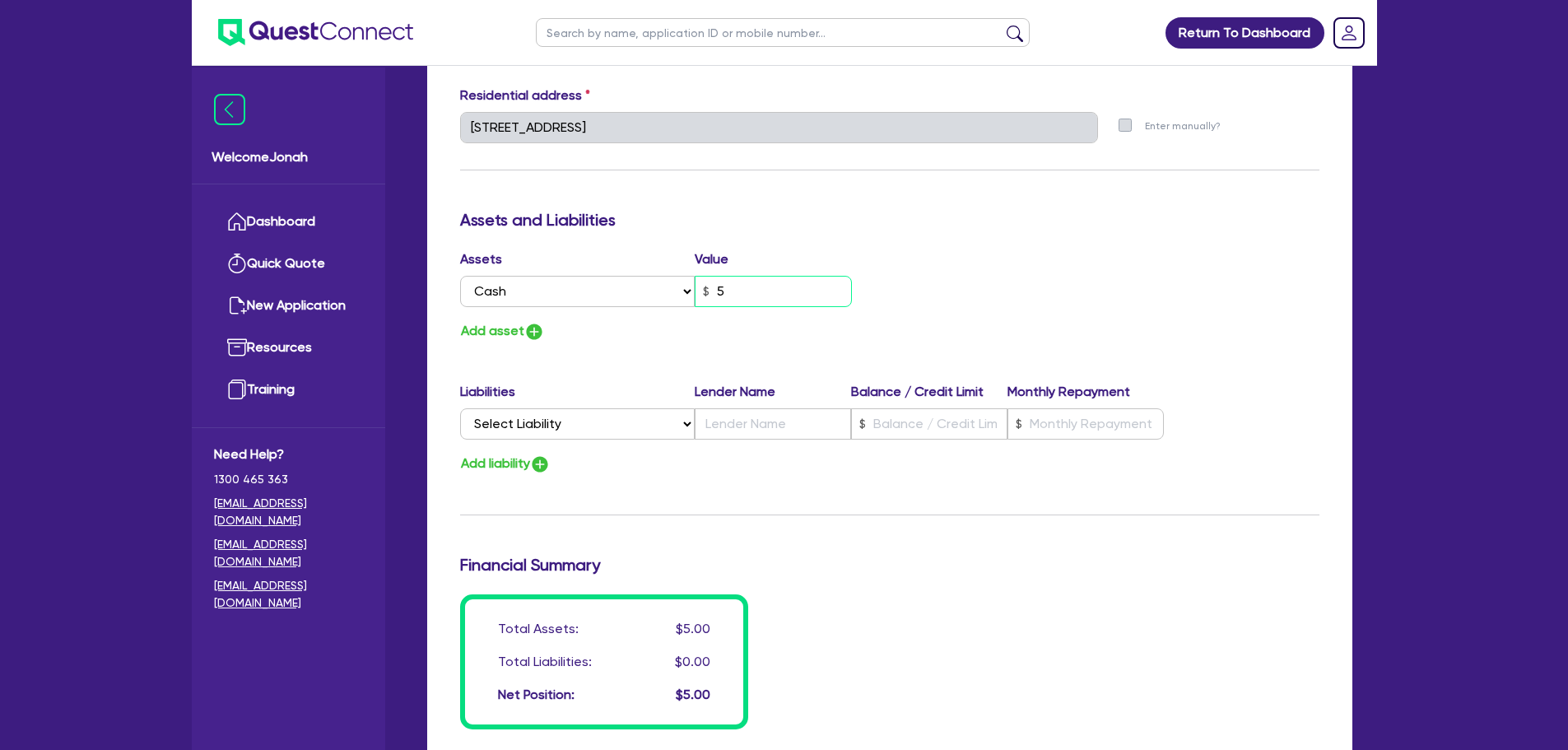
type input "0481 944 668"
type input "50"
type input "1"
type input "0481 944 668"
type input "500"
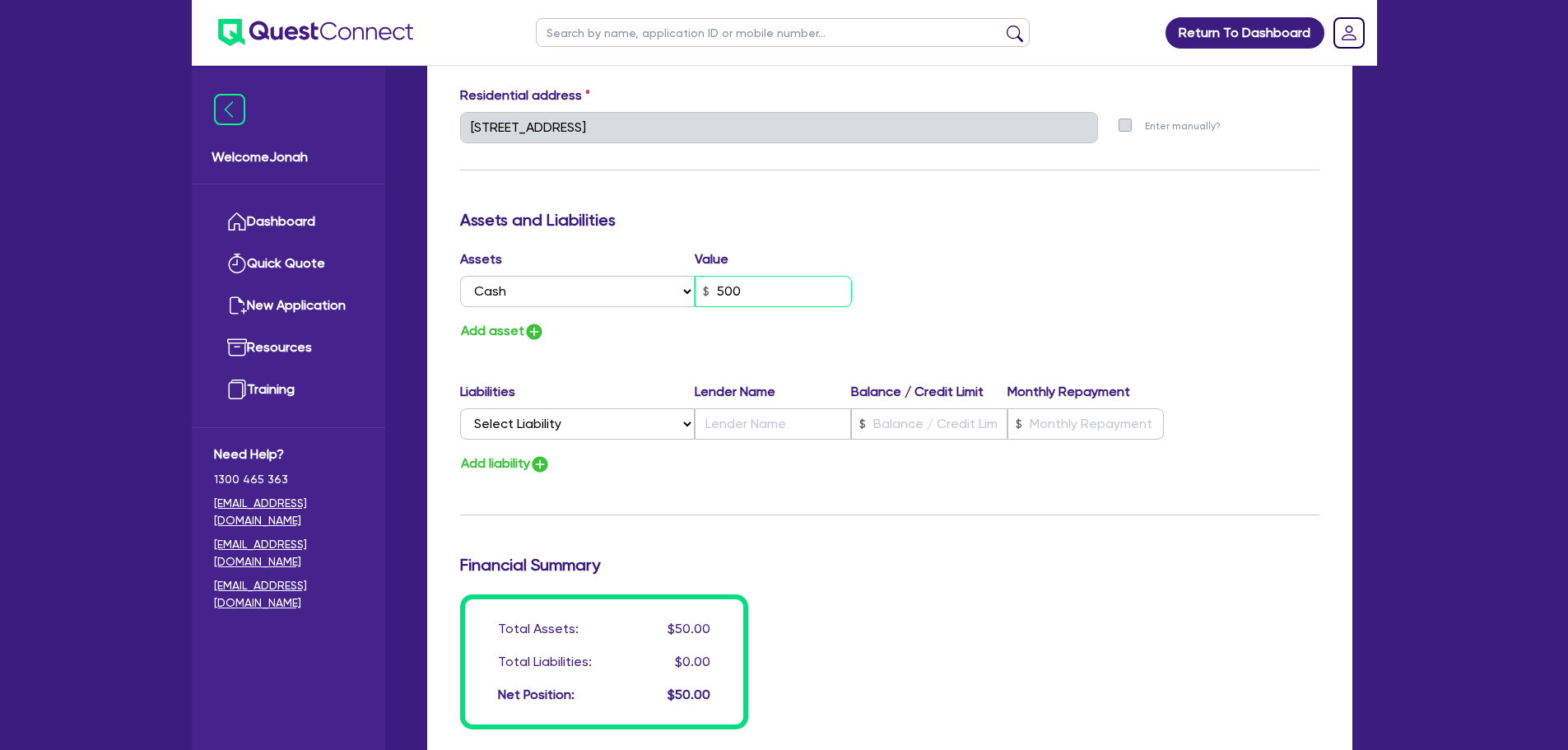
type input "1"
type input "0481 944 668"
type input "5,000"
click at [539, 329] on img "button" at bounding box center [534, 332] width 20 height 20
type input "1"
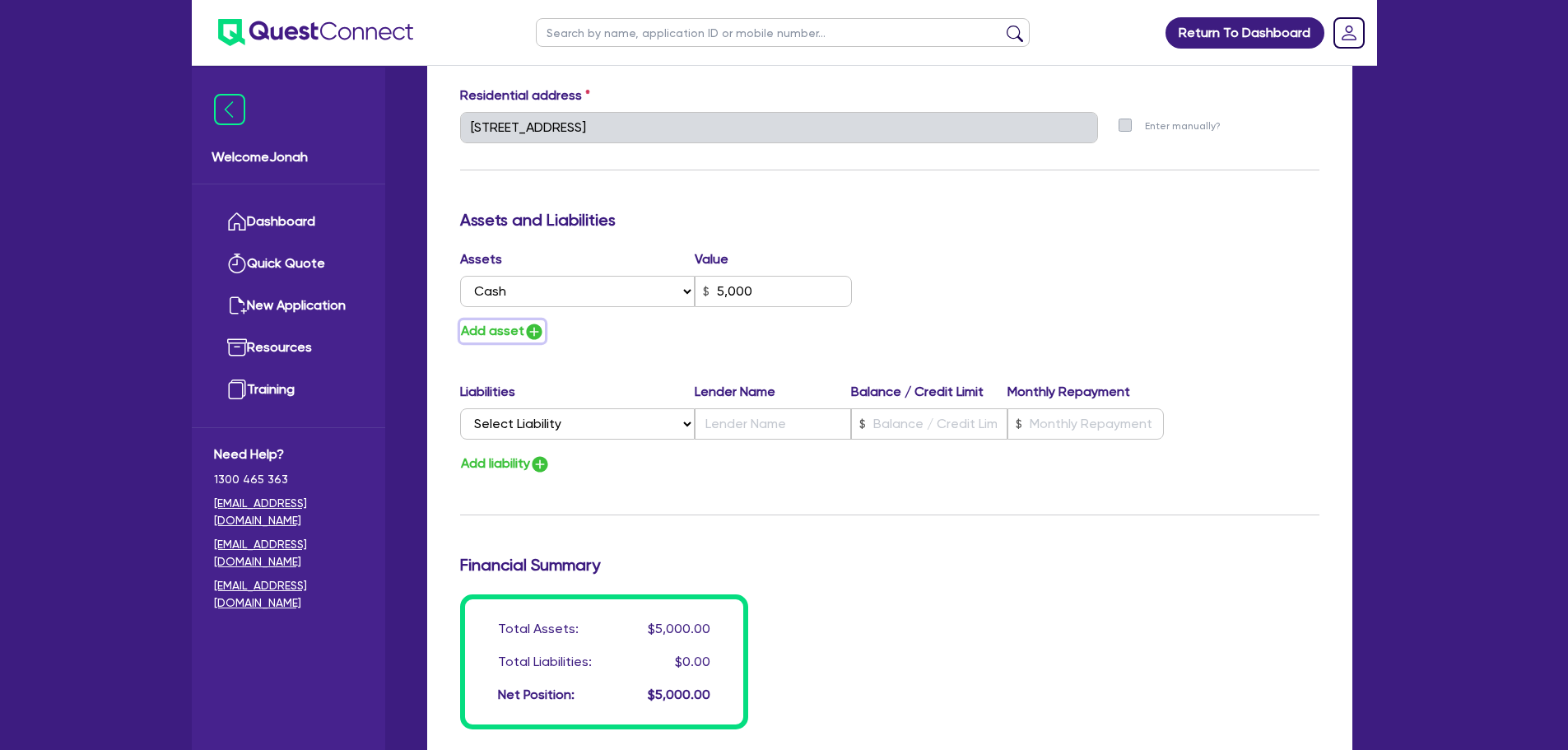
type input "0481 944 668"
type input "5,000"
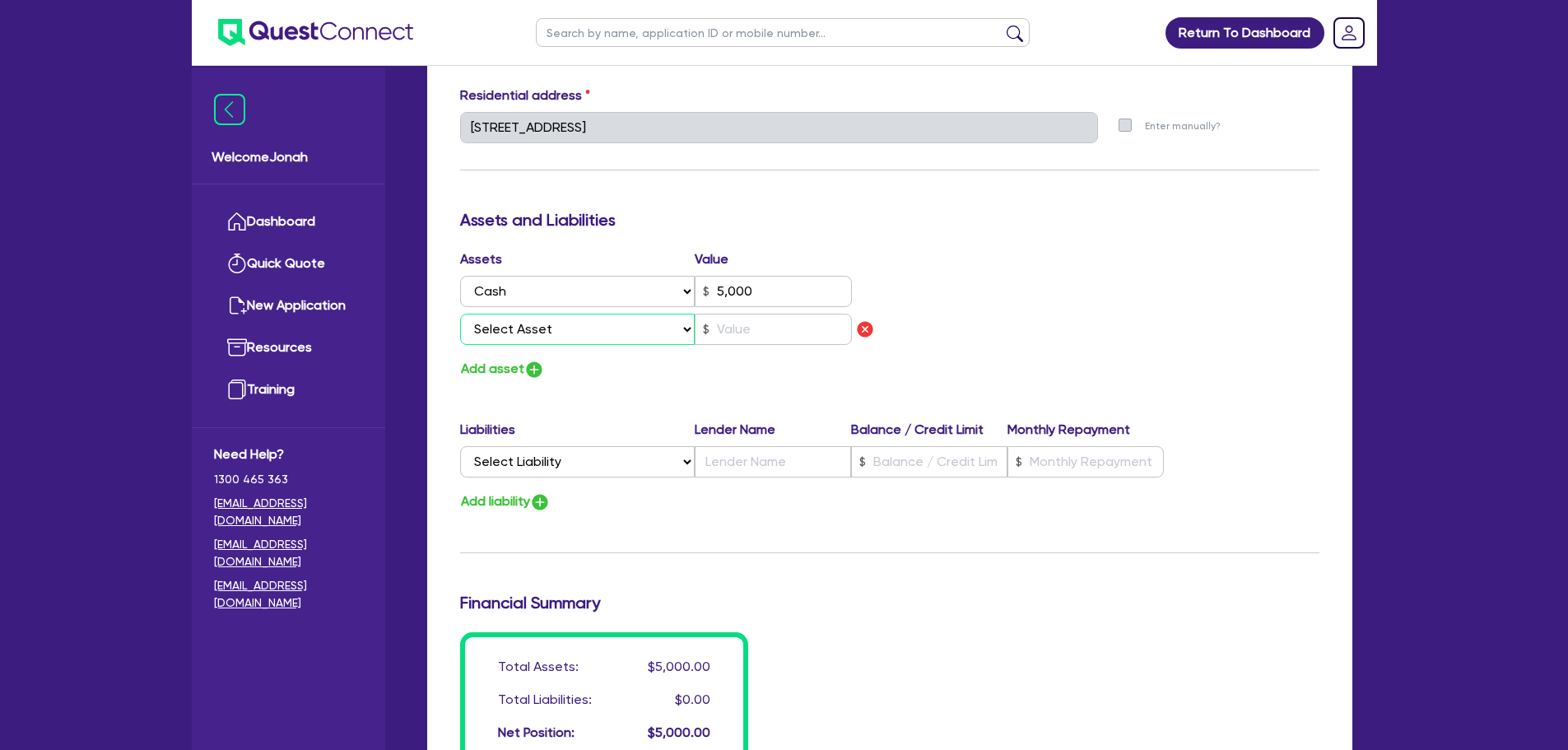
click at [550, 323] on select "Select Asset Cash Property Investment property Vehicle Truck Trailer Equipment …" at bounding box center [577, 329] width 235 height 31
select select "VEHICLE"
click at [460, 314] on select "Select Asset Cash Property Investment property Vehicle Truck Trailer Equipment …" at bounding box center [577, 329] width 235 height 31
type input "1"
type input "0481 944 668"
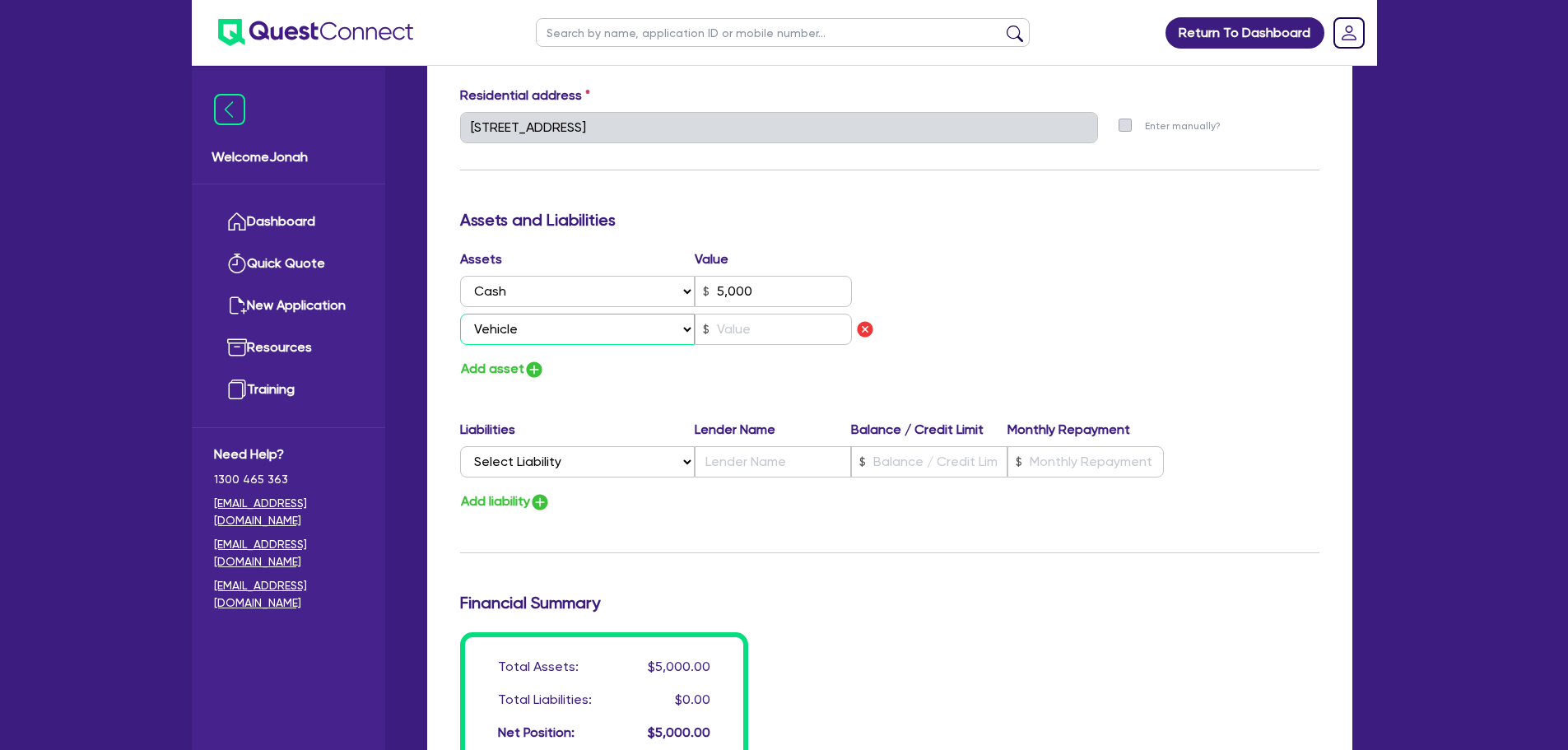
type input "5,000"
click at [724, 338] on input "text" at bounding box center [773, 329] width 157 height 31
type input "1"
type input "0481 944 668"
type input "5,000"
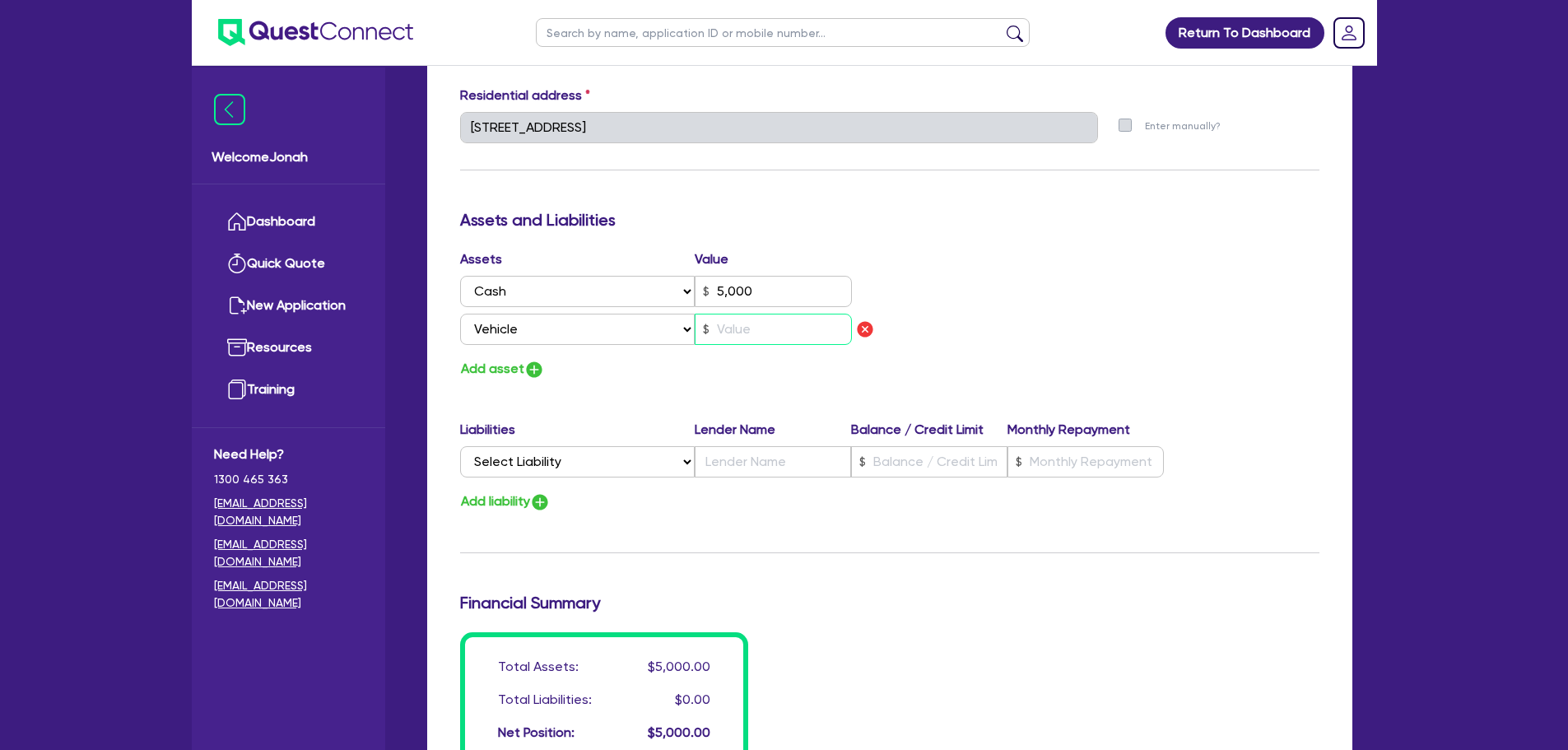
type input "4"
type input "1"
type input "0481 944 668"
type input "5,000"
type input "40"
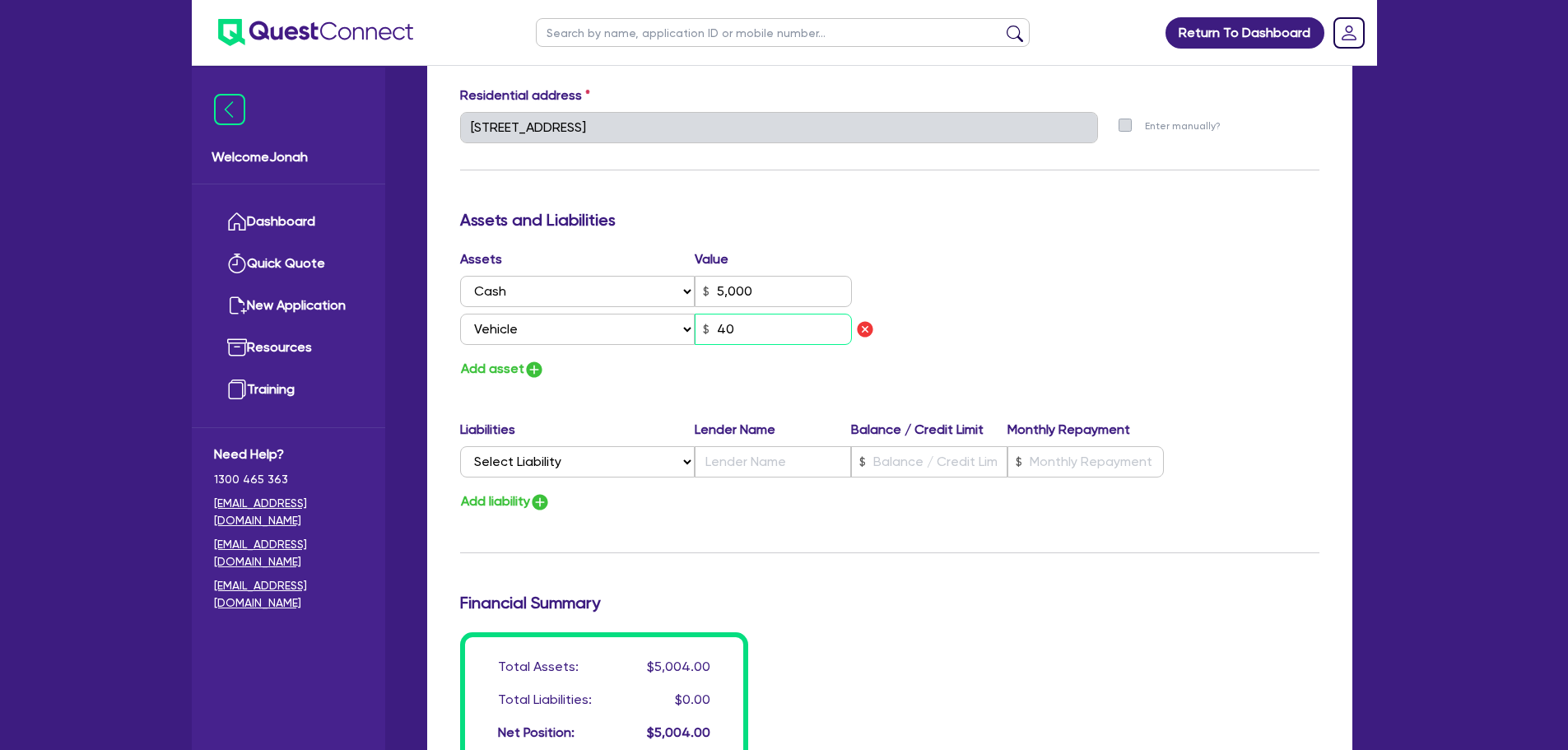
type input "1"
type input "0481 944 668"
type input "5,000"
type input "400"
type input "1"
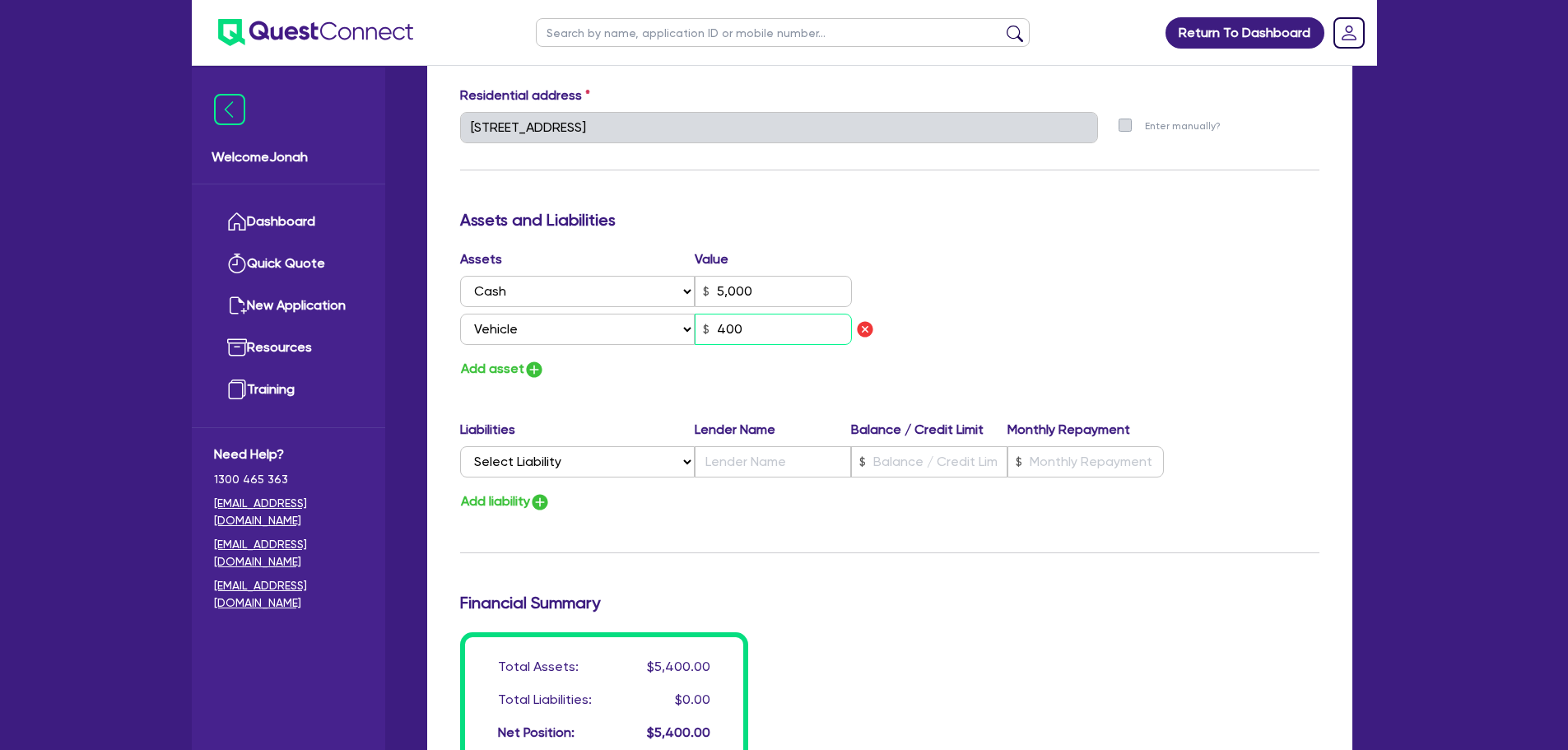
type input "0481 944 668"
type input "5,000"
type input "4,000"
click at [532, 373] on img "button" at bounding box center [534, 370] width 20 height 20
type input "1"
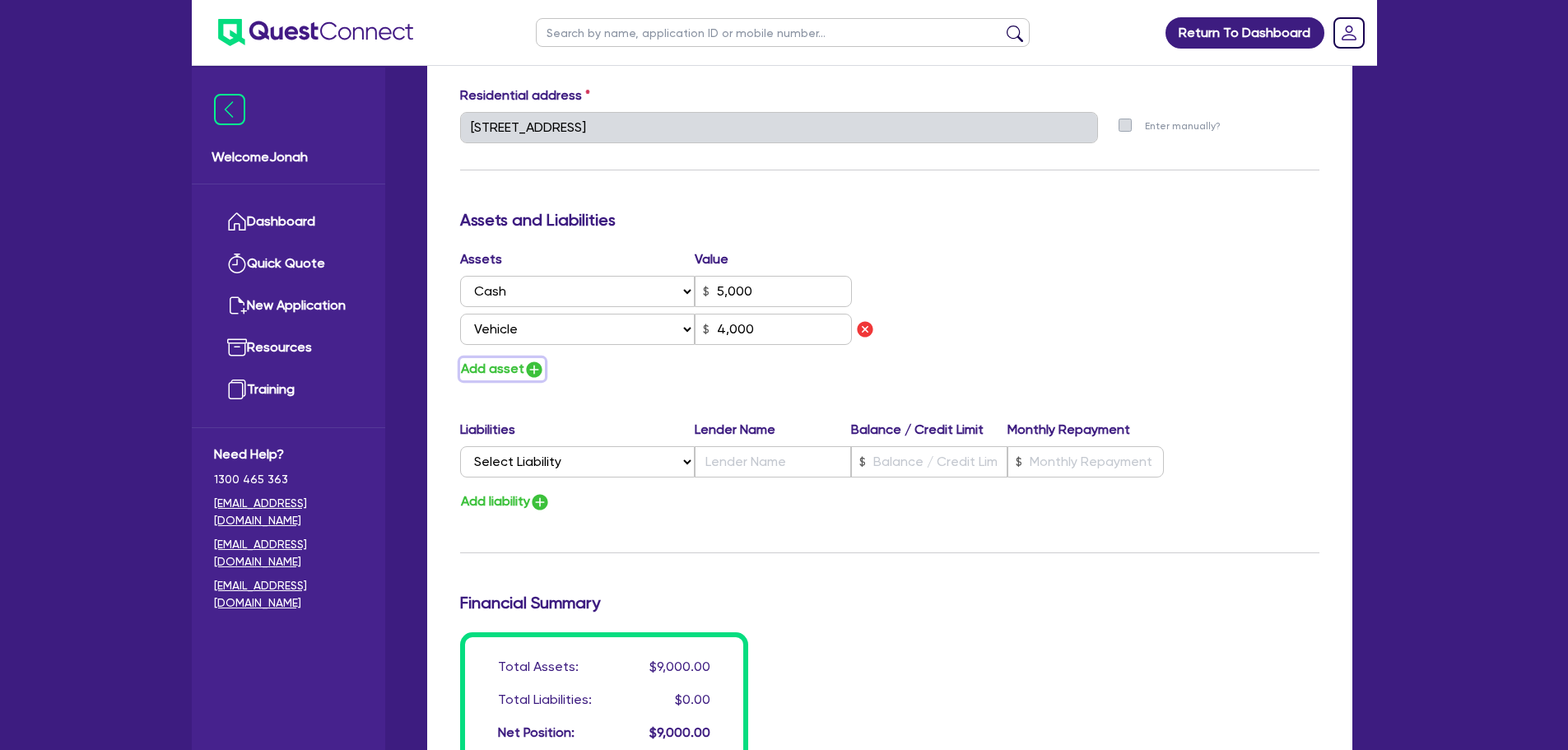
type input "0481 944 668"
type input "5,000"
type input "4,000"
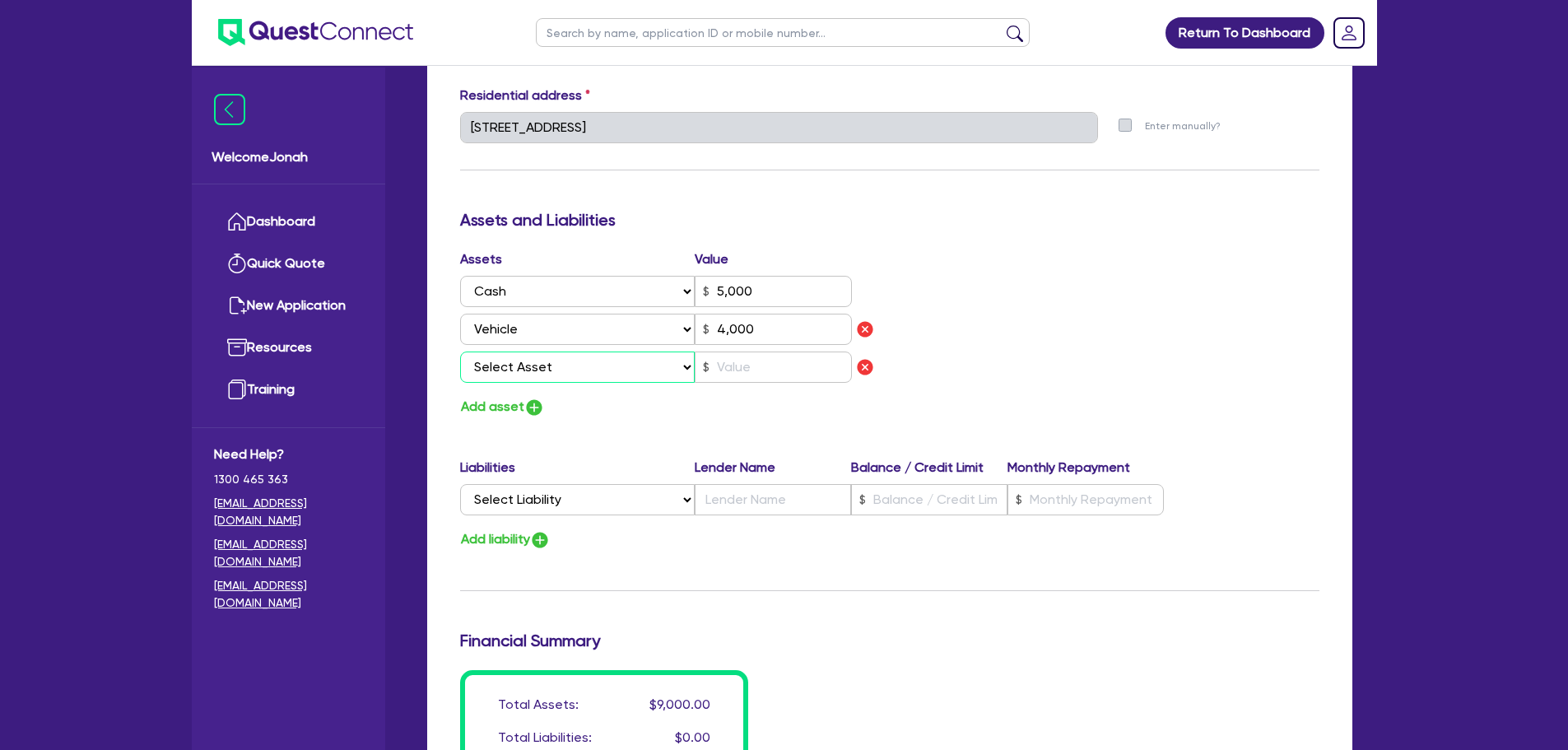
click at [548, 361] on select "Select Asset Cash Property Investment property Vehicle Truck Trailer Equipment …" at bounding box center [577, 367] width 235 height 31
select select "OTHER"
click at [460, 351] on select "Select Asset Cash Property Investment property Vehicle Truck Trailer Equipment …" at bounding box center [577, 367] width 235 height 31
type input "1"
type input "0481 944 668"
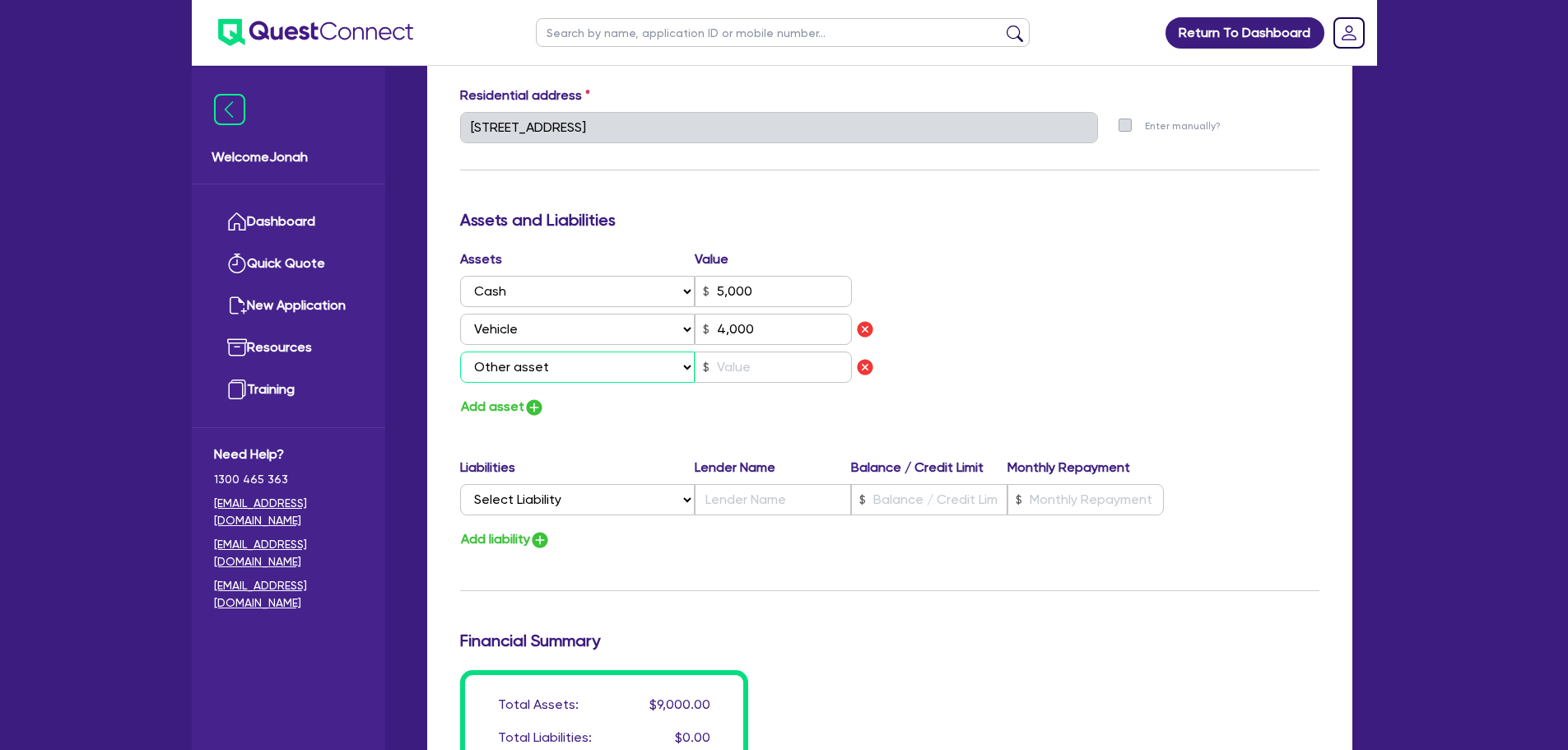
type input "5,000"
type input "4,000"
click at [736, 371] on input "text" at bounding box center [773, 367] width 157 height 31
type input "1"
type input "0481 944 668"
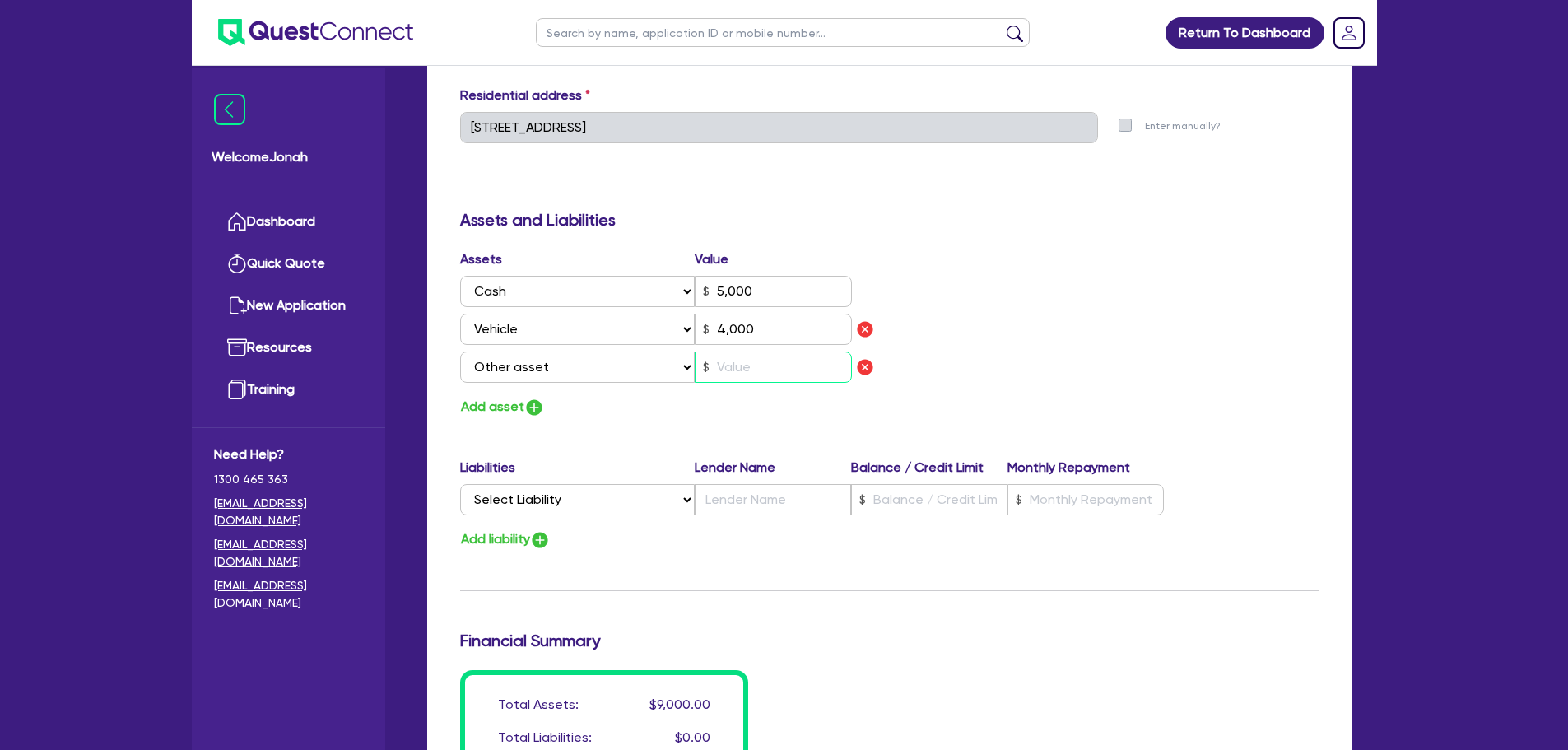
type input "5,000"
type input "4,000"
type input "3"
type input "1"
type input "0481 944 668"
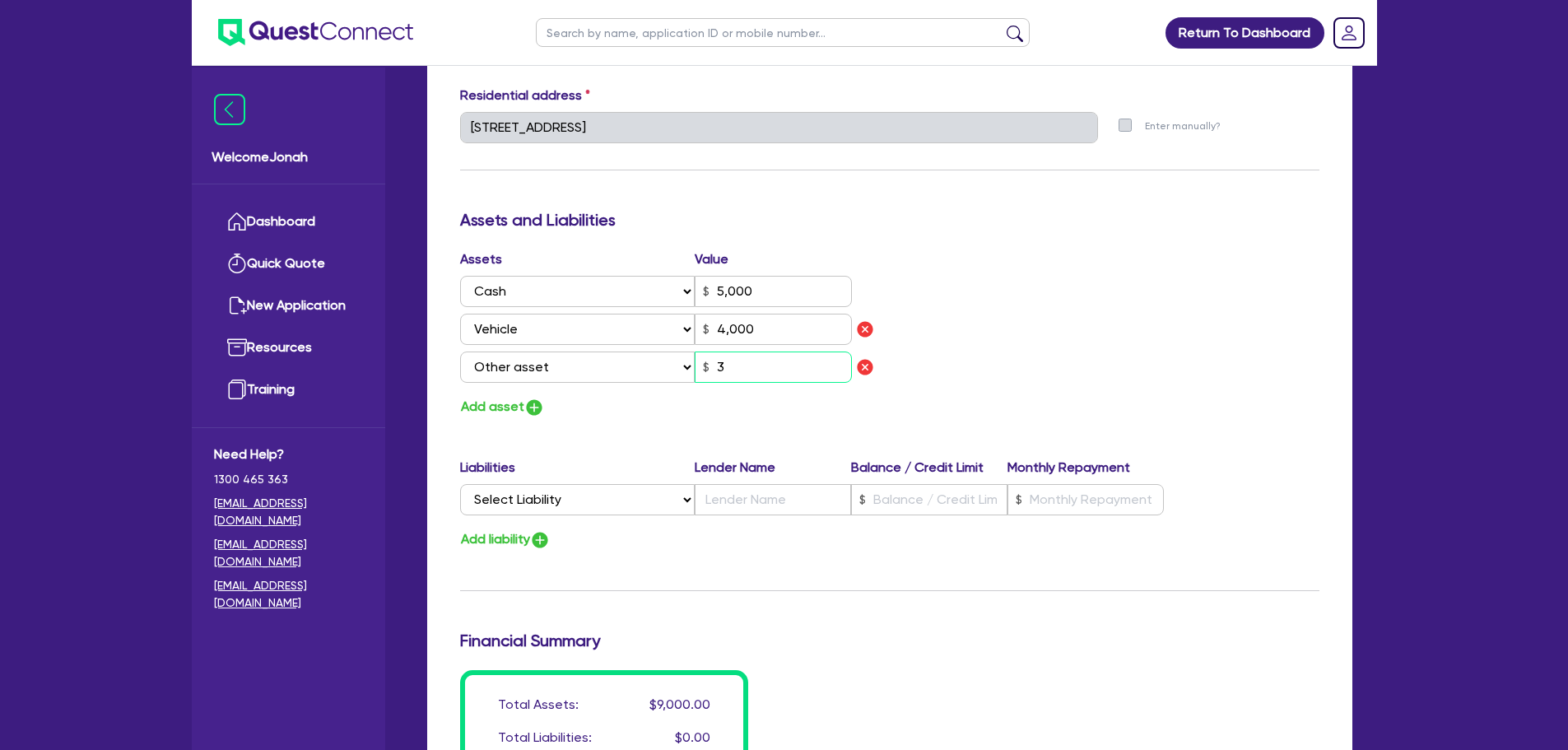
type input "5,000"
type input "4,000"
type input "37"
type input "1"
type input "0481 944 668"
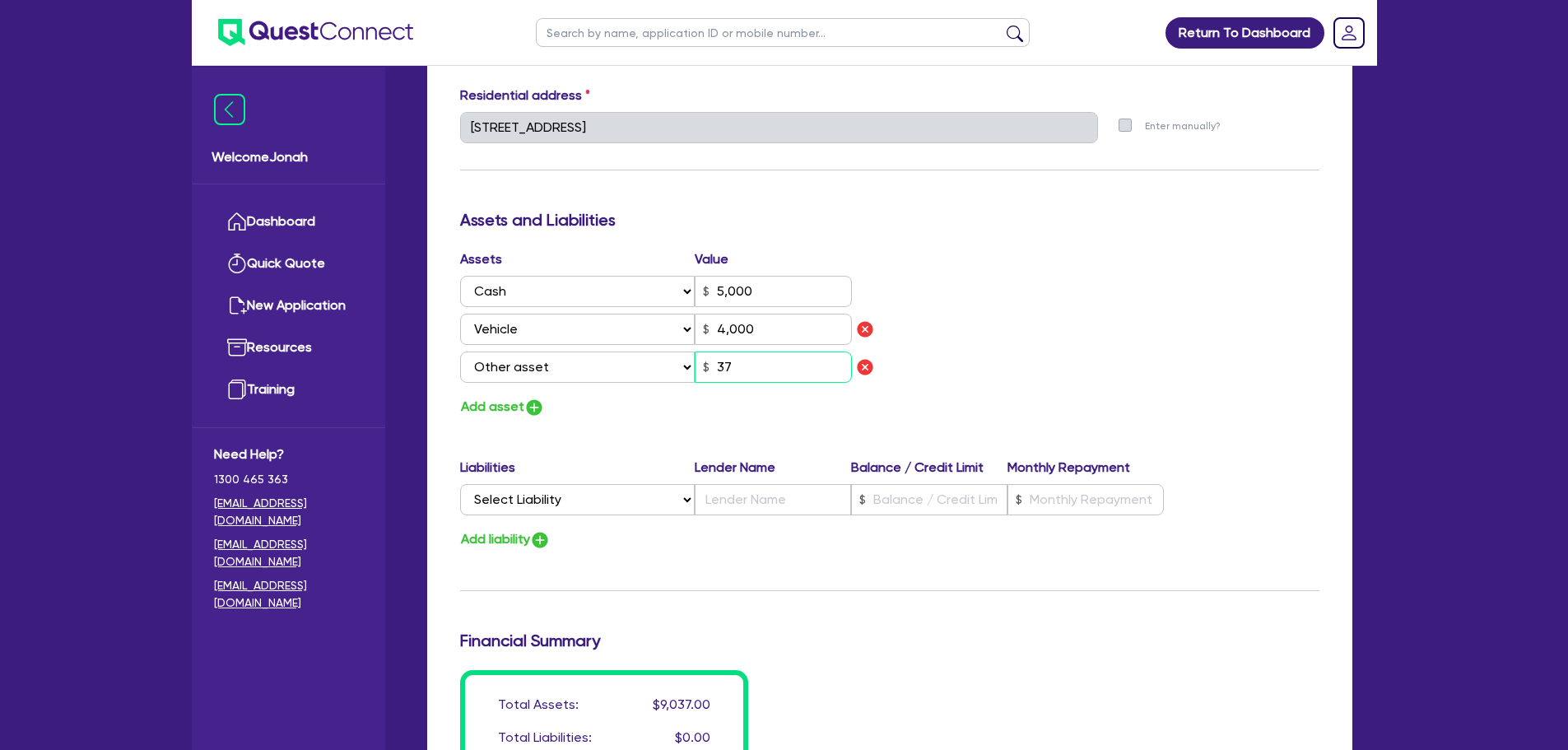
type input "5,000"
type input "4,000"
type input "370"
type input "1"
type input "0481 944 668"
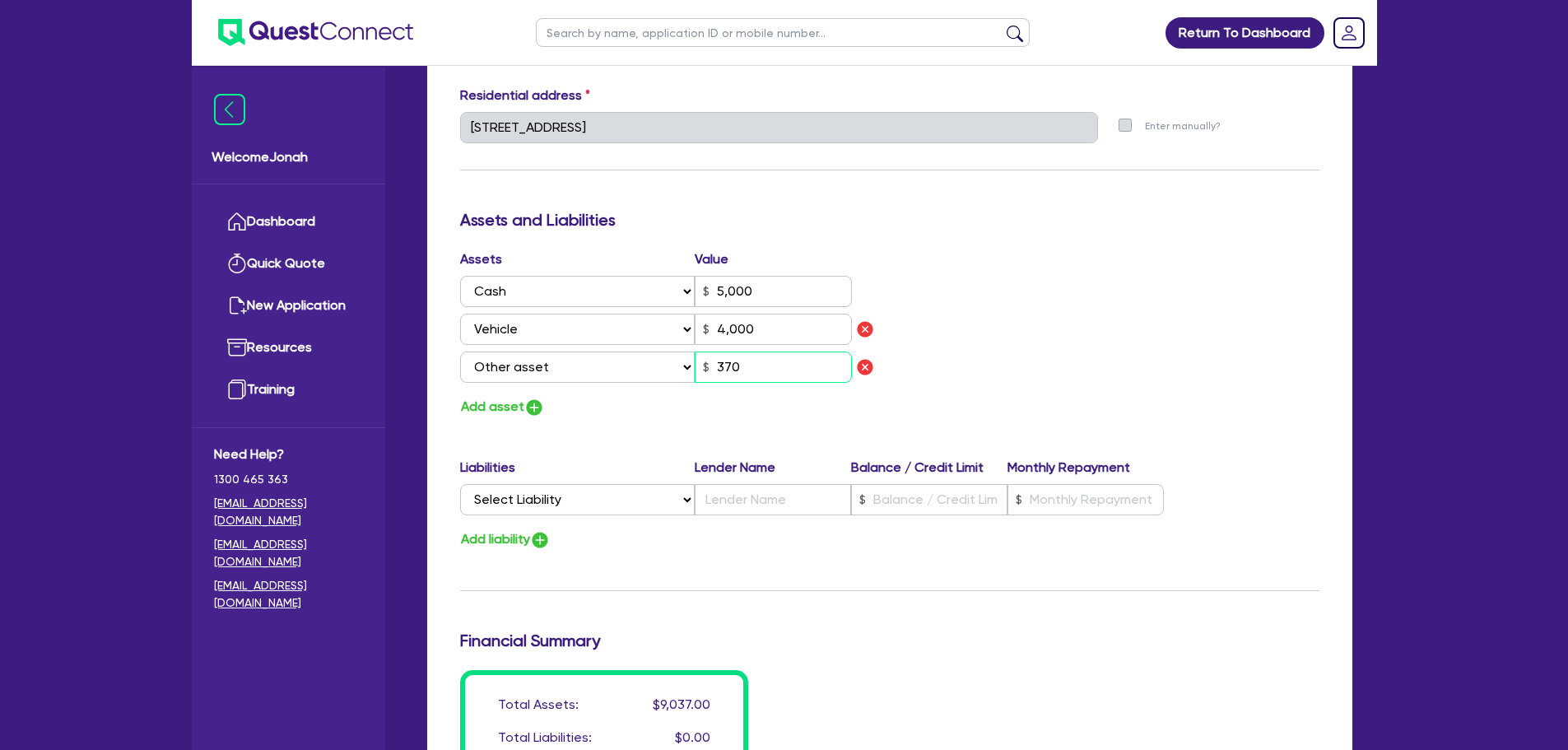
type input "5,000"
type input "4,000"
type input "3,700"
type input "1"
type input "0481 944 668"
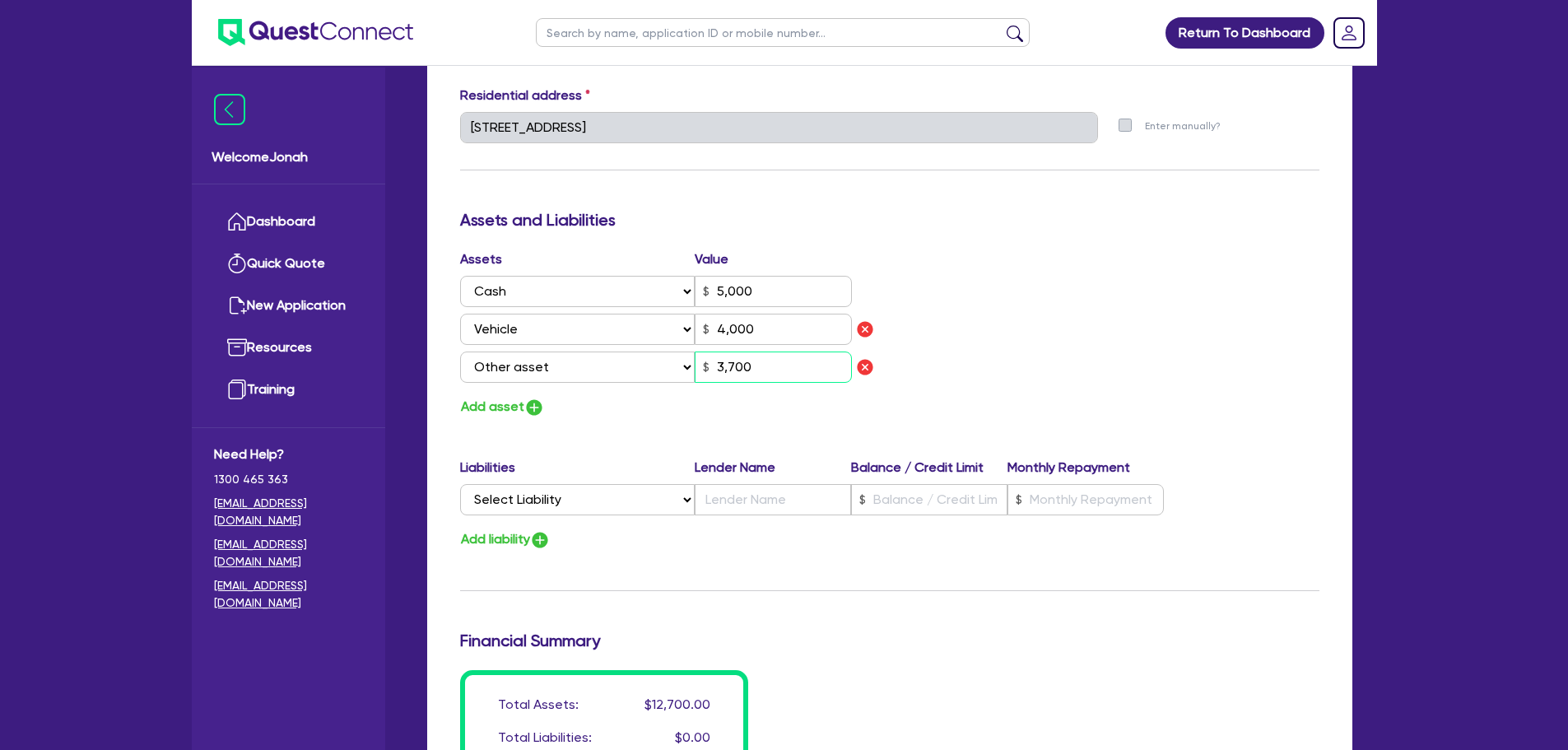
type input "5,000"
type input "4,000"
type input "37,000"
type input "1"
type input "0481 944 668"
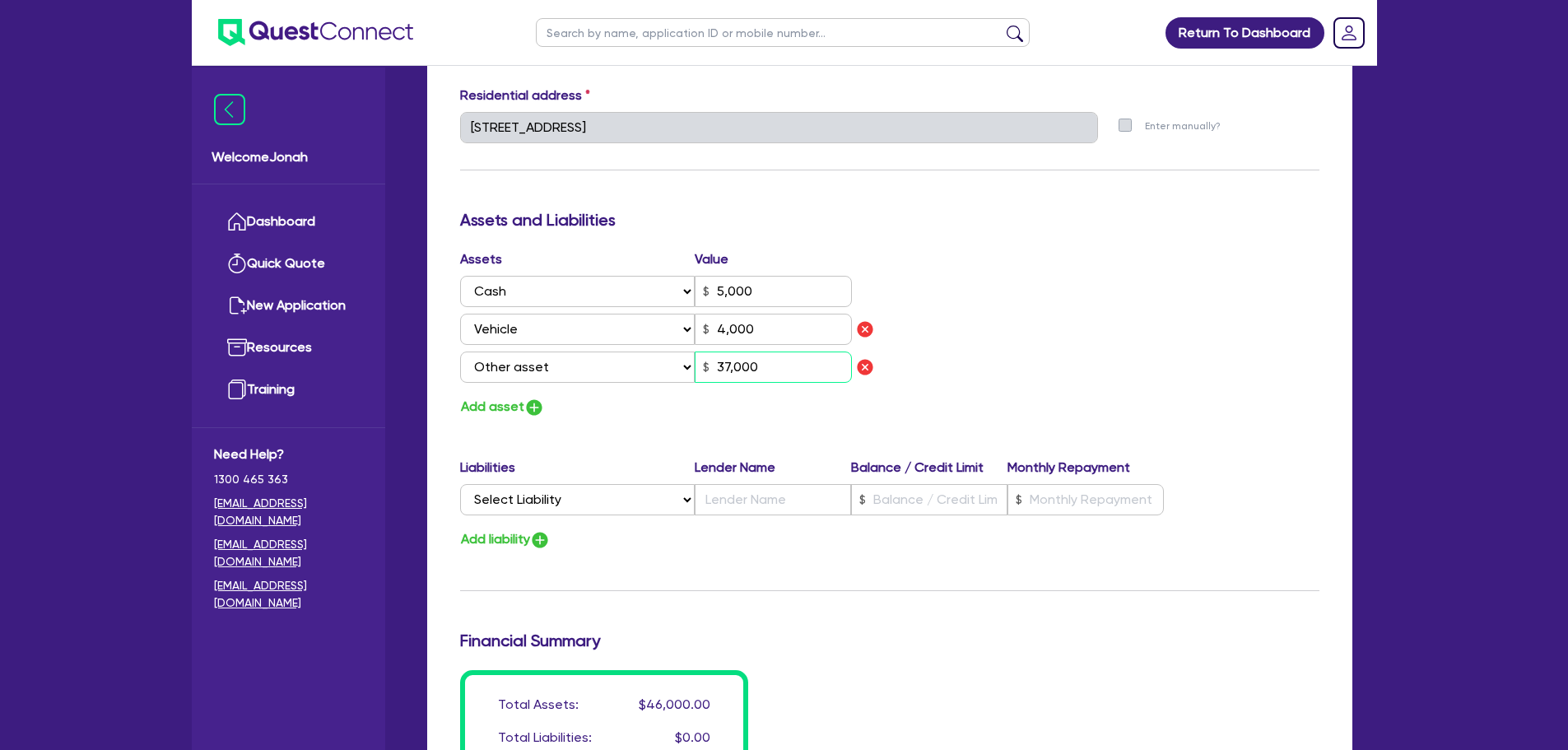
type input "5,000"
type input "4,000"
type input "3,700"
click at [1176, 248] on div "Update residential status for Director #1 Boarding is only acceptable when the …" at bounding box center [889, 158] width 859 height 1293
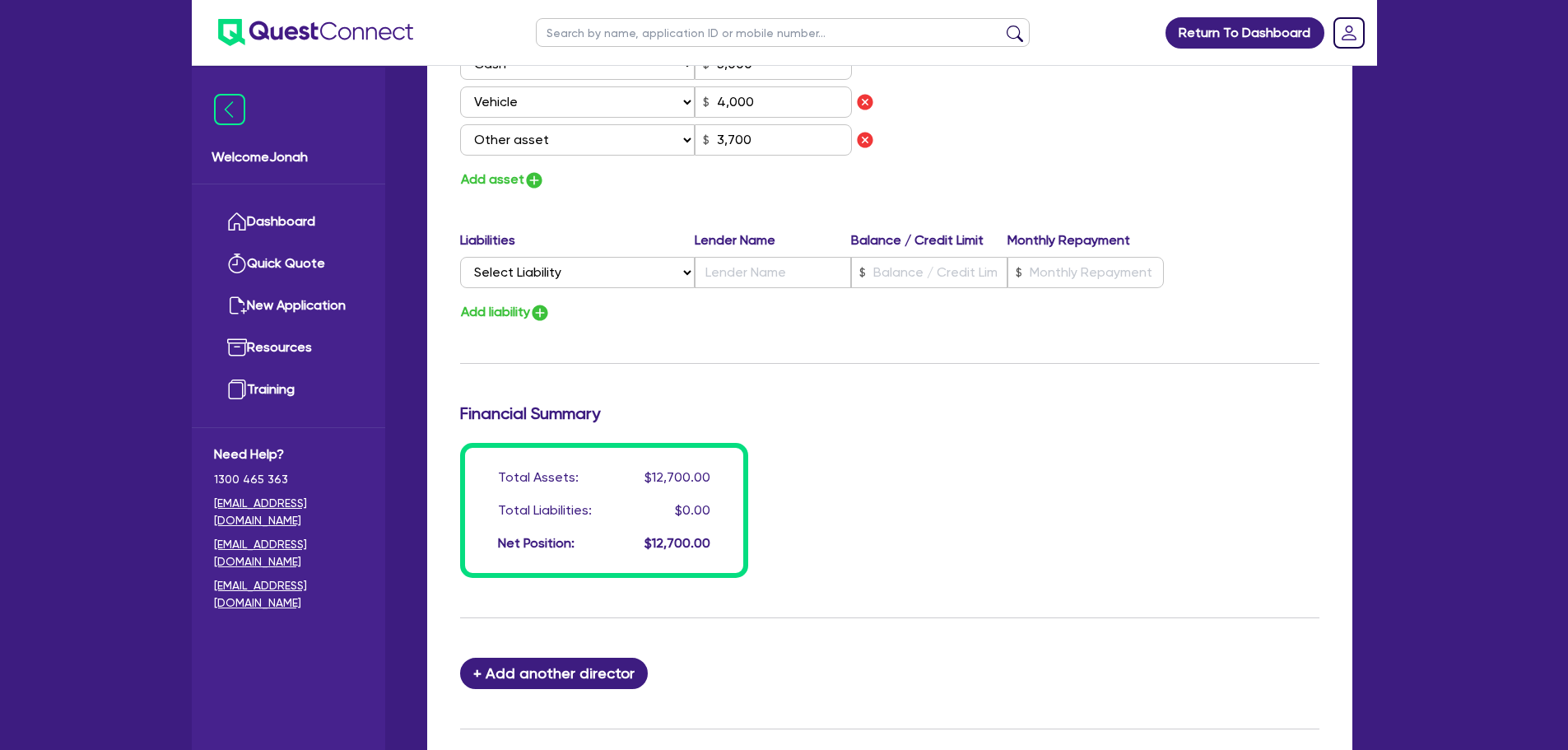
scroll to position [1152, 0]
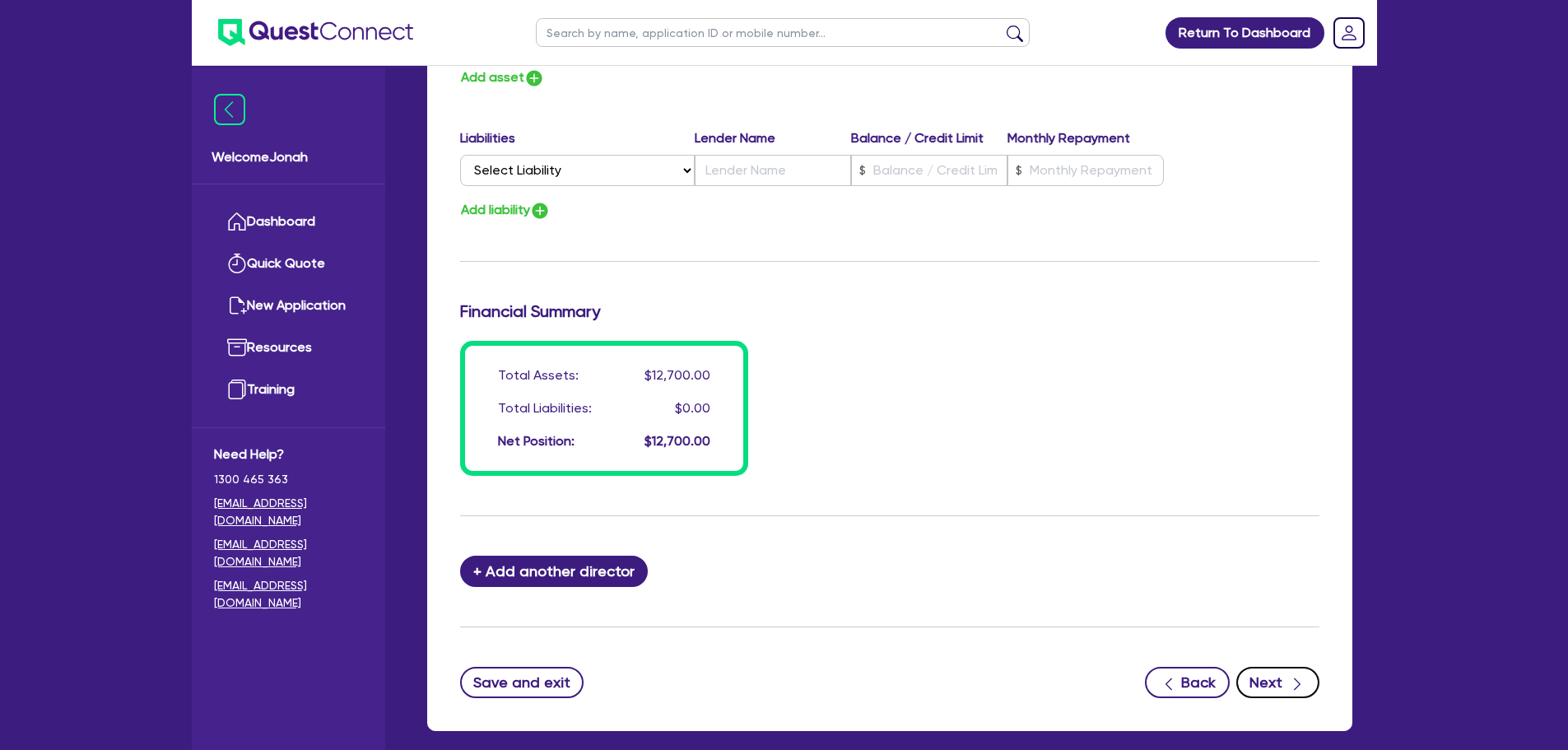
click at [1273, 688] on button "Next" at bounding box center [1278, 682] width 83 height 31
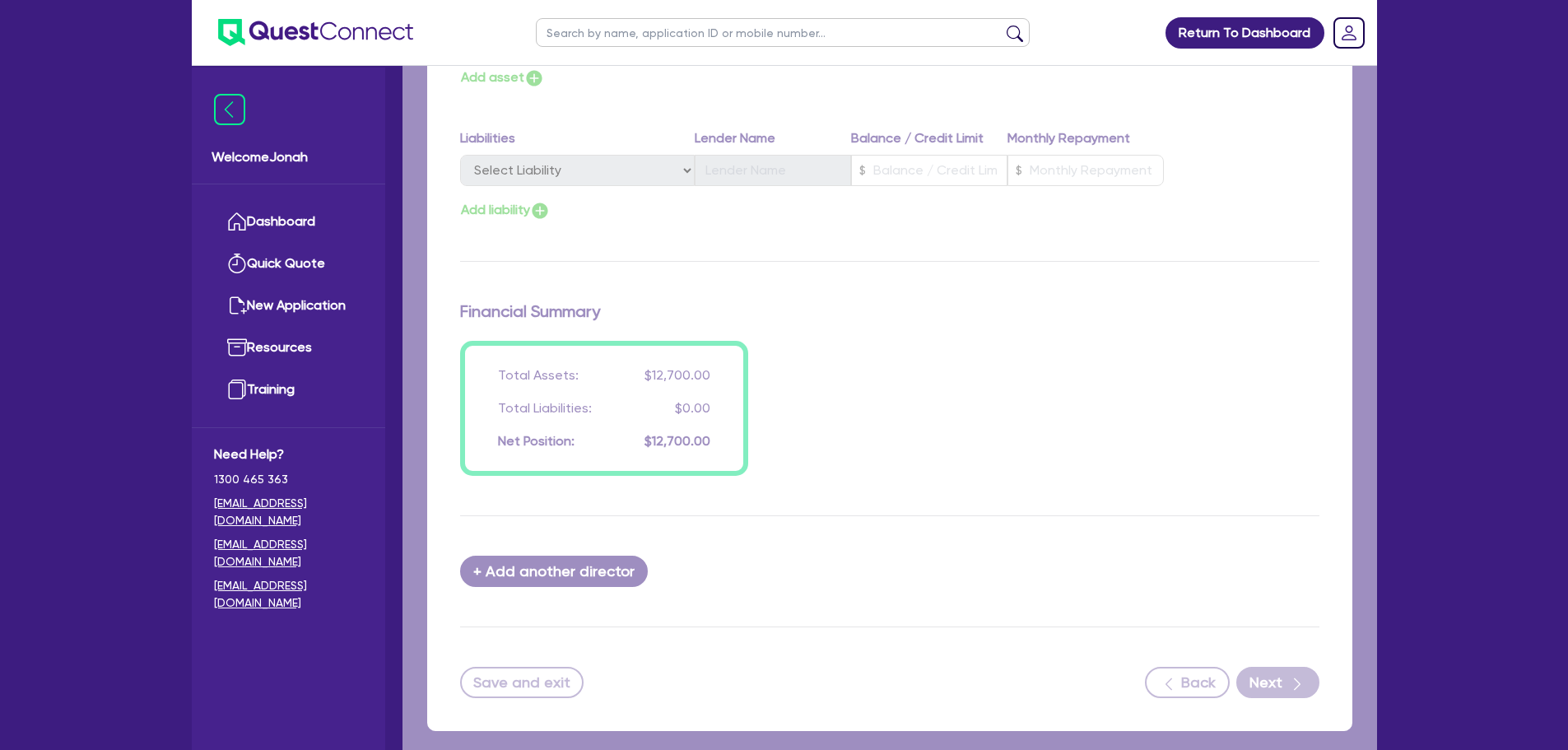
select select "CARS_AND_LIGHT_TRUCKS"
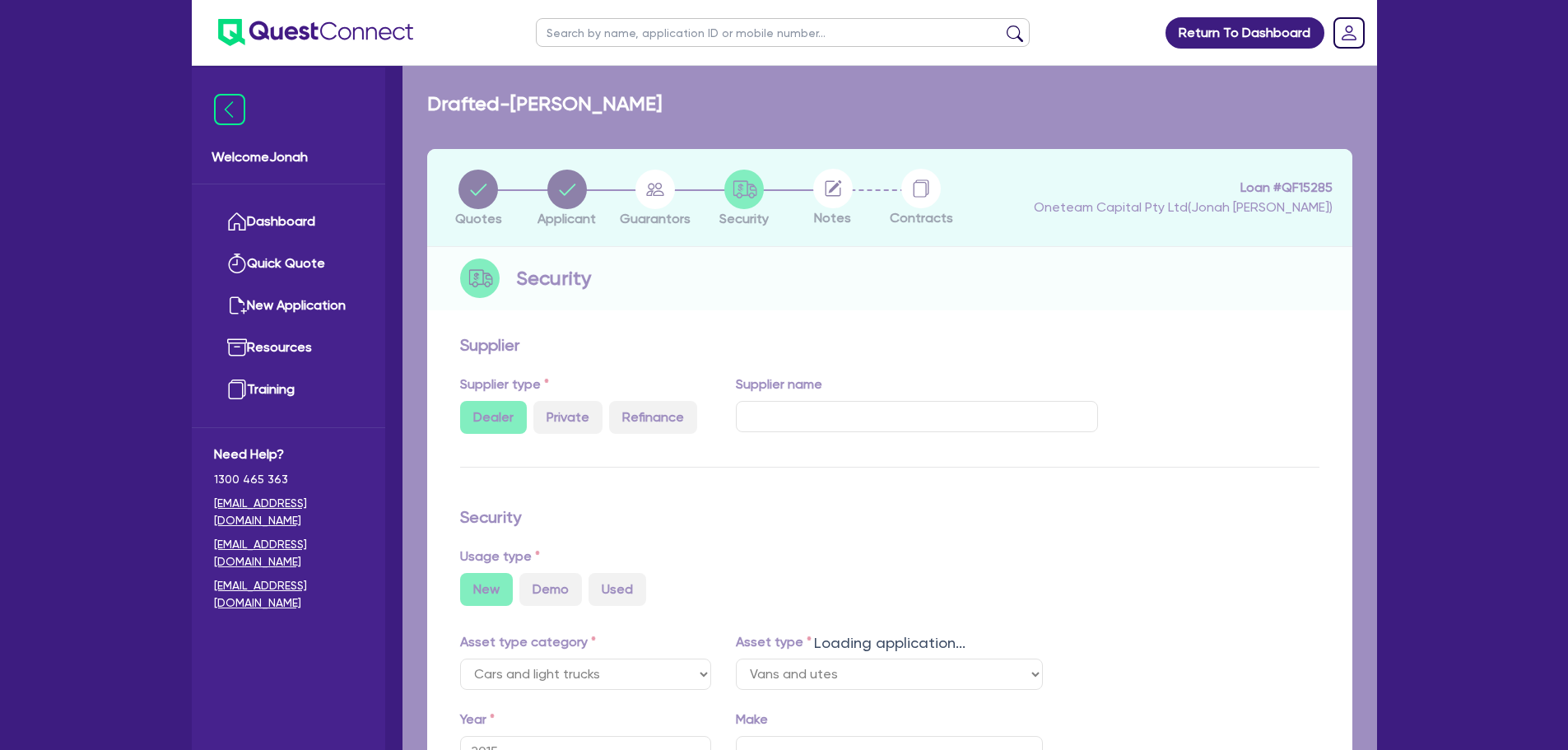
select select "VANS_AND_UTES"
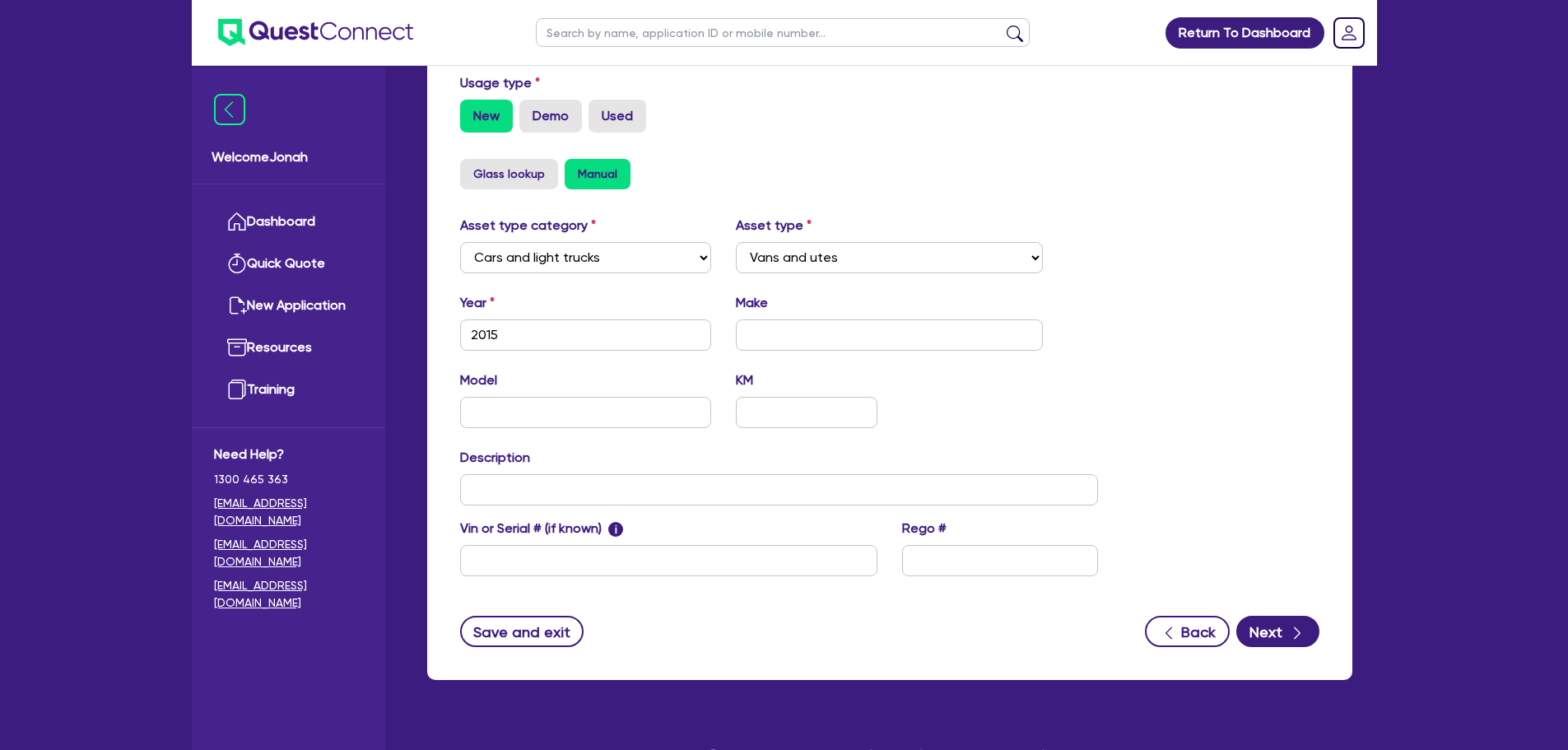
scroll to position [517, 0]
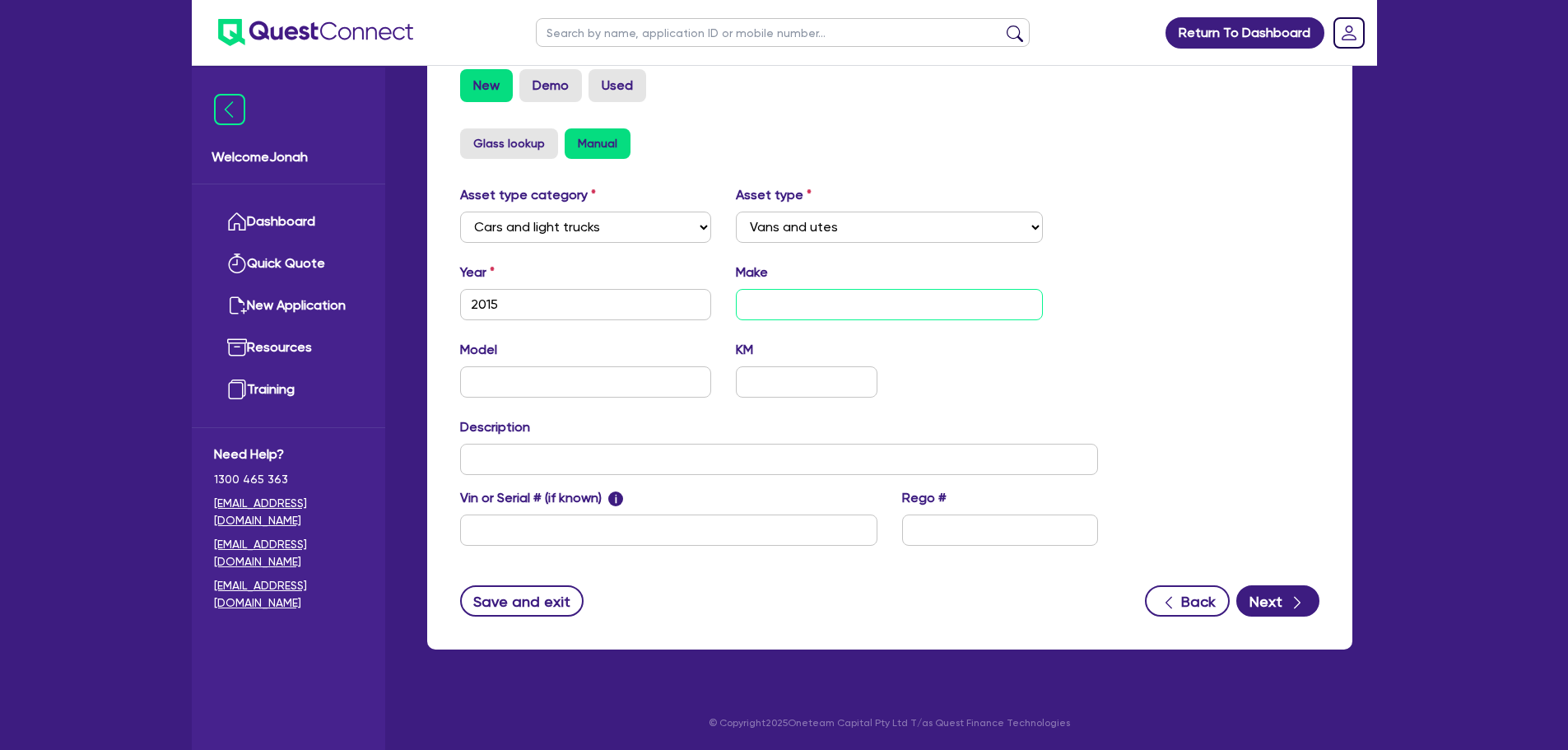
click at [785, 296] on input "text" at bounding box center [889, 305] width 307 height 31
click at [812, 308] on input "Hias" at bounding box center [889, 305] width 307 height 31
type input "Toyota"
type input "Hias"
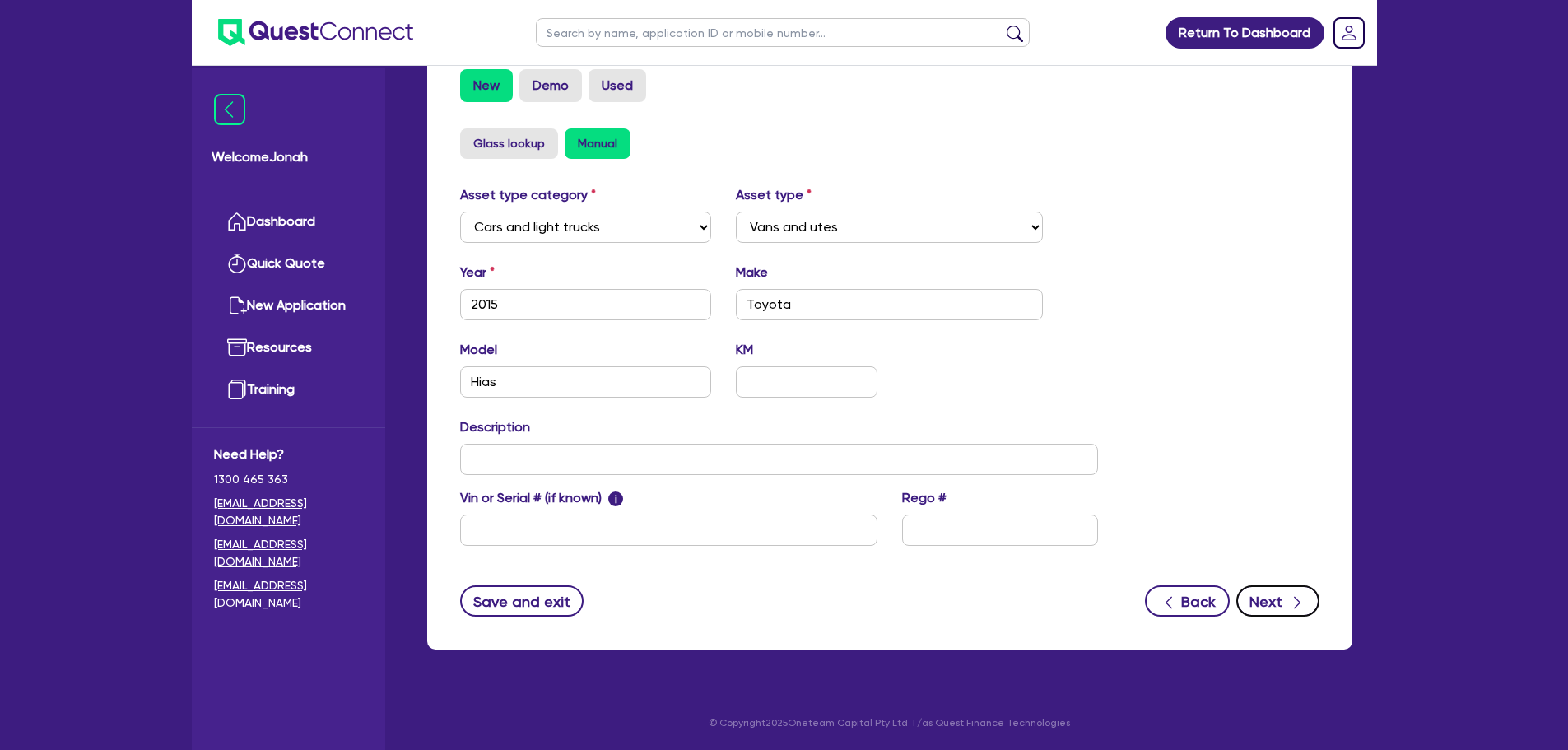
click at [1267, 595] on button "Next" at bounding box center [1278, 601] width 83 height 31
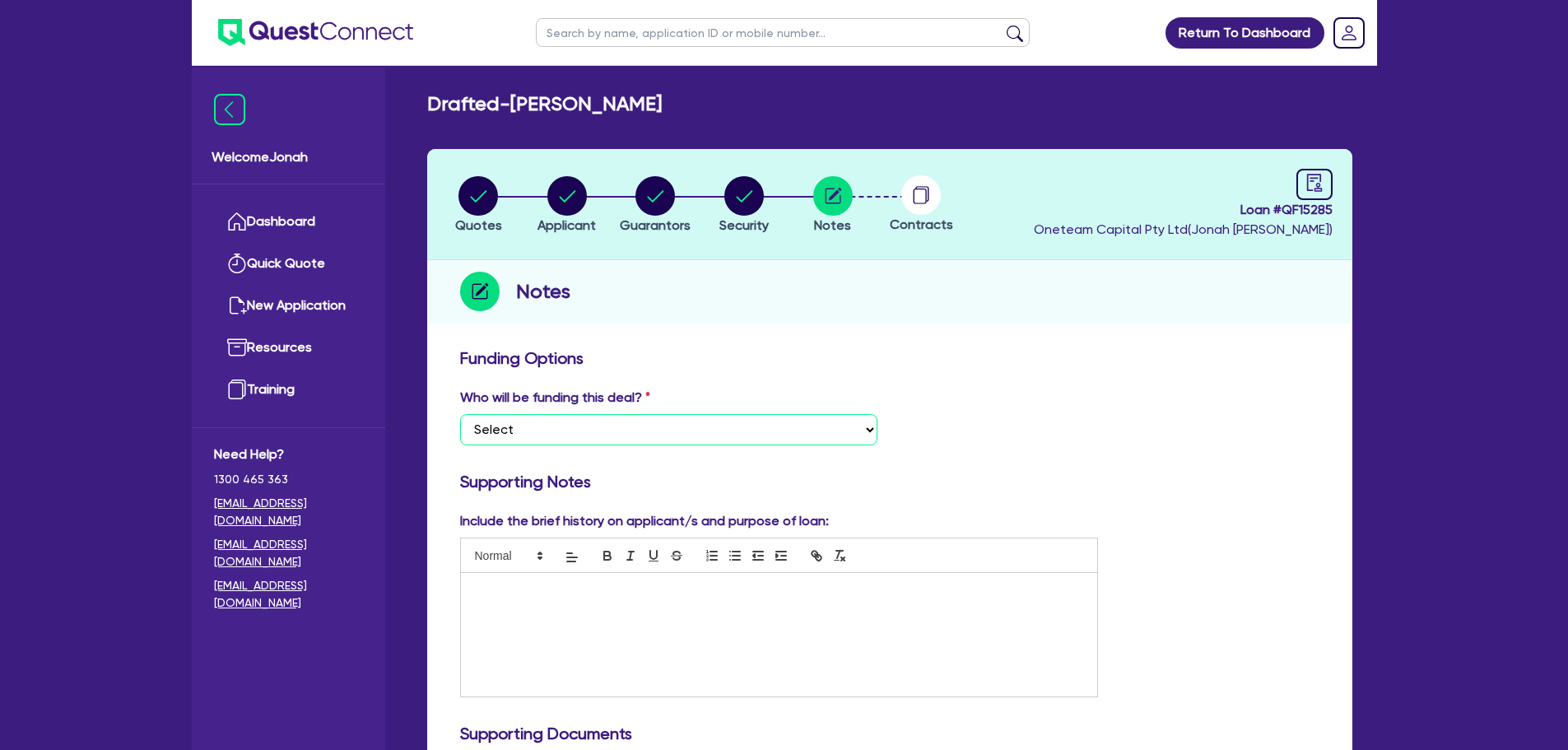
click at [799, 428] on select "Select I want Quest to fund 100% I will fund 100% I will co-fund with Quest Oth…" at bounding box center [669, 430] width 417 height 31
select select "Other"
click at [460, 414] on select "Select I want Quest to fund 100% I will fund 100% I will co-fund with Quest Oth…" at bounding box center [669, 430] width 417 height 31
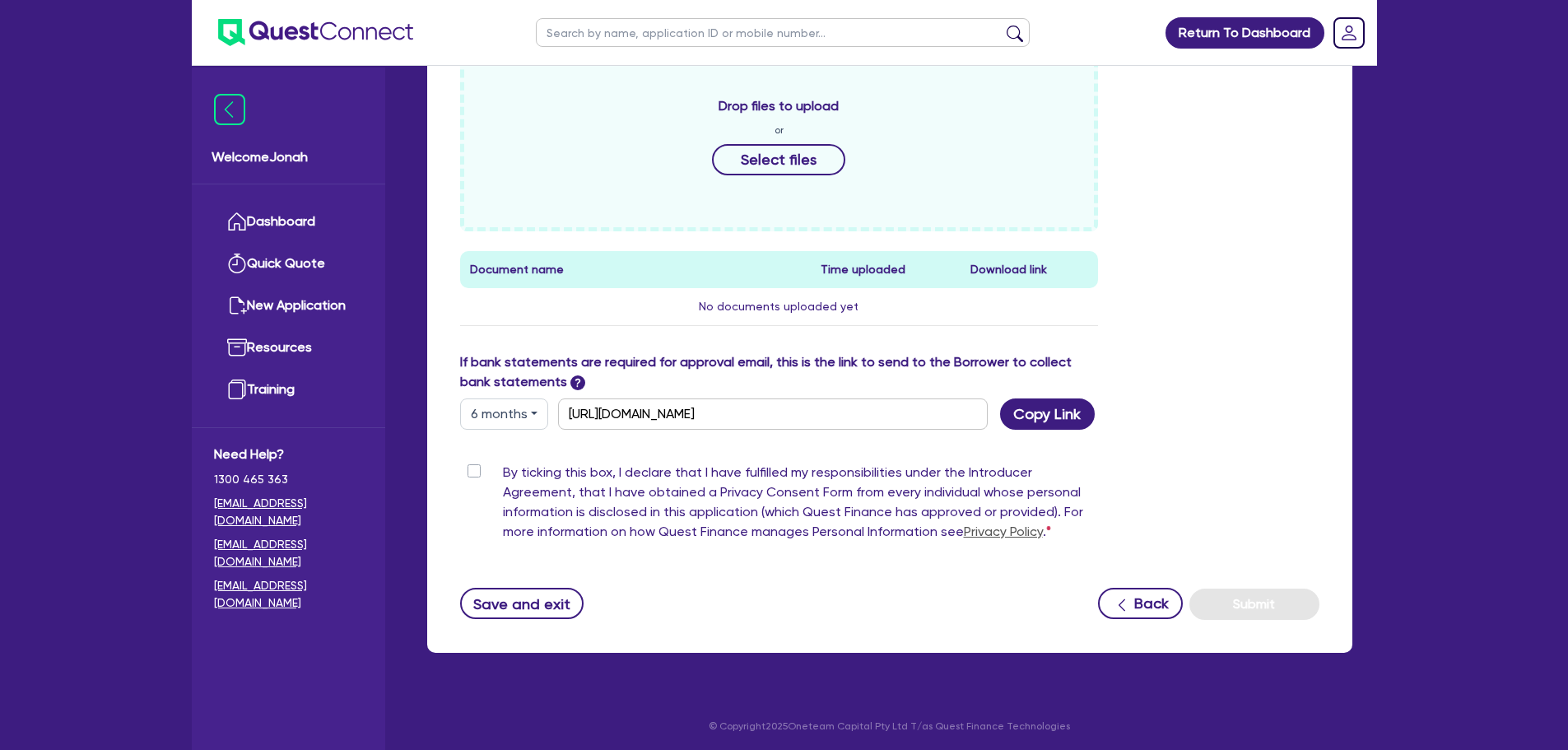
scroll to position [733, 0]
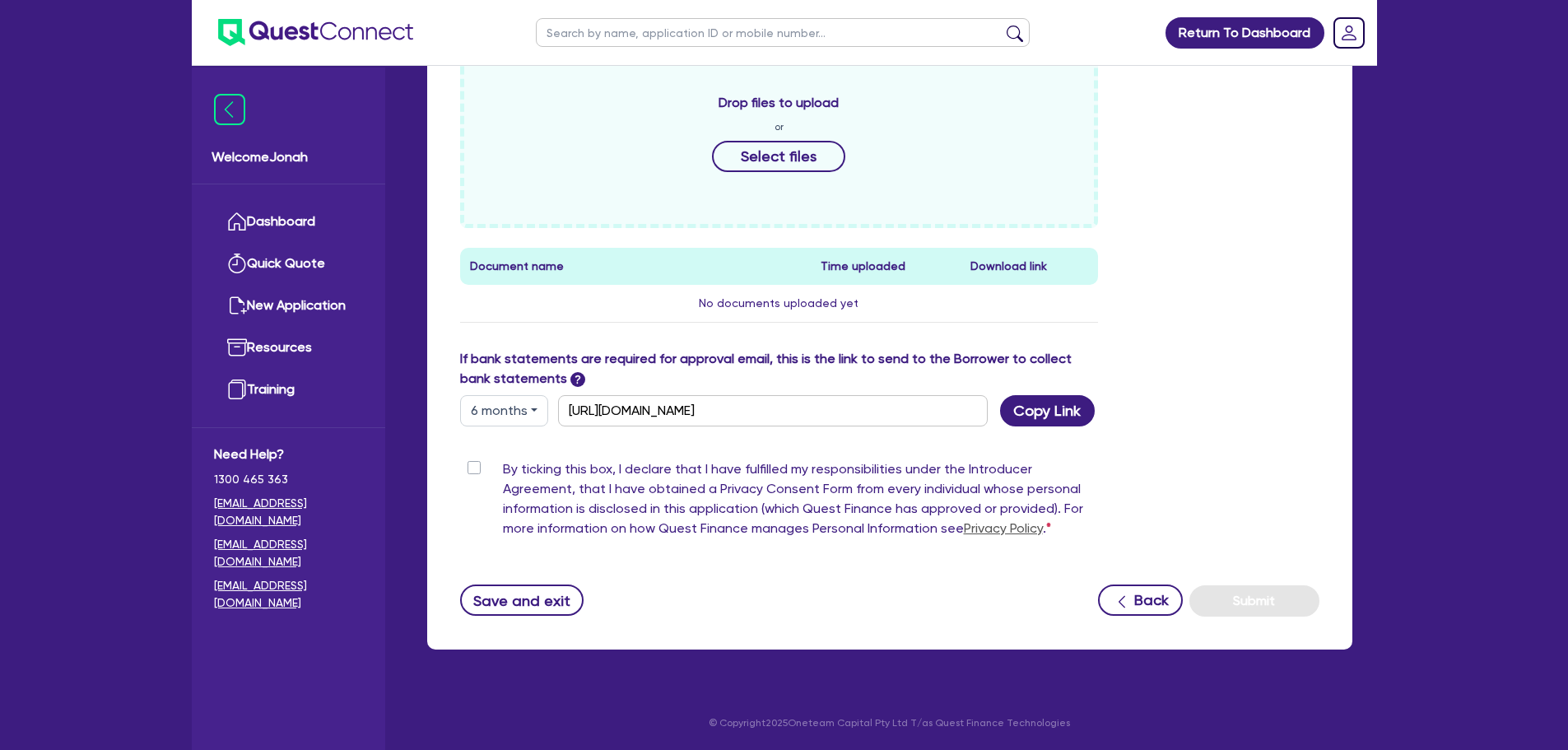
click at [1434, 123] on div "Return To Dashboard Edit Profile Logout Welcome Jonah Dashboard Quick Quote New…" at bounding box center [784, 8] width 1568 height 1483
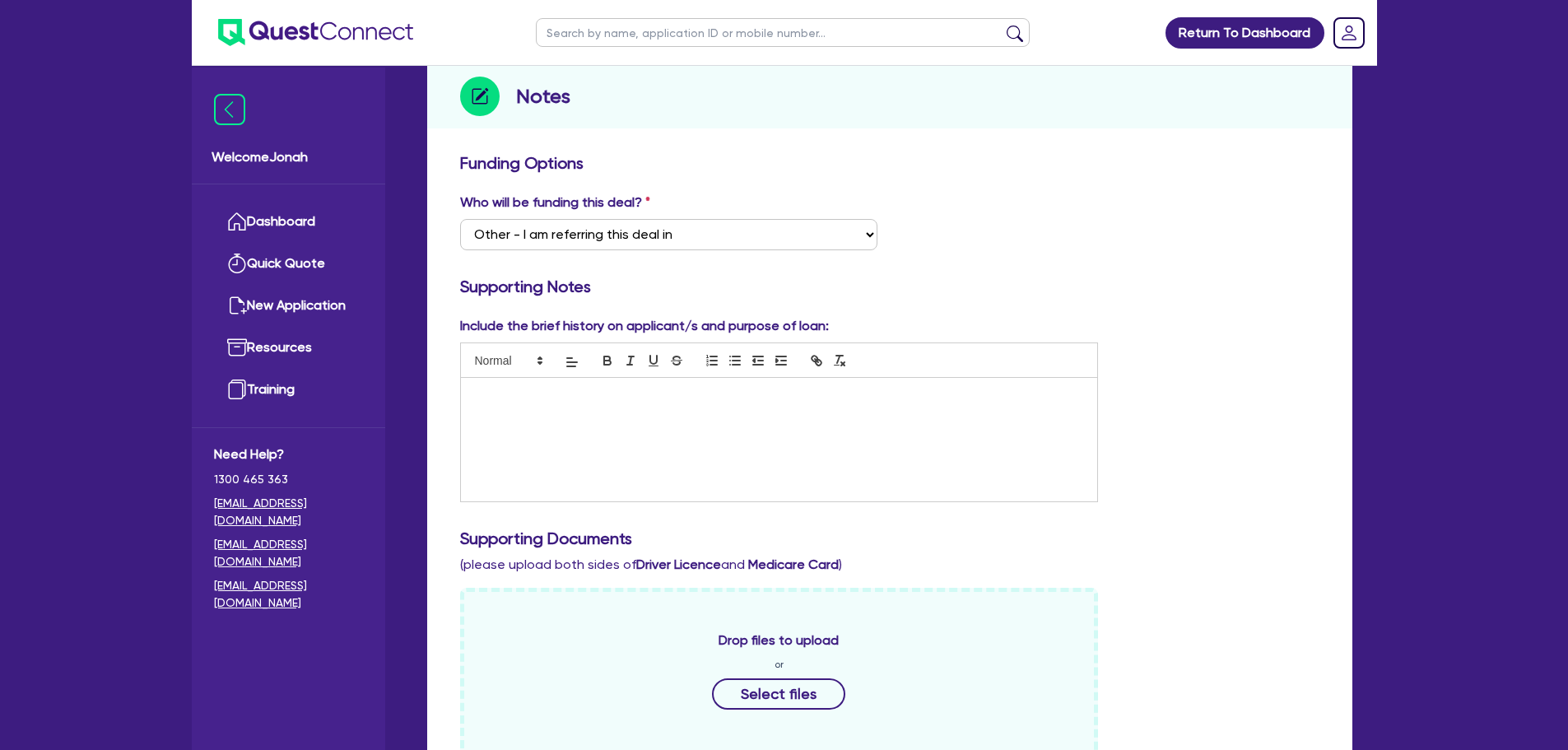
scroll to position [165, 0]
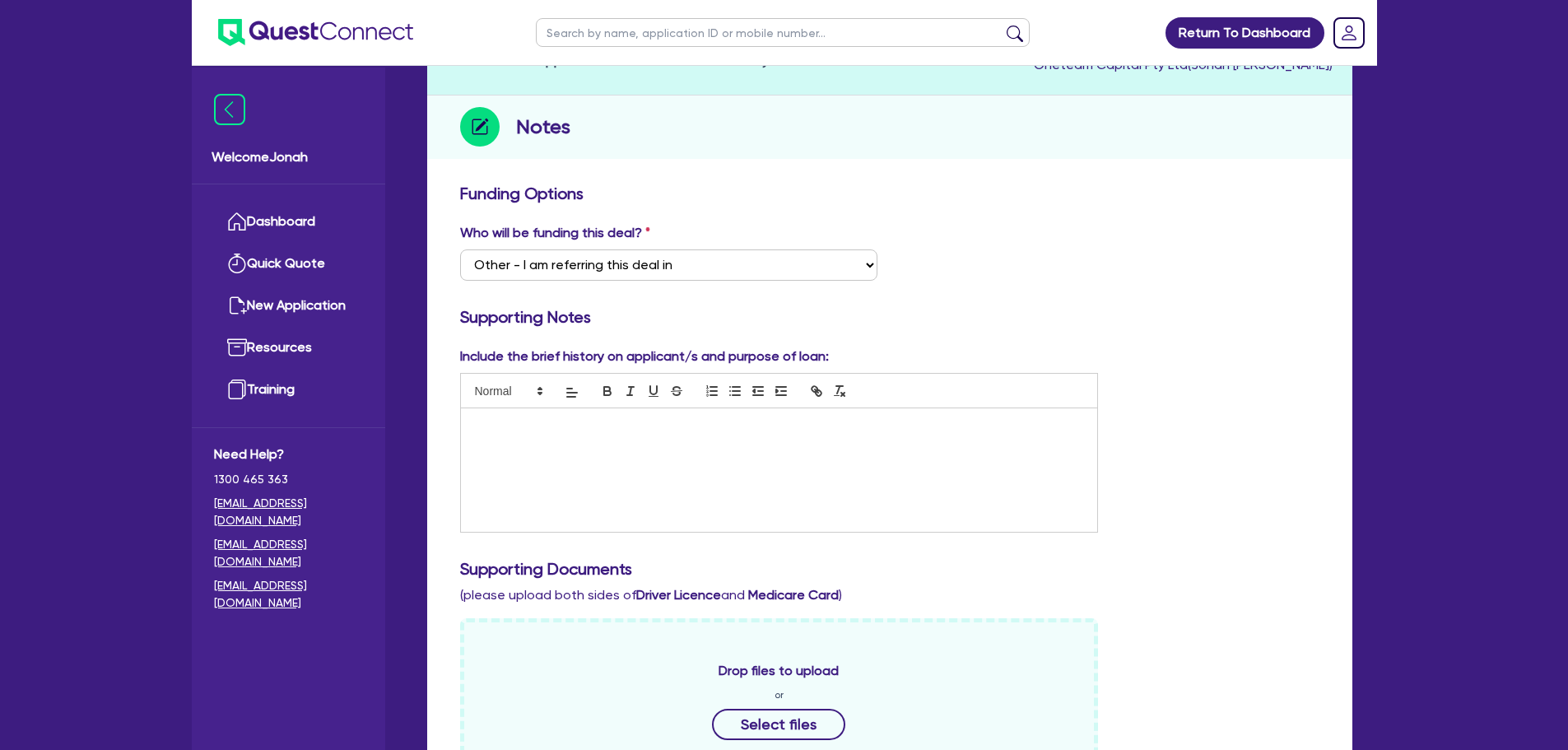
click at [757, 440] on div at bounding box center [779, 469] width 637 height 123
